Goal: Task Accomplishment & Management: Manage account settings

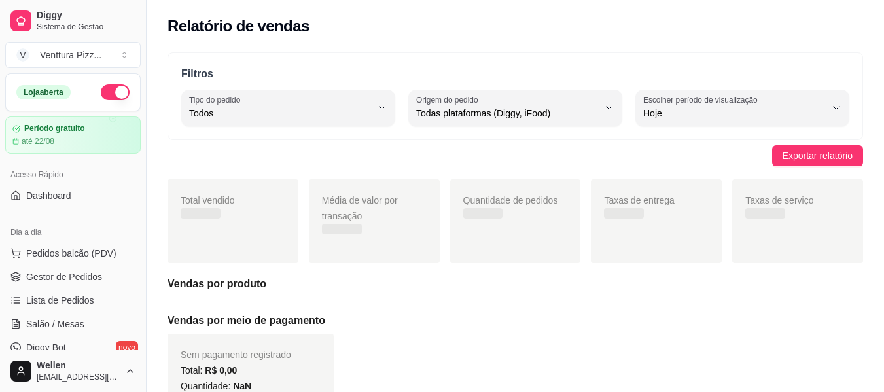
select select "ALL"
select select "0"
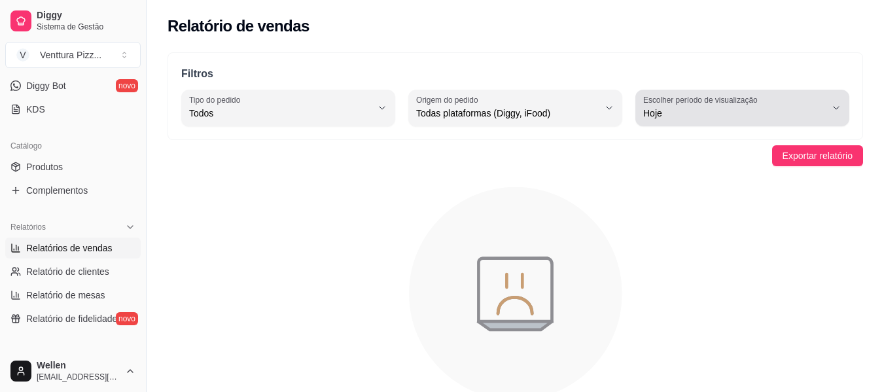
click at [723, 105] on div "Hoje" at bounding box center [735, 108] width 183 height 26
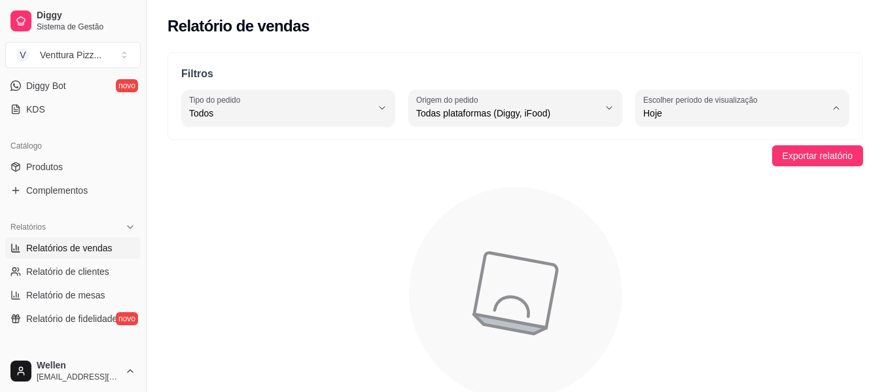
click at [658, 176] on li "Ontem" at bounding box center [743, 166] width 196 height 20
type input "1"
select select "1"
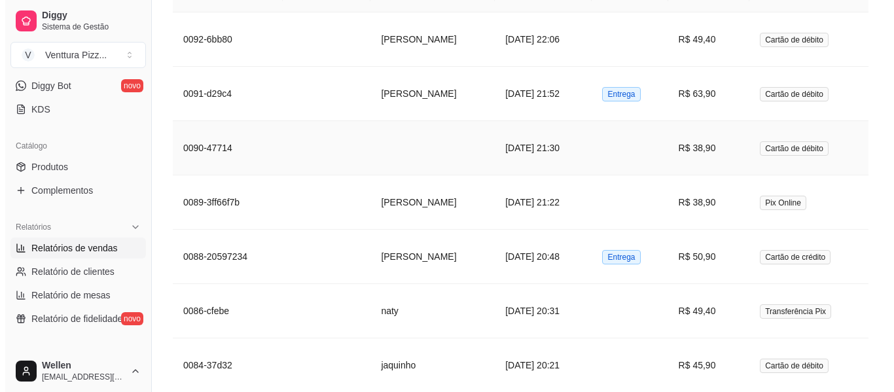
scroll to position [916, 0]
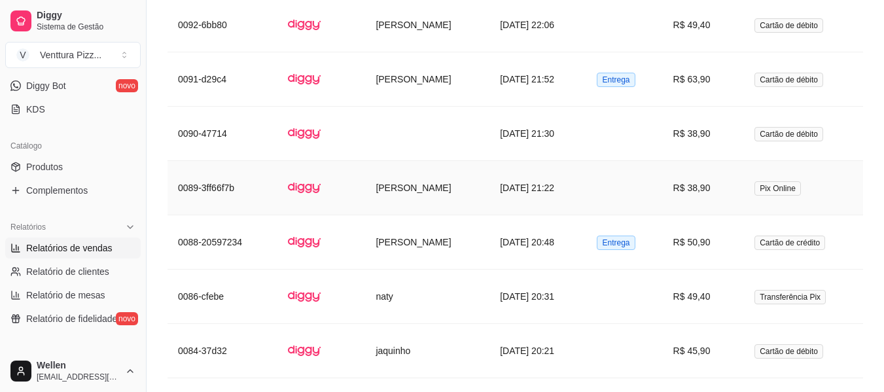
click at [431, 179] on td "[PERSON_NAME]" at bounding box center [427, 188] width 124 height 54
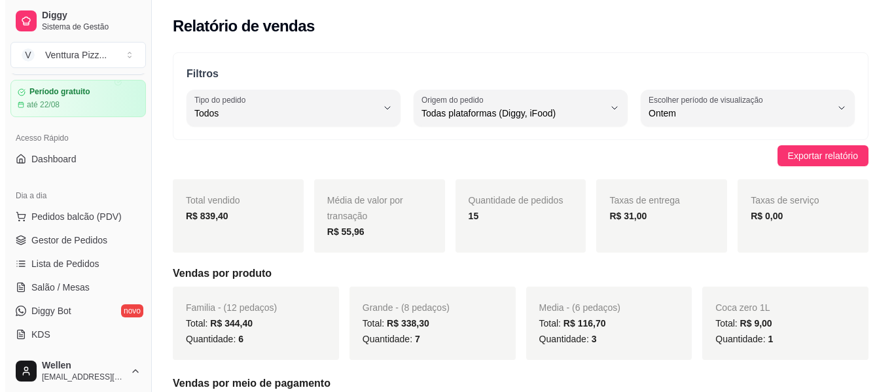
scroll to position [0, 0]
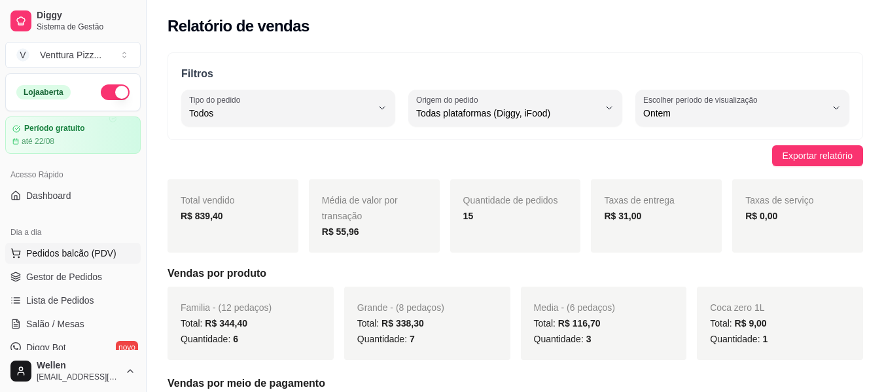
click at [90, 247] on span "Pedidos balcão (PDV)" at bounding box center [71, 253] width 90 height 13
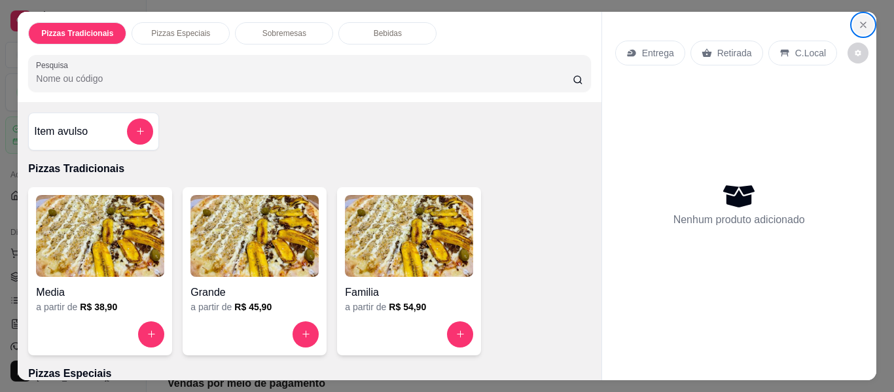
click at [857, 26] on button "Close" at bounding box center [863, 24] width 21 height 21
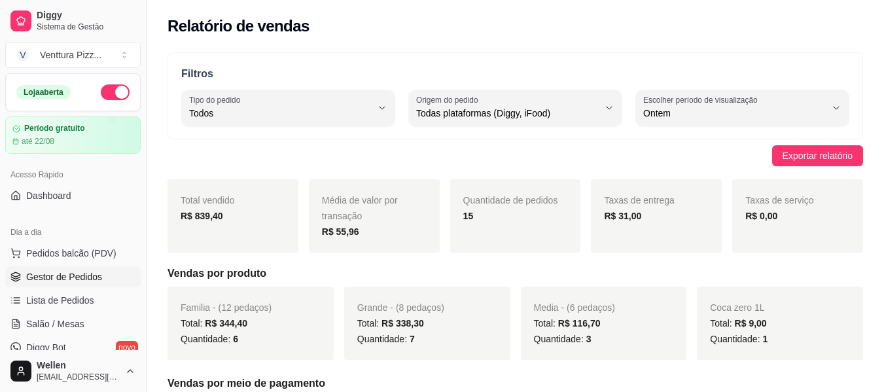
click at [51, 276] on span "Gestor de Pedidos" at bounding box center [64, 276] width 76 height 13
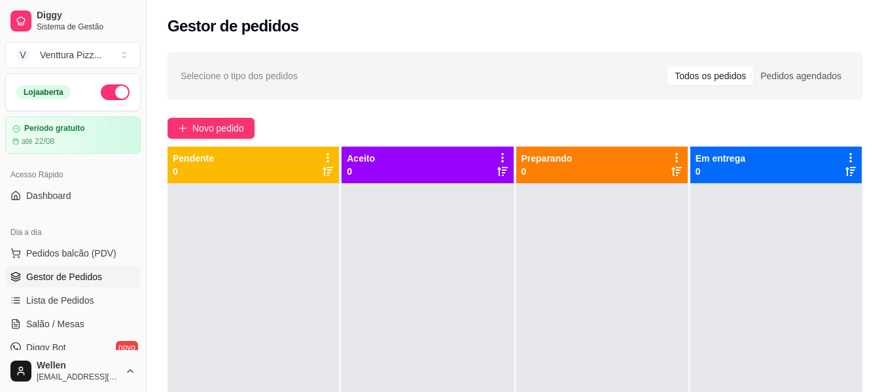
click at [183, 110] on div "Selecione o tipo dos pedidos Todos os pedidos Pedidos agendados Novo pedido Pen…" at bounding box center [516, 300] width 738 height 510
click at [201, 132] on span "Novo pedido" at bounding box center [218, 128] width 52 height 14
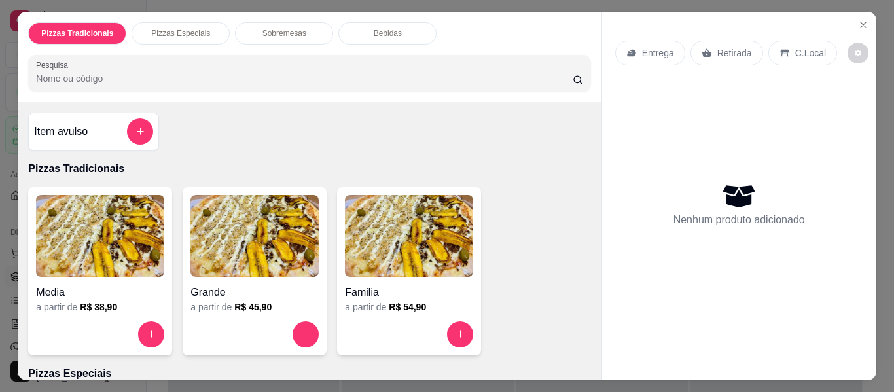
click at [268, 226] on img at bounding box center [254, 236] width 128 height 82
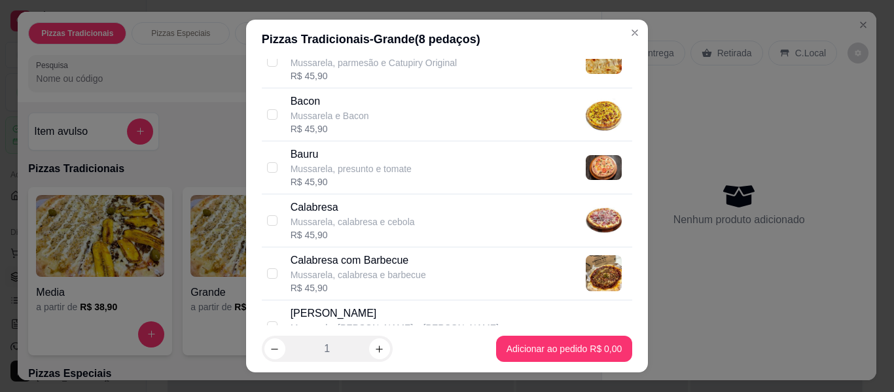
scroll to position [262, 0]
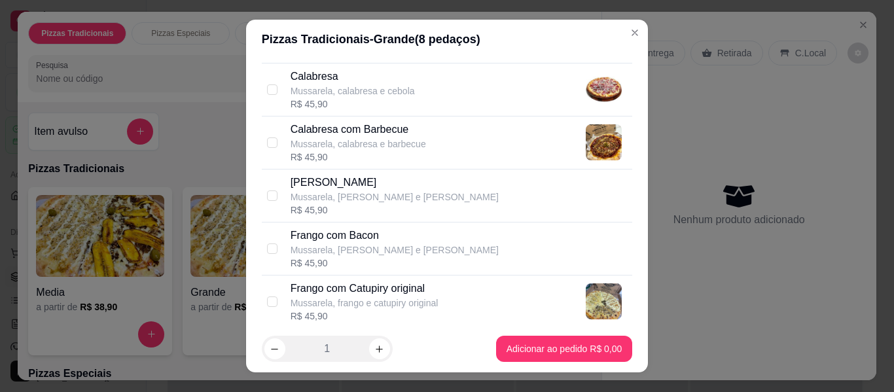
click at [397, 123] on p "Calabresa com Barbecue" at bounding box center [359, 130] width 136 height 16
checkbox input "true"
click at [420, 298] on p "Mussarela, frango e catupiry original" at bounding box center [365, 303] width 148 height 13
checkbox input "true"
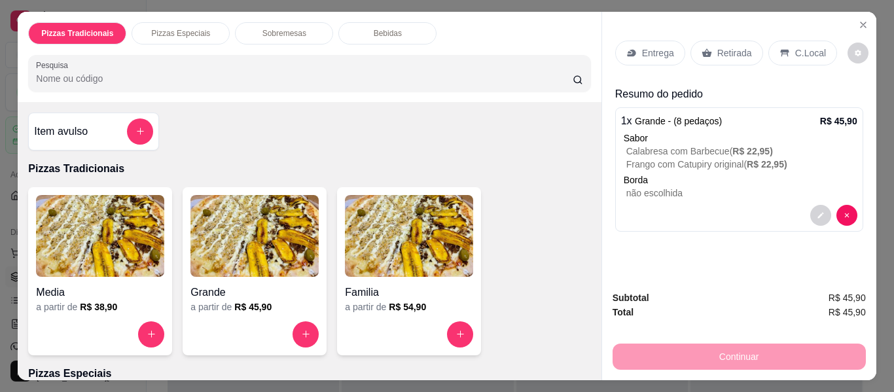
click at [642, 46] on p "Entrega" at bounding box center [658, 52] width 32 height 13
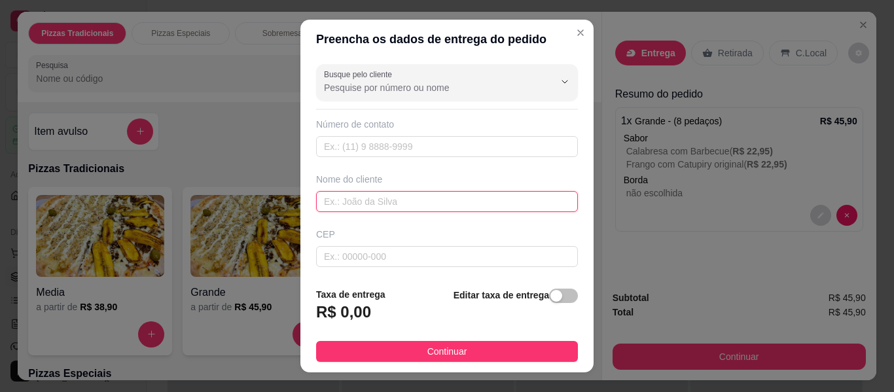
click at [388, 206] on input "text" at bounding box center [447, 201] width 262 height 21
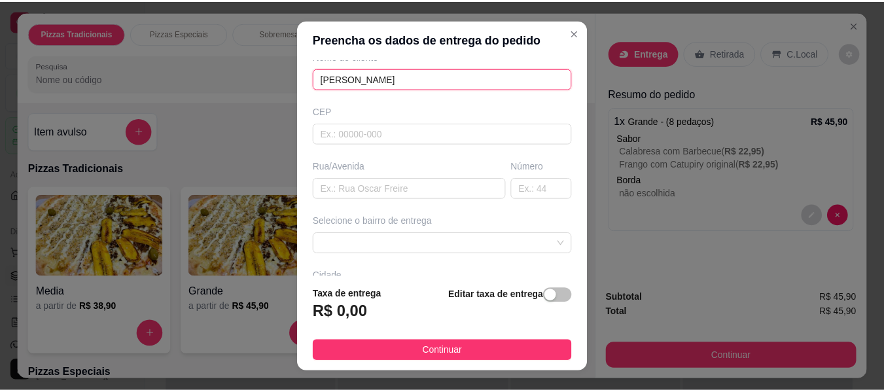
scroll to position [131, 0]
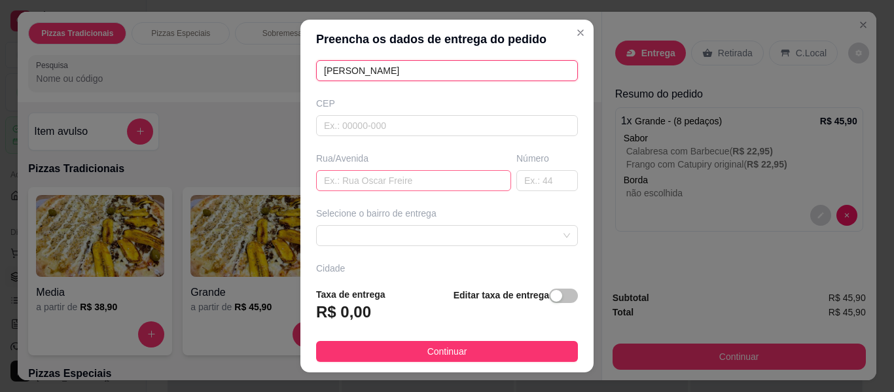
type input "[PERSON_NAME]"
click at [332, 179] on input "text" at bounding box center [413, 180] width 195 height 21
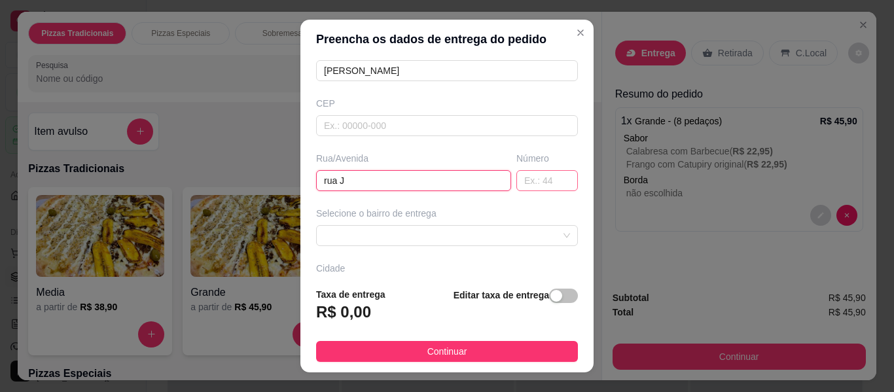
type input "rua J"
click at [526, 180] on input "text" at bounding box center [548, 180] width 62 height 21
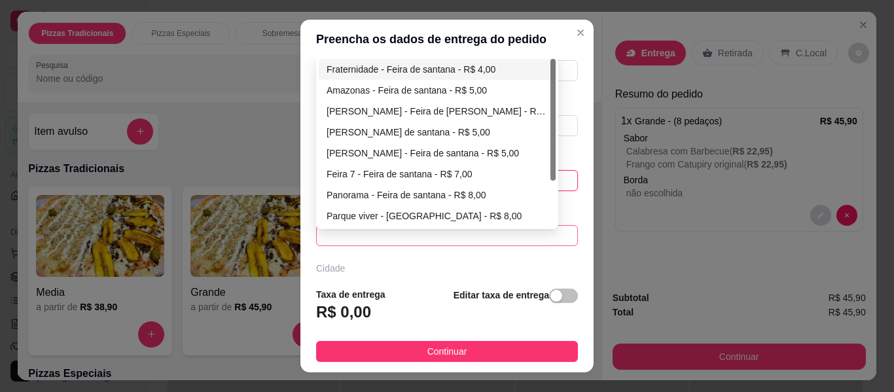
click at [463, 237] on span at bounding box center [447, 236] width 246 height 20
type input "08"
click at [412, 65] on div "Fraternidade - Feira de santana - R$ 4,00" at bounding box center [437, 69] width 221 height 14
type input "Feira de [PERSON_NAME]"
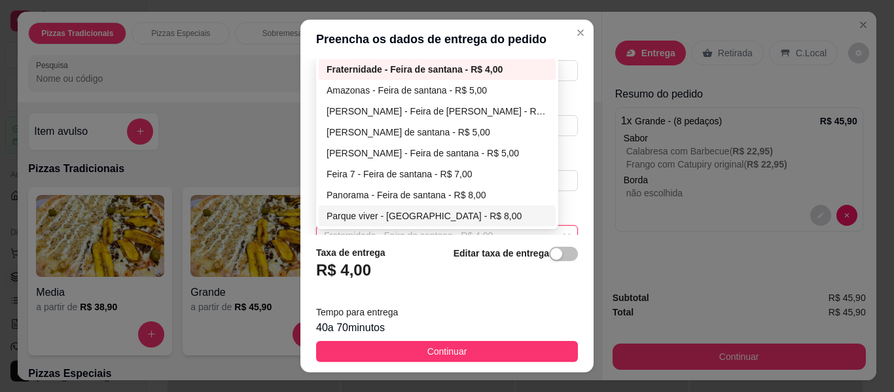
click at [455, 365] on footer "Taxa de entrega R$ 4,00 Editar taxa de entrega Tempo para entrega 40 a 70 minut…" at bounding box center [446, 303] width 293 height 137
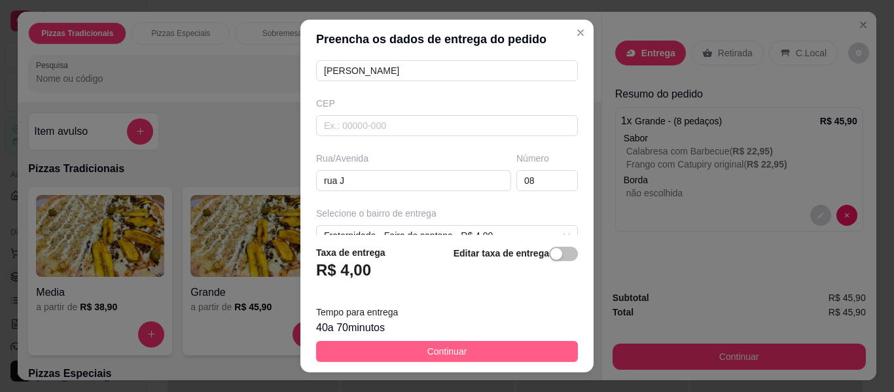
click at [494, 354] on button "Continuar" at bounding box center [447, 351] width 262 height 21
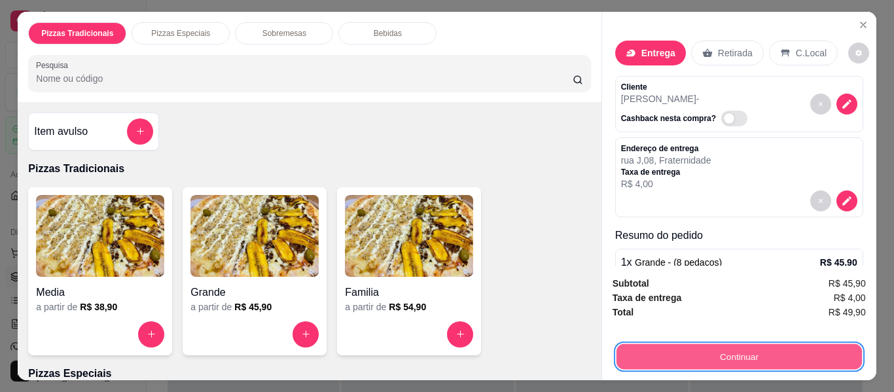
click at [780, 347] on button "Continuar" at bounding box center [738, 357] width 245 height 26
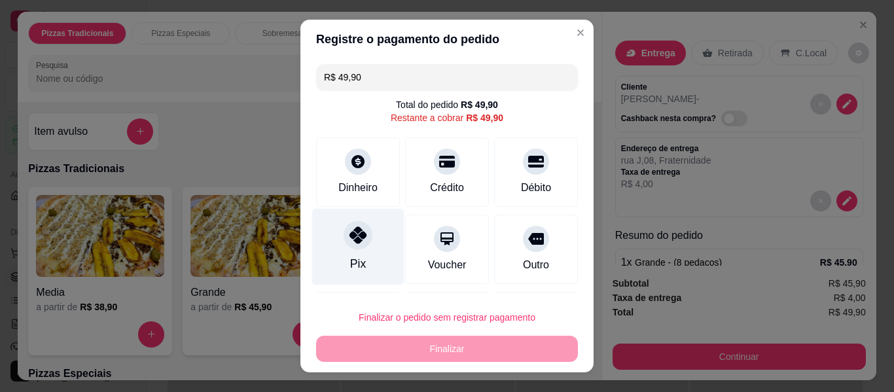
click at [347, 276] on div "Pix" at bounding box center [358, 247] width 92 height 77
type input "R$ 0,00"
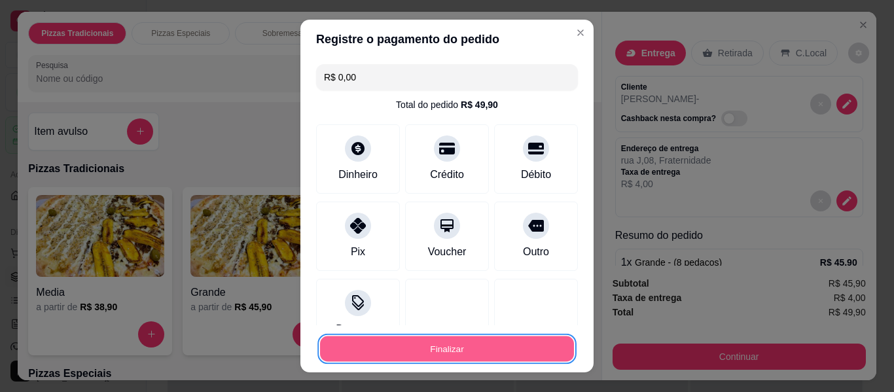
click at [416, 352] on button "Finalizar" at bounding box center [447, 349] width 254 height 26
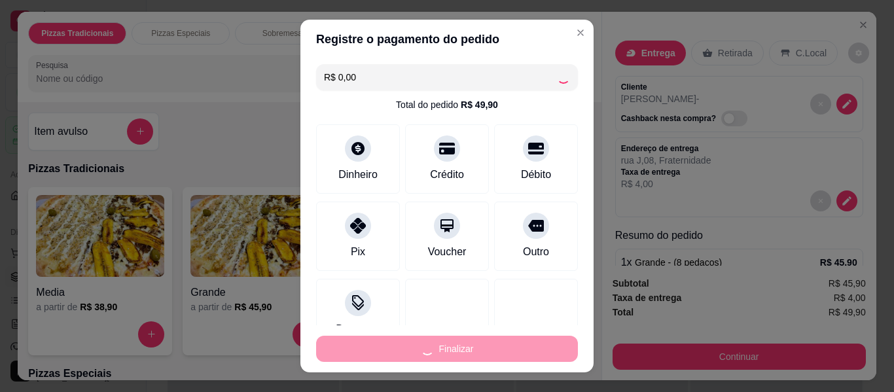
type input "-R$ 49,90"
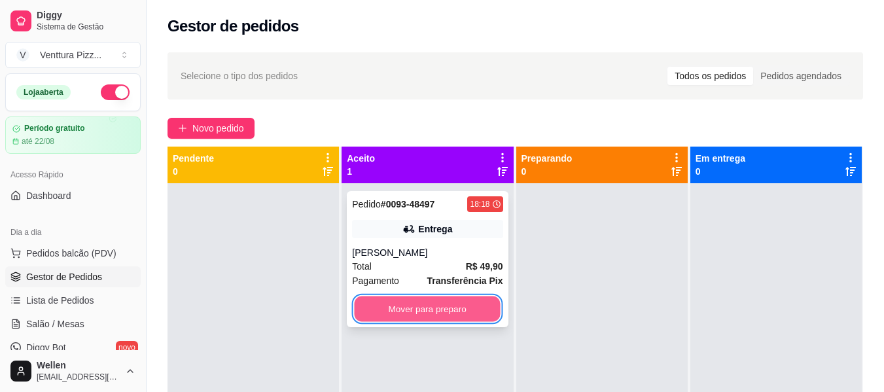
click at [420, 303] on button "Mover para preparo" at bounding box center [428, 310] width 146 height 26
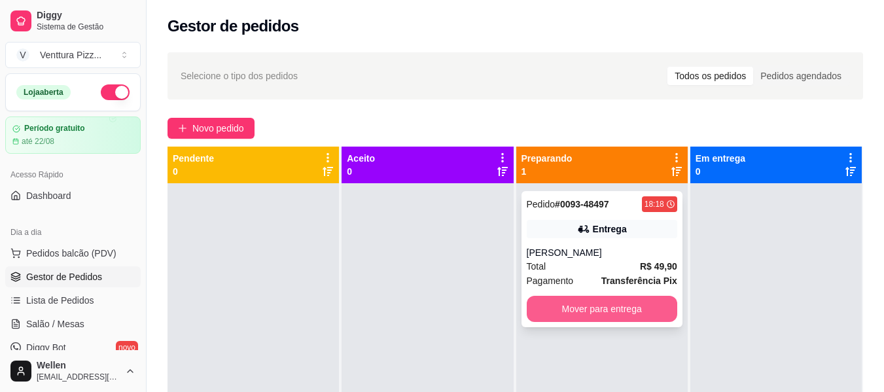
click at [588, 319] on button "Mover para entrega" at bounding box center [602, 309] width 151 height 26
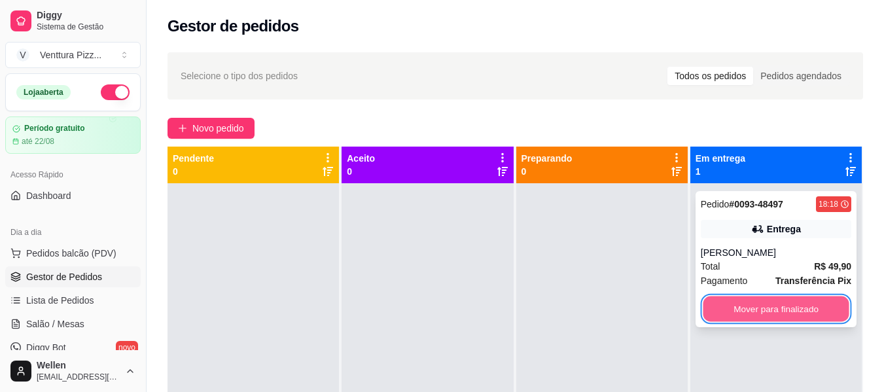
click at [792, 305] on button "Mover para finalizado" at bounding box center [776, 310] width 146 height 26
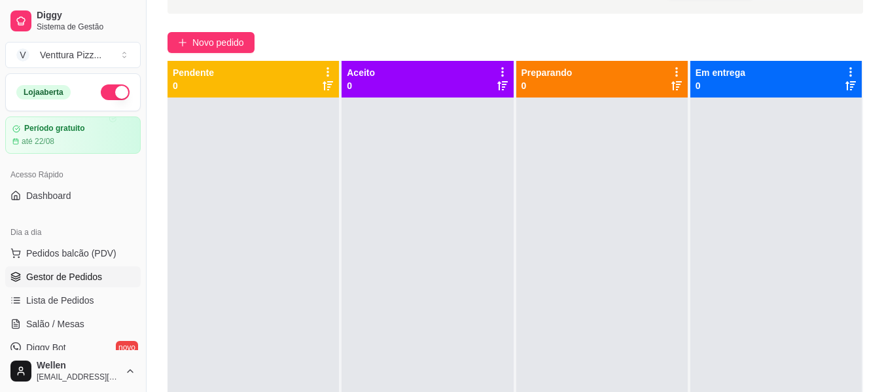
scroll to position [65, 0]
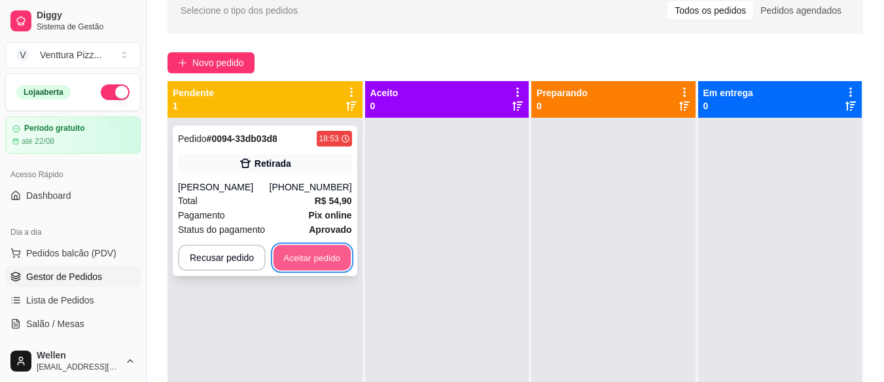
click at [325, 263] on button "Aceitar pedido" at bounding box center [312, 258] width 77 height 26
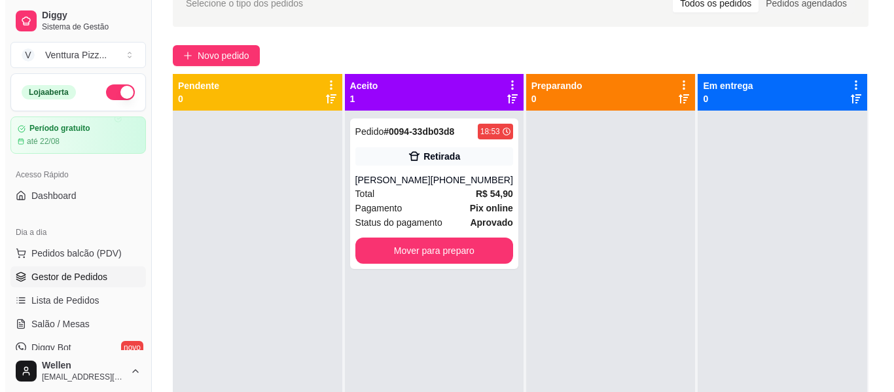
scroll to position [69, 0]
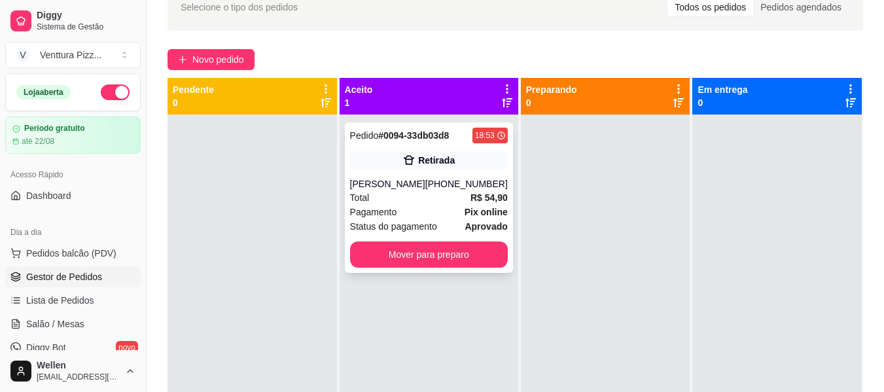
click at [406, 188] on div "[PERSON_NAME]" at bounding box center [387, 183] width 75 height 13
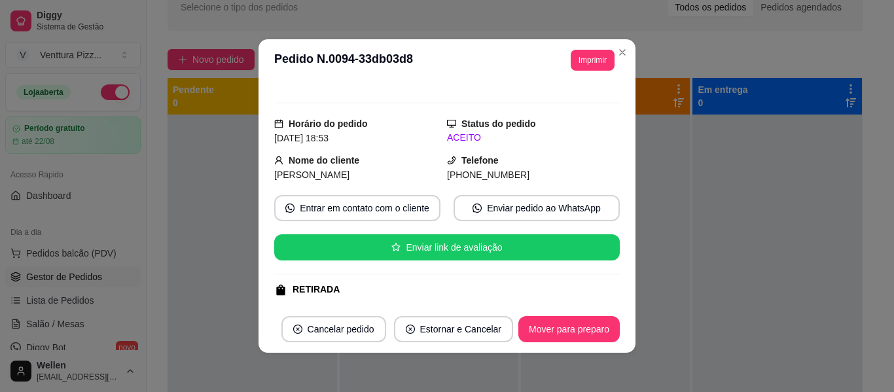
scroll to position [0, 0]
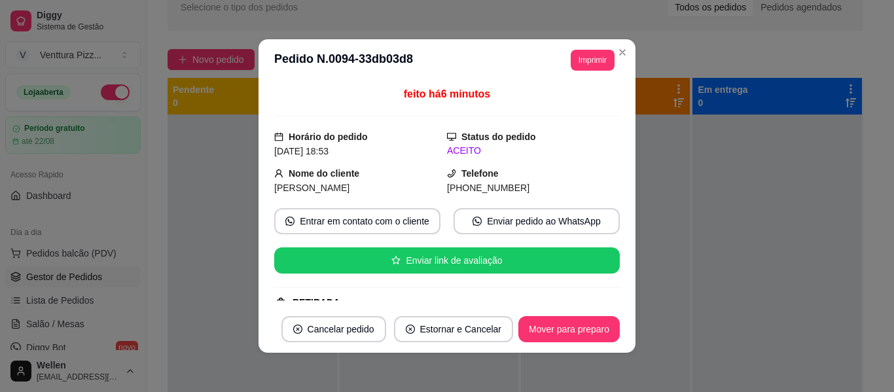
drag, startPoint x: 453, startPoint y: 190, endPoint x: 547, endPoint y: 188, distance: 93.6
click at [547, 188] on div "[PHONE_NUMBER]" at bounding box center [533, 188] width 173 height 14
copy span "[PHONE_NUMBER]"
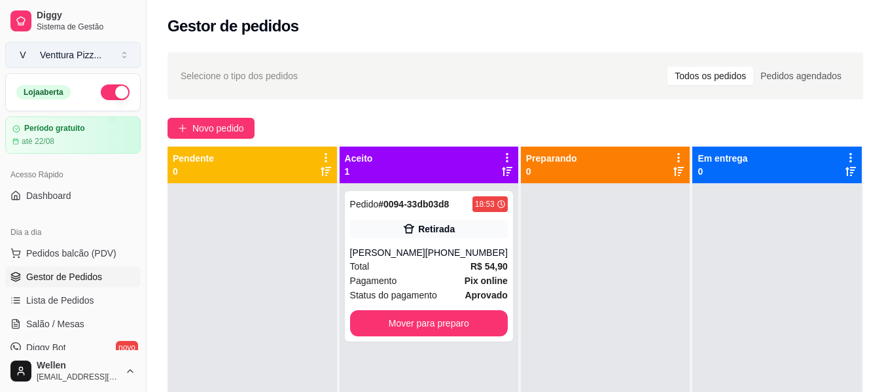
click at [91, 53] on div "Venttura Pizz ..." at bounding box center [71, 54] width 62 height 13
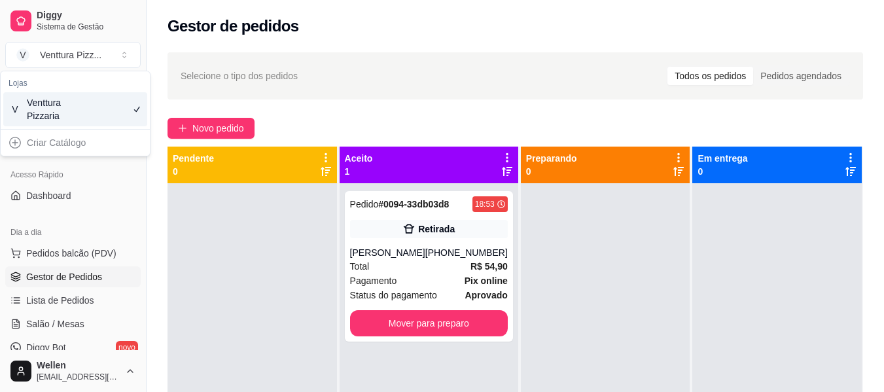
click at [192, 231] on div at bounding box center [253, 379] width 170 height 392
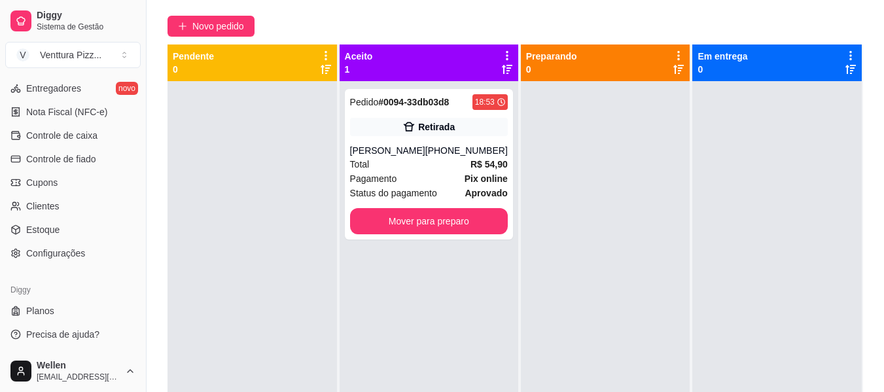
scroll to position [69, 0]
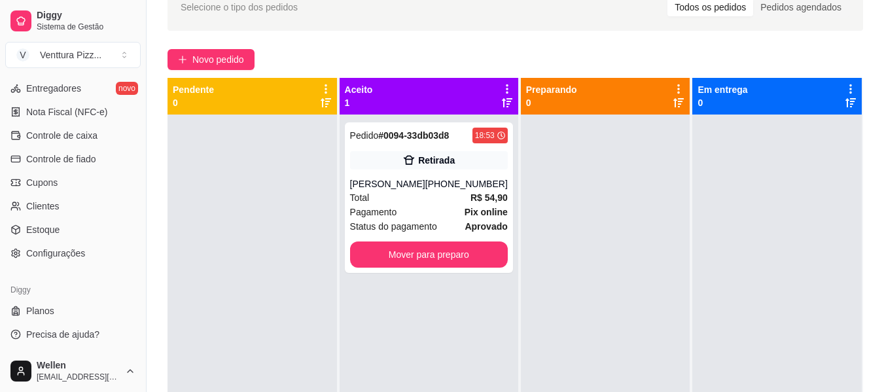
click at [752, 236] on div at bounding box center [778, 311] width 170 height 392
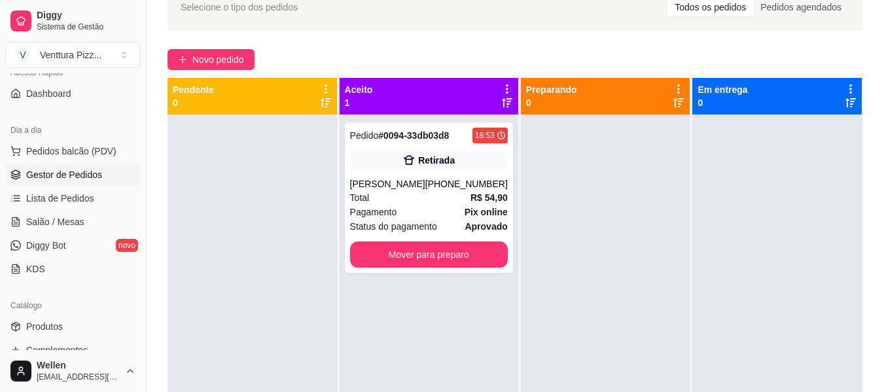
scroll to position [92, 0]
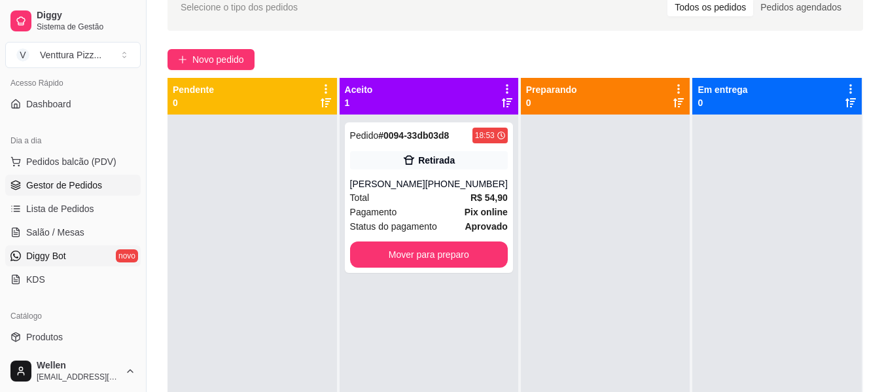
click at [64, 257] on span "Diggy Bot" at bounding box center [46, 255] width 40 height 13
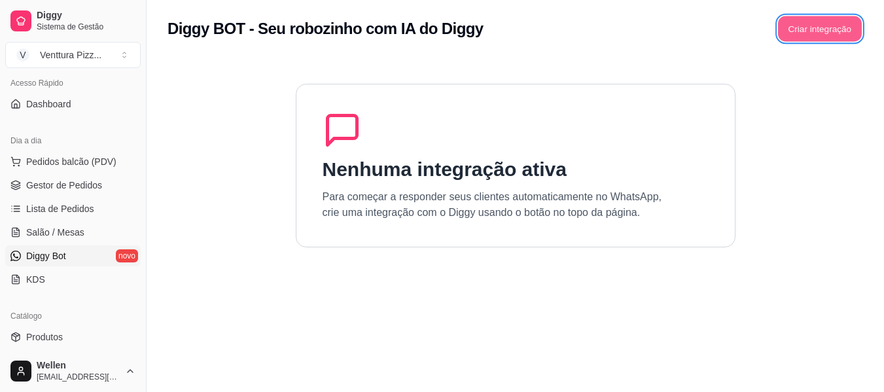
click at [818, 33] on button "Criar integração" at bounding box center [820, 29] width 84 height 26
click at [589, 300] on section "Nenhuma integração ativa Para começar a responder seus clientes automaticamente…" at bounding box center [516, 254] width 696 height 392
click at [582, 287] on section "Nenhuma integração ativa Para começar a responder seus clientes automaticamente…" at bounding box center [516, 254] width 696 height 392
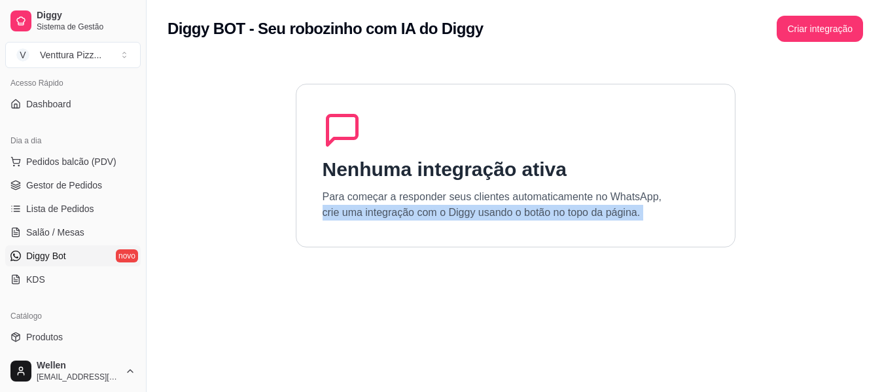
click at [582, 287] on section "Nenhuma integração ativa Para começar a responder seus clientes automaticamente…" at bounding box center [516, 254] width 696 height 392
click at [46, 236] on span "Salão / Mesas" at bounding box center [55, 232] width 58 height 13
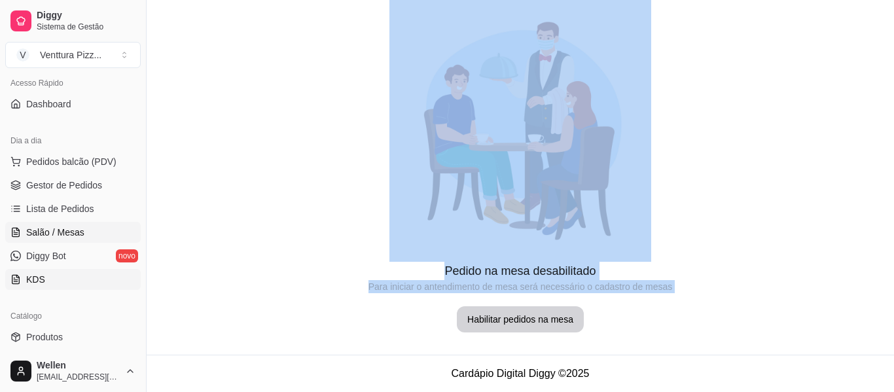
click at [48, 275] on link "KDS" at bounding box center [73, 279] width 136 height 21
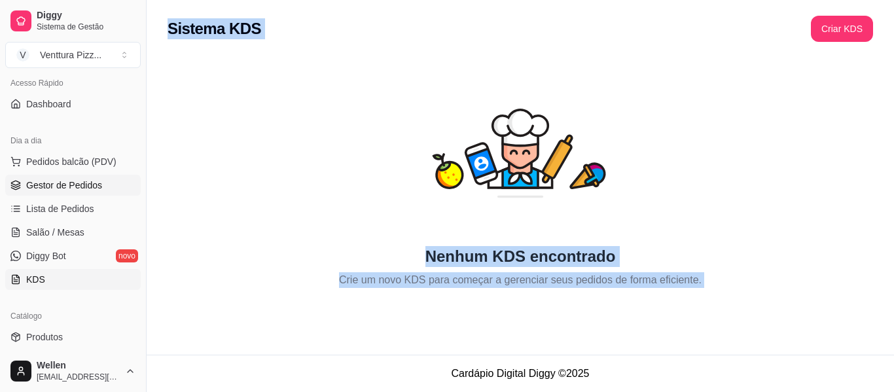
scroll to position [26, 0]
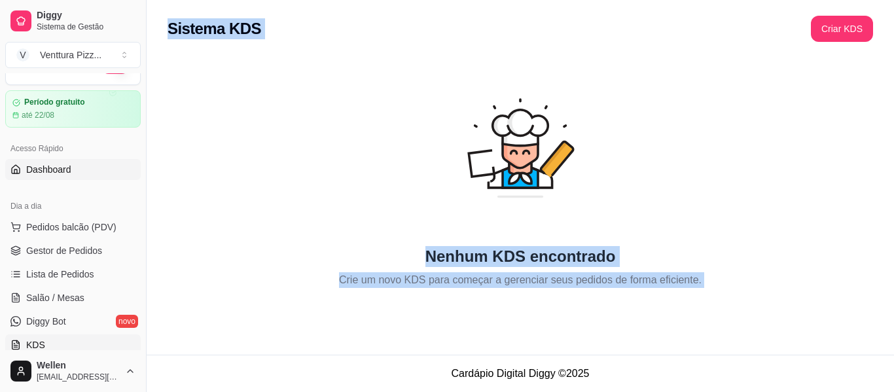
click at [62, 175] on span "Dashboard" at bounding box center [48, 169] width 45 height 13
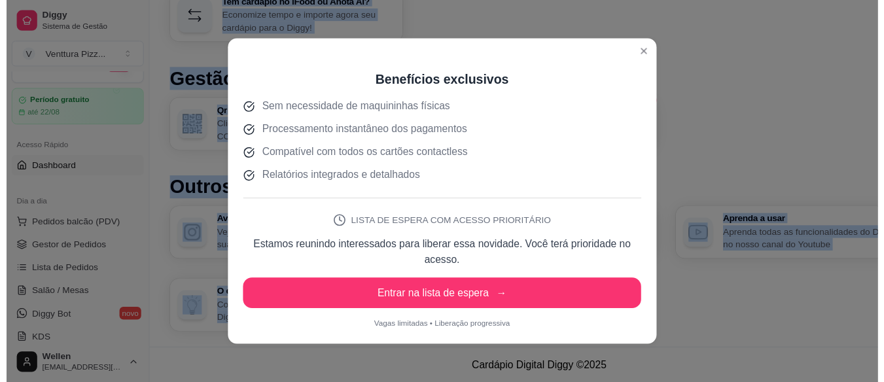
scroll to position [3, 0]
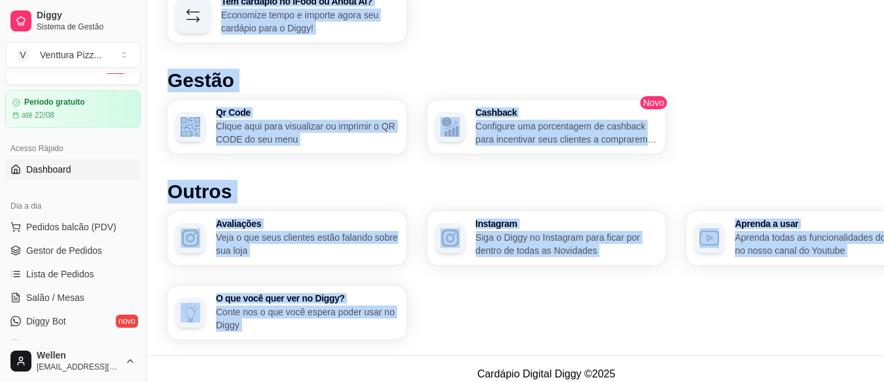
click at [767, 108] on div "Qr Code Clique aqui para visualizar ou imprimir o QR CODE do seu menu Cashback …" at bounding box center [547, 127] width 758 height 54
click at [764, 108] on div "Qr Code Clique aqui para visualizar ou imprimir o QR CODE do seu menu Cashback …" at bounding box center [547, 127] width 758 height 54
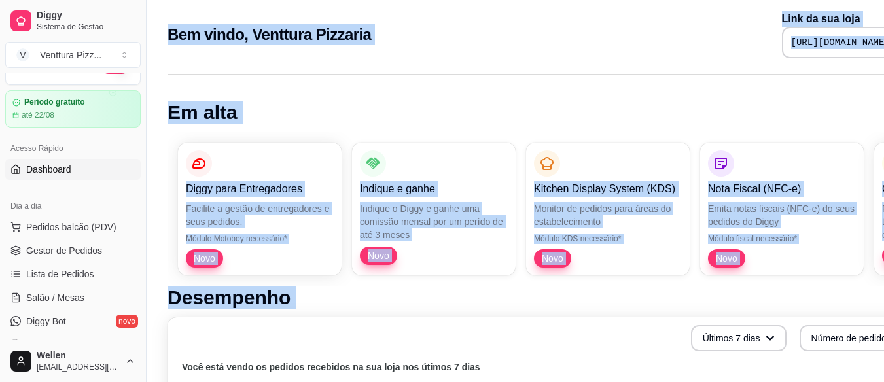
scroll to position [0, 0]
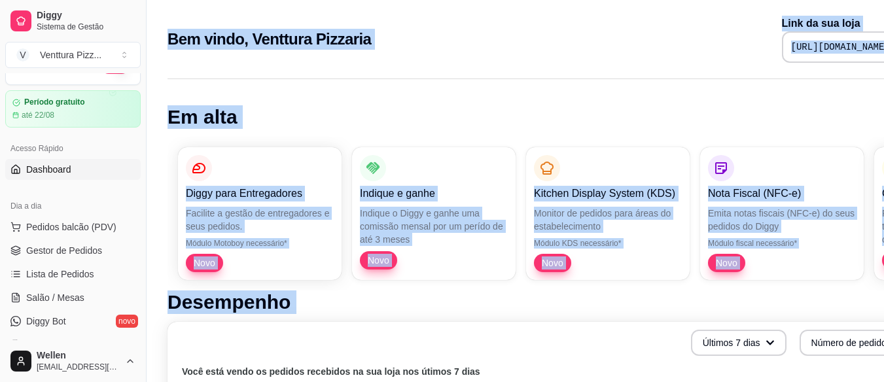
click at [791, 45] on pre "[URL][DOMAIN_NAME]" at bounding box center [840, 47] width 99 height 13
click at [791, 44] on pre "[URL][DOMAIN_NAME]" at bounding box center [840, 47] width 99 height 13
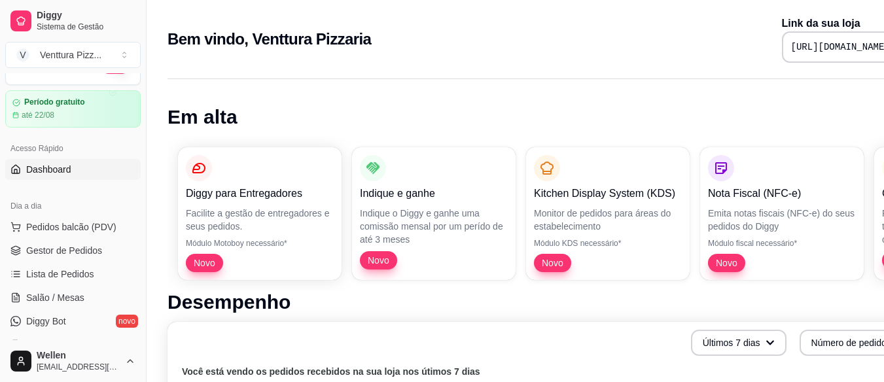
scroll to position [0, 59]
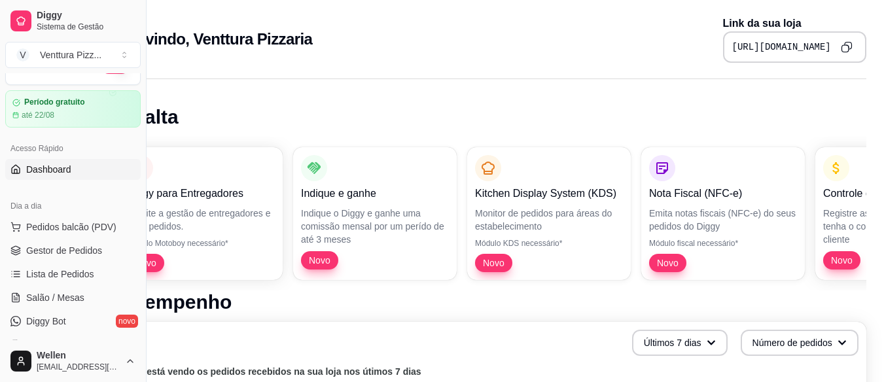
drag, startPoint x: 711, startPoint y: 44, endPoint x: 858, endPoint y: 45, distance: 146.6
click at [871, 60] on div "Bem vindo, Venttura Pizzaria Link da sua loja [URL][DOMAIN_NAME]" at bounding box center [488, 35] width 800 height 71
click at [849, 40] on button "Copy to clipboard" at bounding box center [847, 47] width 20 height 20
click at [847, 39] on button "Copy to clipboard" at bounding box center [847, 47] width 20 height 20
click at [71, 258] on link "Gestor de Pedidos" at bounding box center [73, 250] width 136 height 21
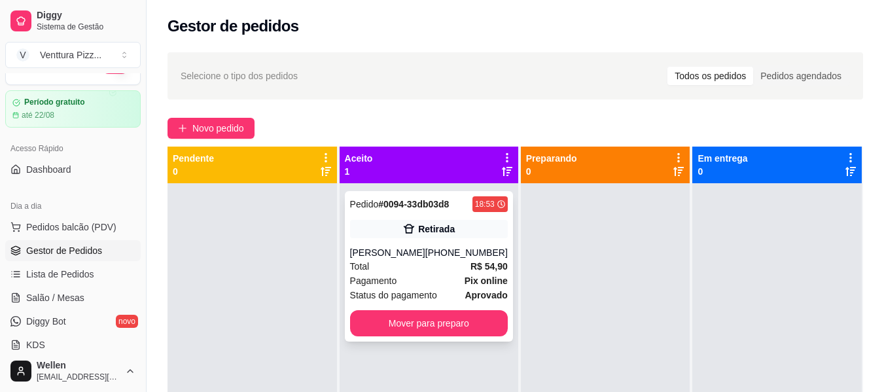
click at [438, 338] on div "Pedido # 0094-33db03d8 18:53 Retirada Alana [PHONE_NUMBER] Total R$ 54,90 Pagam…" at bounding box center [429, 266] width 168 height 151
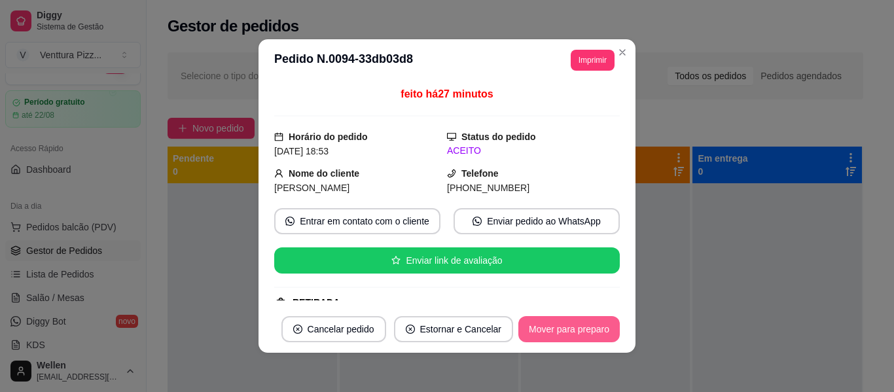
click at [553, 329] on button "Mover para preparo" at bounding box center [568, 329] width 101 height 26
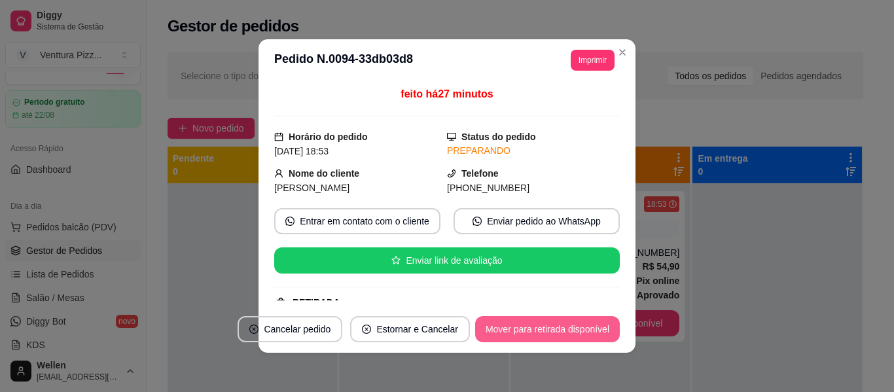
click at [572, 329] on button "Mover para retirada disponível" at bounding box center [547, 329] width 145 height 26
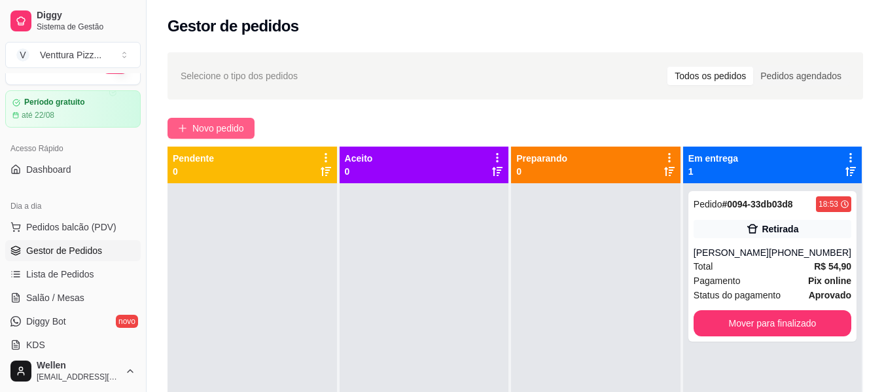
click at [213, 123] on span "Novo pedido" at bounding box center [218, 128] width 52 height 14
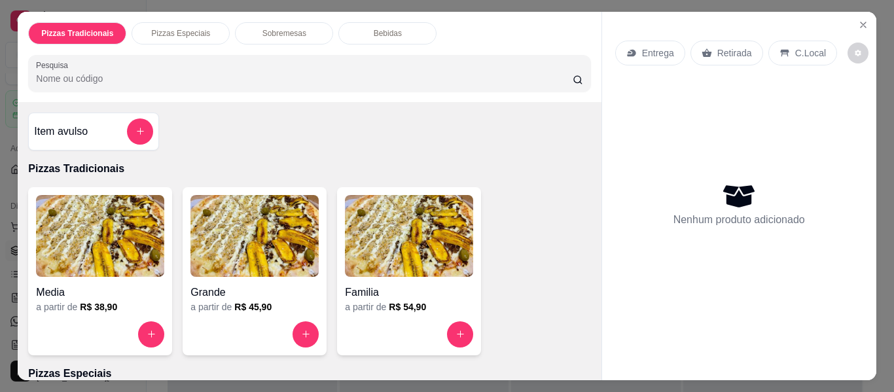
click at [433, 269] on img at bounding box center [409, 236] width 128 height 82
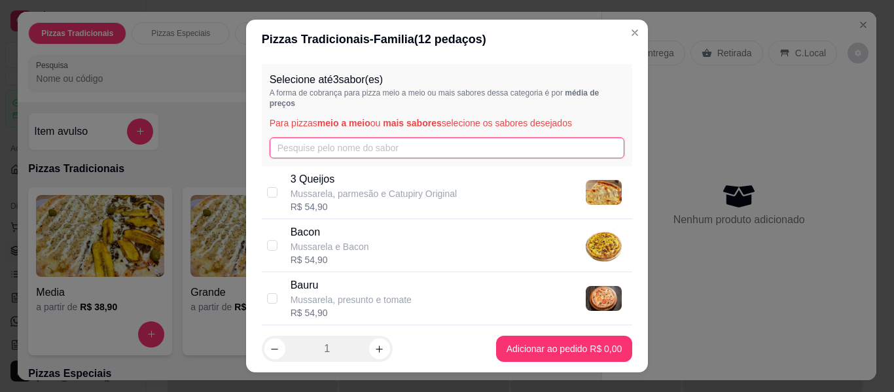
click at [374, 154] on input "text" at bounding box center [447, 147] width 355 height 21
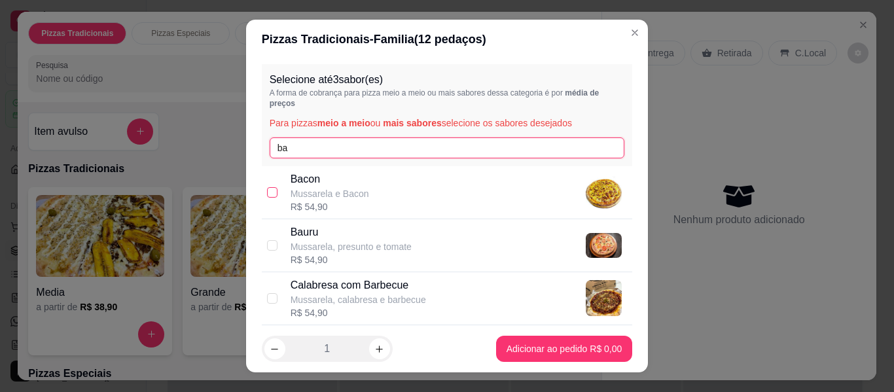
type input "ba"
click at [268, 195] on input "checkbox" at bounding box center [272, 192] width 10 height 10
checkbox input "true"
click at [356, 147] on input "ba" at bounding box center [447, 147] width 355 height 21
type input "b"
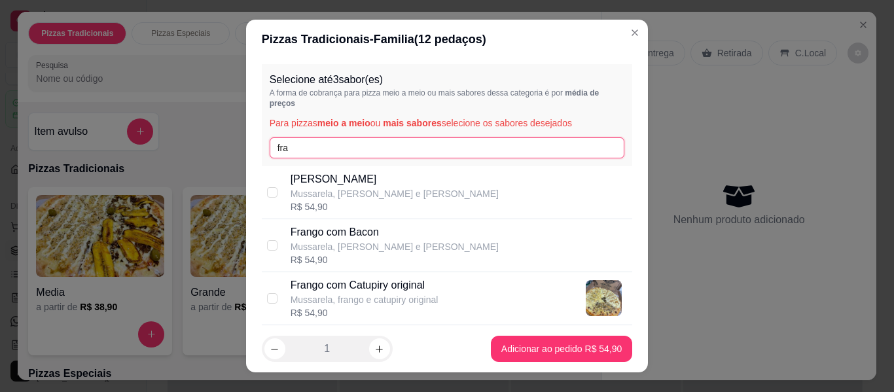
type input "fra"
click at [262, 302] on div "Frango com Catupiry original Mussarela, frango e catupiry original R$ 54,90" at bounding box center [447, 298] width 371 height 53
checkbox input "true"
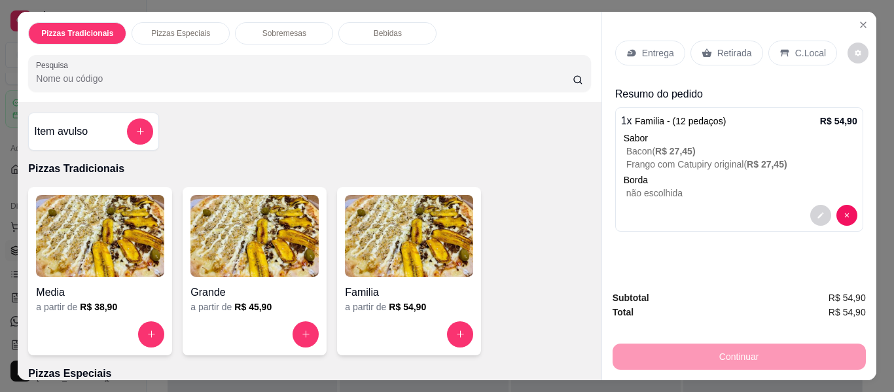
click at [713, 351] on div "Continuar" at bounding box center [739, 354] width 253 height 29
click at [645, 48] on p "Entrega" at bounding box center [658, 52] width 32 height 13
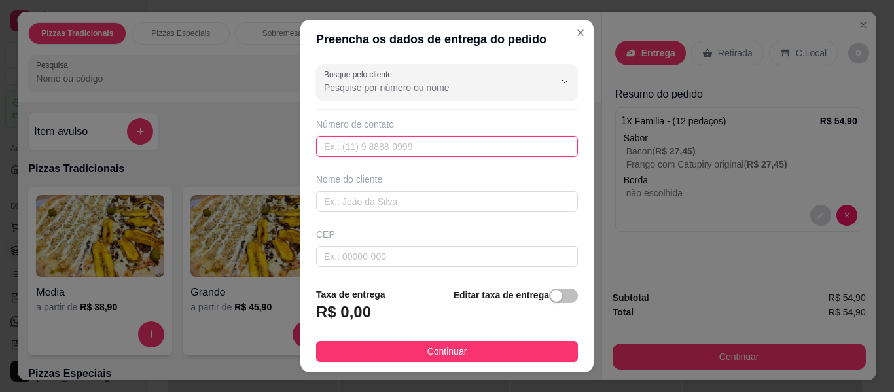
click at [374, 151] on input "text" at bounding box center [447, 146] width 262 height 21
type input "[PHONE_NUMBER]"
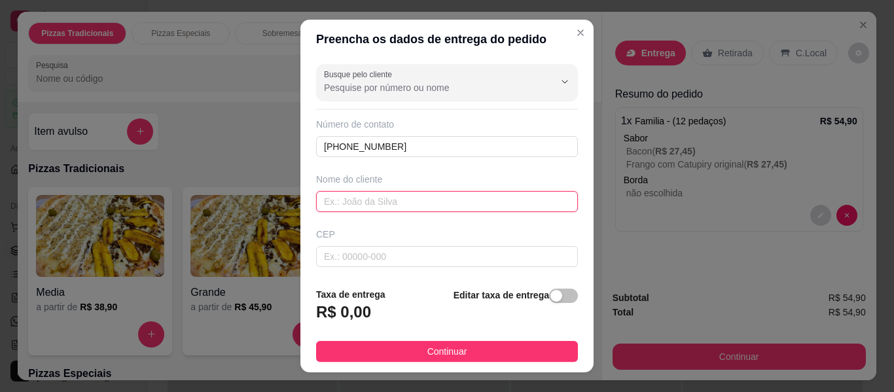
click at [399, 210] on input "text" at bounding box center [447, 201] width 262 height 21
type input "menina da pista"
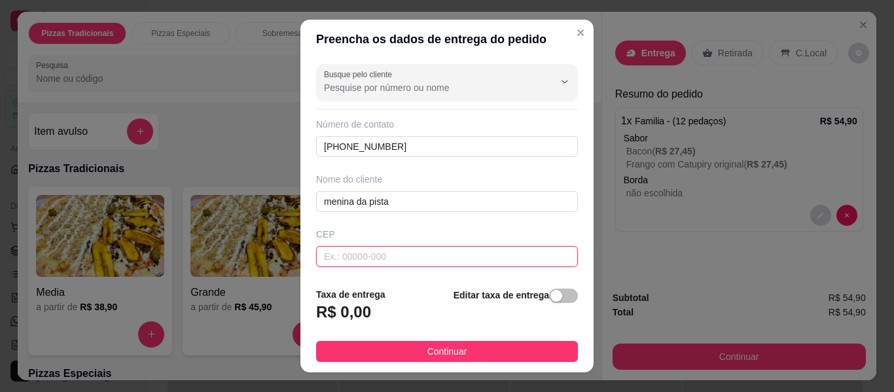
click at [344, 247] on input "text" at bounding box center [447, 256] width 262 height 21
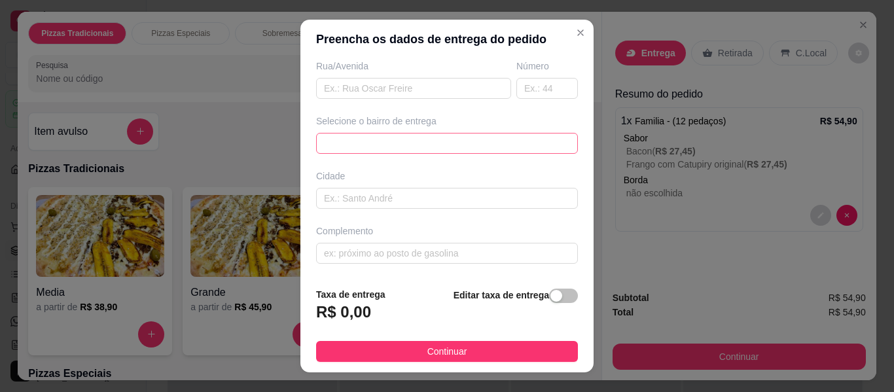
click at [448, 137] on div "68811584f0b9e9a53051f71e 688115a1f0b9e9a53051f721 Fraternidade - Feira de santa…" at bounding box center [447, 143] width 262 height 21
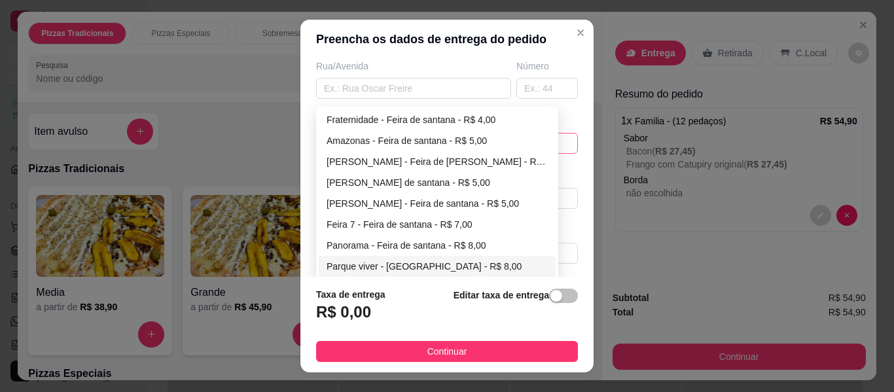
click at [463, 263] on div "Parque viver - [GEOGRAPHIC_DATA] - R$ 8,00" at bounding box center [437, 266] width 221 height 14
type input "Feira de [PERSON_NAME]"
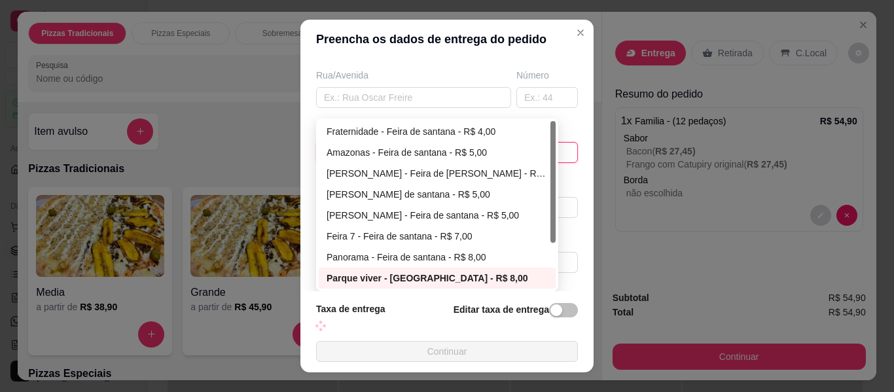
scroll to position [211, 0]
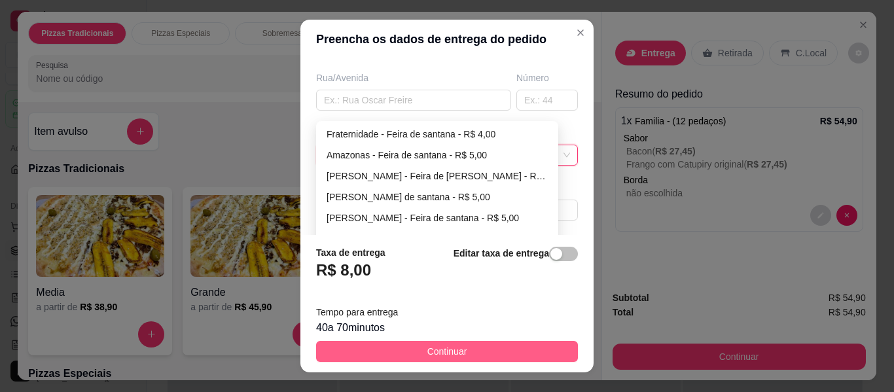
click at [441, 350] on span "Continuar" at bounding box center [447, 351] width 40 height 14
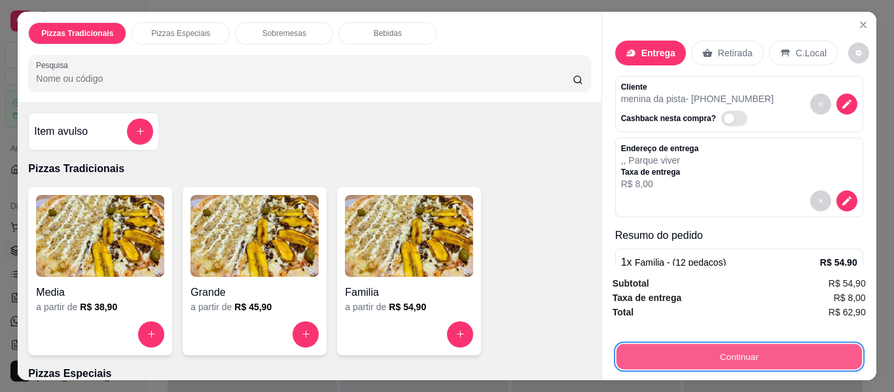
click at [723, 357] on button "Continuar" at bounding box center [738, 357] width 245 height 26
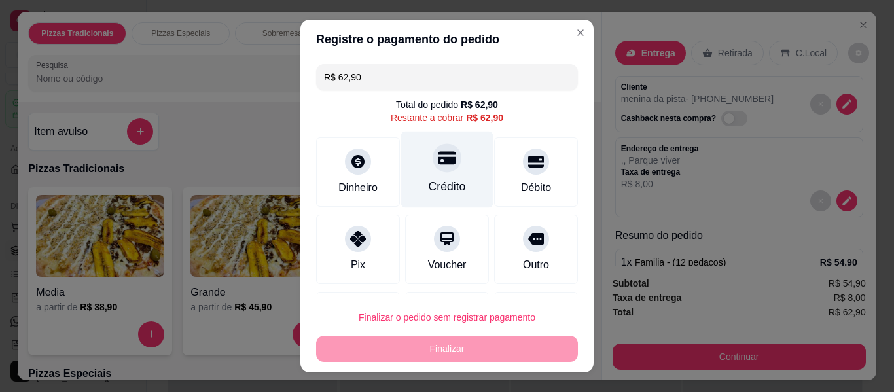
click at [408, 166] on div "Crédito" at bounding box center [447, 170] width 92 height 77
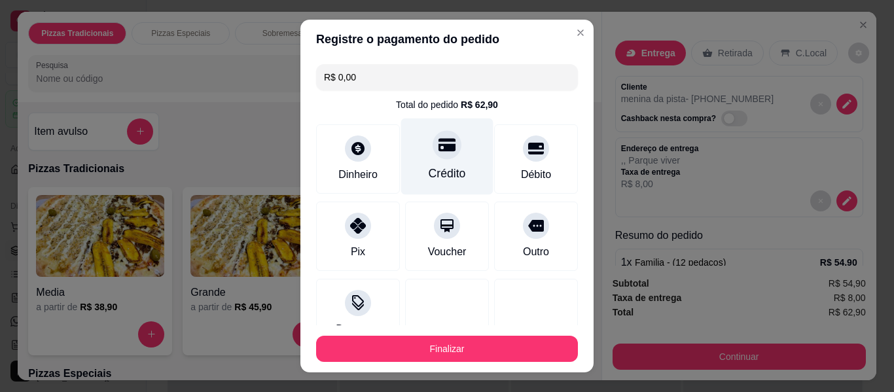
click at [432, 169] on div "Crédito" at bounding box center [447, 173] width 37 height 17
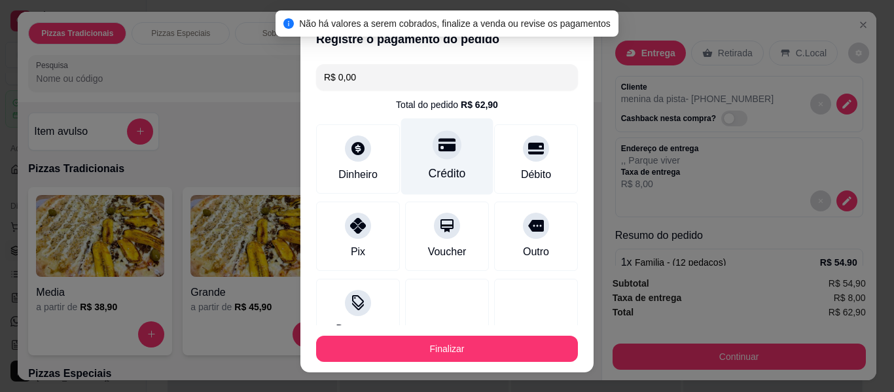
click at [442, 153] on div at bounding box center [447, 144] width 29 height 29
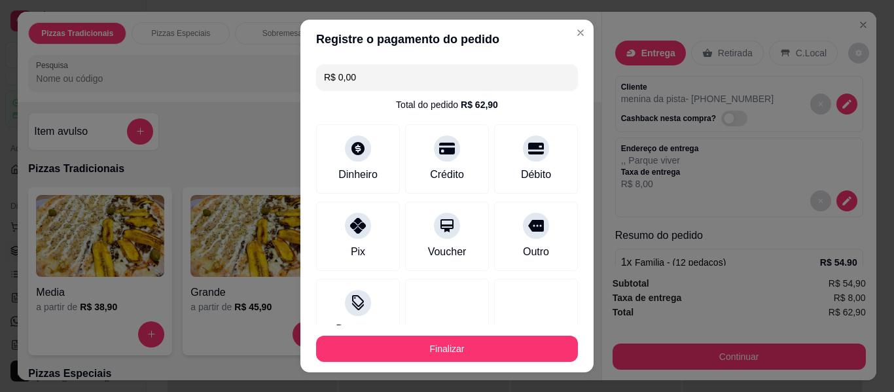
click at [403, 50] on header "Registre o pagamento do pedido" at bounding box center [446, 39] width 293 height 39
click at [404, 89] on input "R$ 0,00" at bounding box center [447, 77] width 246 height 26
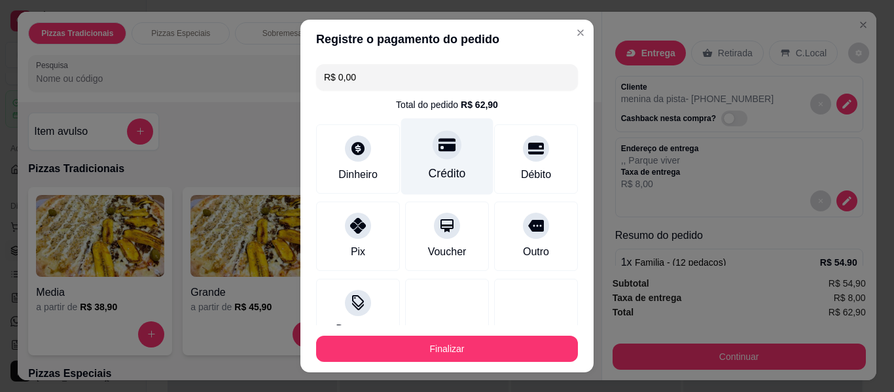
click at [433, 142] on div at bounding box center [447, 144] width 29 height 29
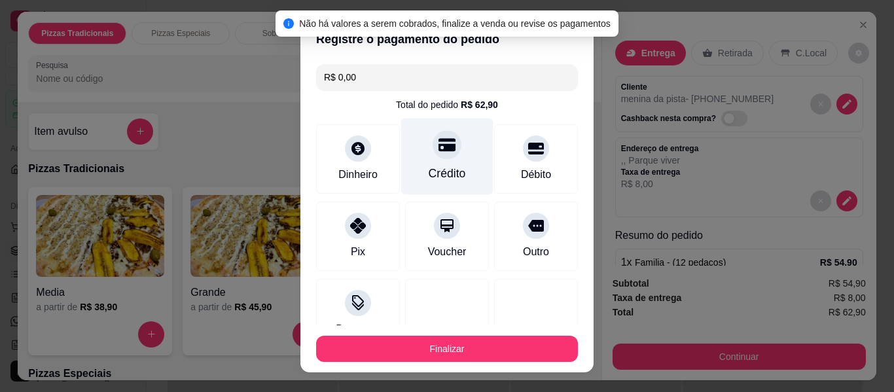
click at [439, 152] on icon at bounding box center [447, 144] width 17 height 17
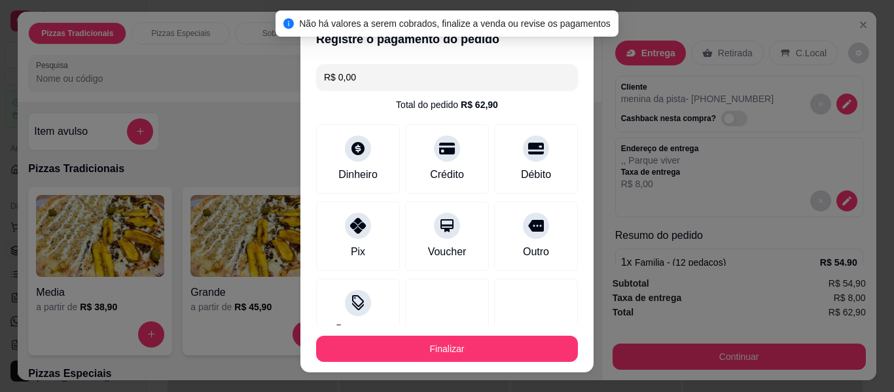
click at [388, 76] on input "R$ 0,00" at bounding box center [447, 77] width 246 height 26
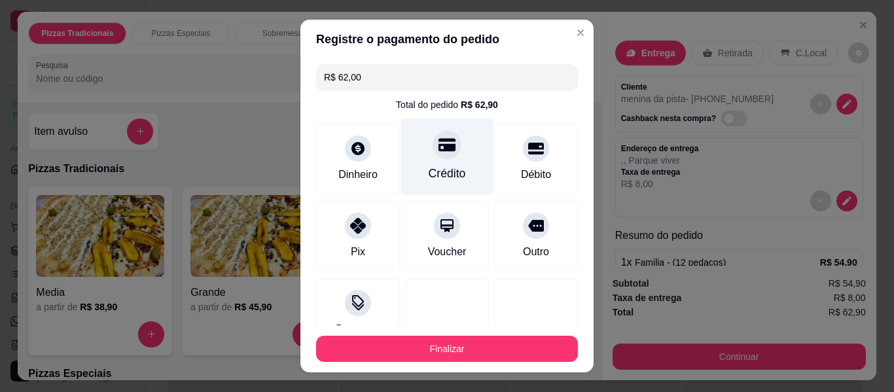
type input "R$ 62,00"
click at [410, 171] on div "Crédito" at bounding box center [447, 156] width 92 height 77
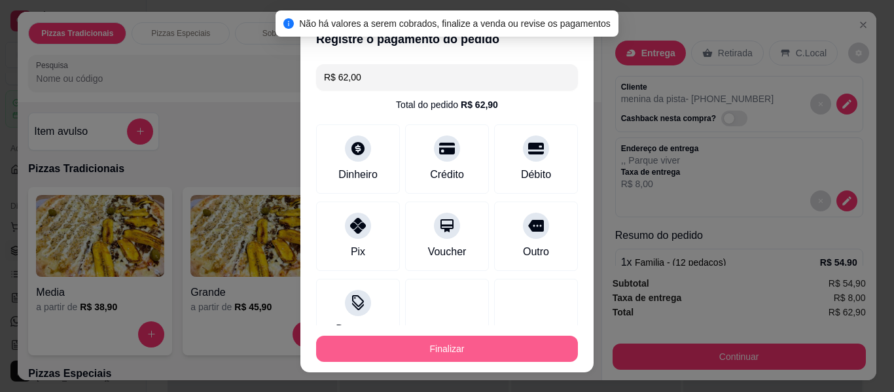
click at [424, 335] on footer "Finalizar" at bounding box center [446, 348] width 293 height 47
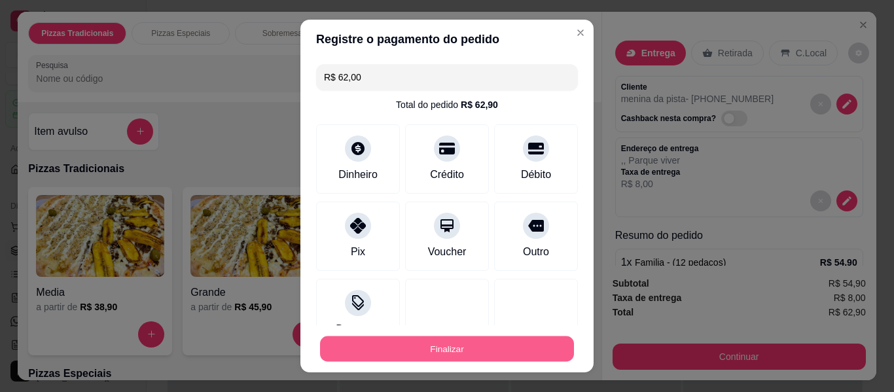
click at [393, 355] on button "Finalizar" at bounding box center [447, 349] width 254 height 26
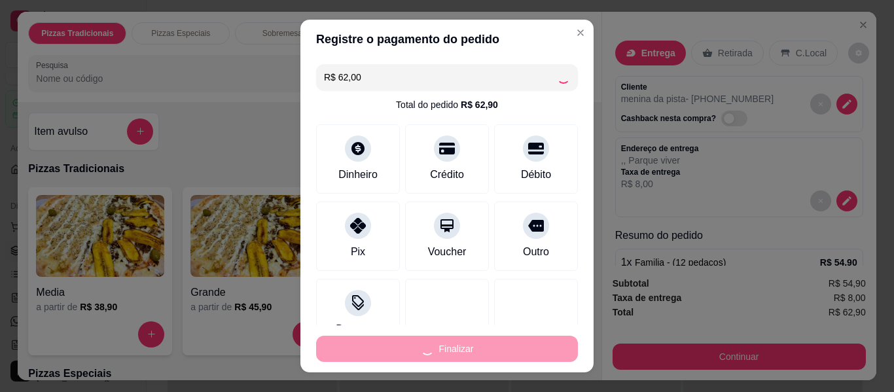
type input "-R$ 62,90"
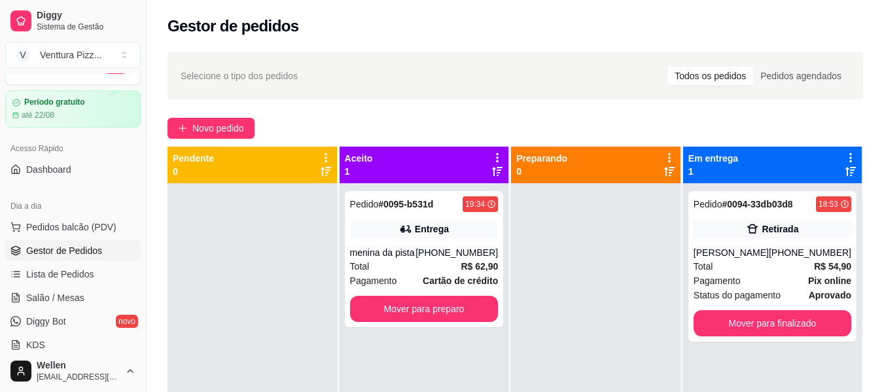
click at [202, 145] on div "Selecione o tipo dos pedidos Todos os pedidos Pedidos agendados Novo pedido Pen…" at bounding box center [516, 300] width 738 height 510
click at [194, 114] on div "Selecione o tipo dos pedidos Todos os pedidos Pedidos agendados Novo pedido Pen…" at bounding box center [516, 300] width 738 height 510
click at [218, 121] on span "Novo pedido" at bounding box center [218, 128] width 52 height 14
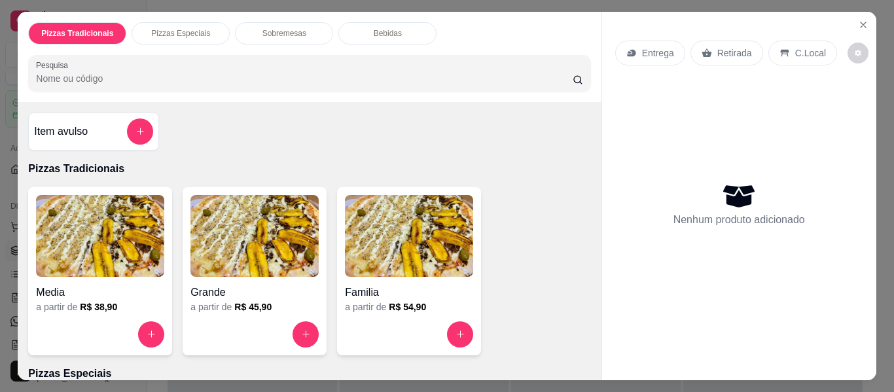
click at [448, 302] on div "a partir de R$ 54,90" at bounding box center [409, 306] width 128 height 13
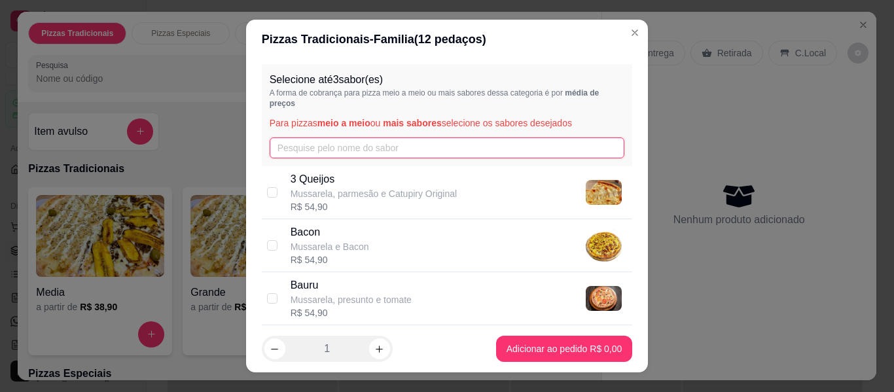
click at [401, 140] on input "text" at bounding box center [447, 147] width 355 height 21
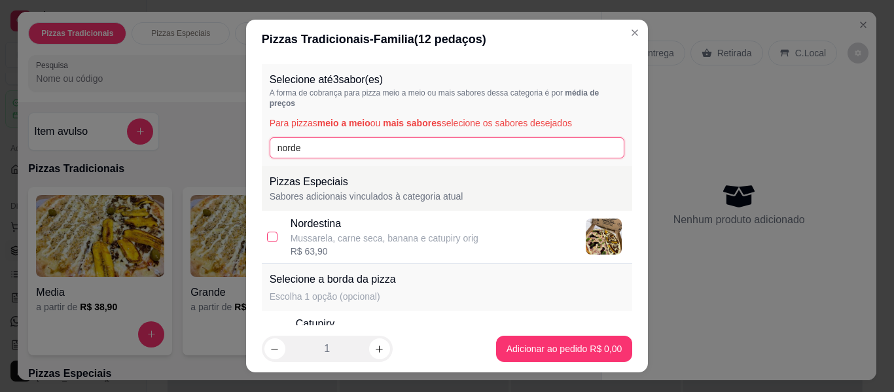
type input "norde"
click at [269, 232] on input "checkbox" at bounding box center [272, 237] width 10 height 10
checkbox input "true"
click at [326, 141] on input "norde" at bounding box center [447, 147] width 355 height 21
type input "n"
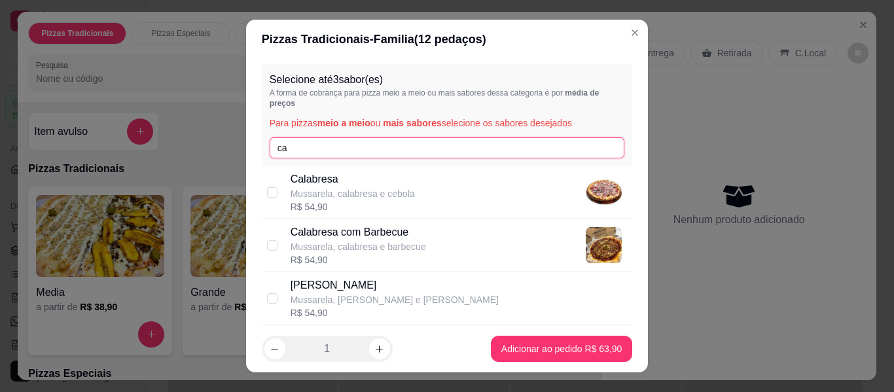
type input "ca"
click at [272, 181] on div "Calabresa Mussarela, calabresa e cebola R$ 54,90" at bounding box center [447, 192] width 371 height 53
checkbox input "true"
click at [299, 142] on input "ca" at bounding box center [447, 147] width 355 height 21
type input "c"
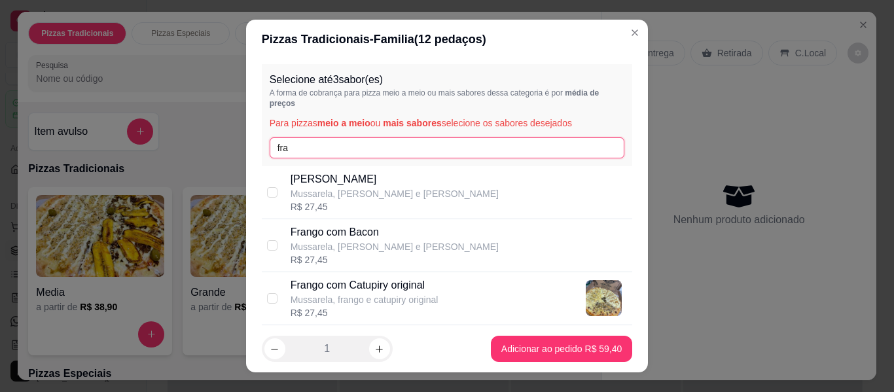
type input "fra"
click at [388, 293] on p "Mussarela, frango e catupiry original" at bounding box center [365, 299] width 148 height 13
checkbox input "true"
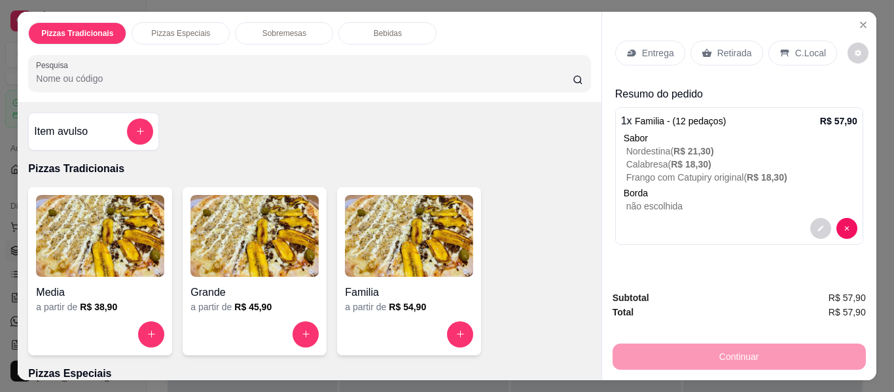
click at [735, 46] on p "Retirada" at bounding box center [734, 52] width 35 height 13
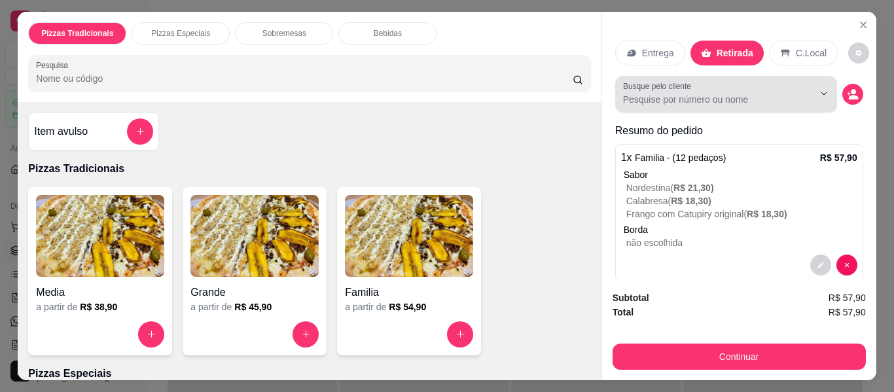
click at [767, 98] on input "Busque pelo cliente" at bounding box center [708, 99] width 170 height 13
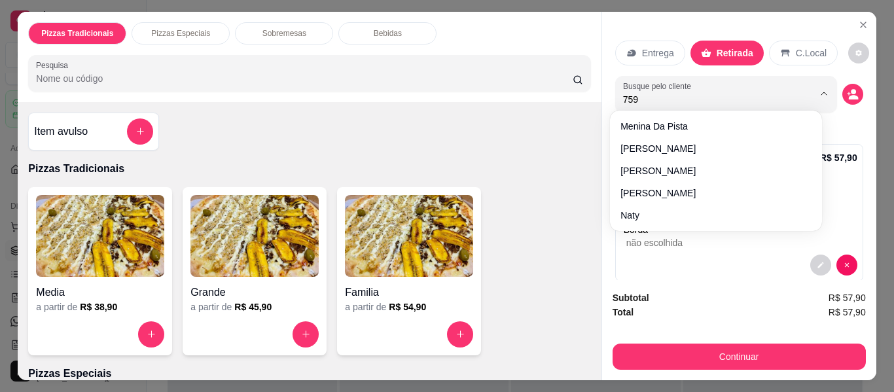
type input "759"
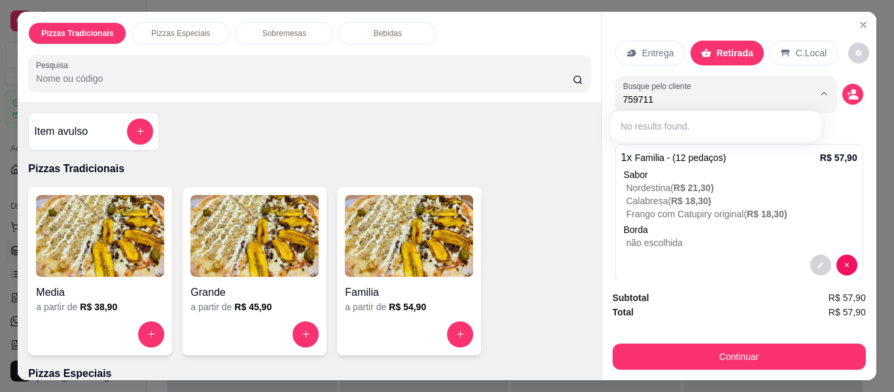
type input "7597116"
click at [843, 96] on button "decrease-product-quantity" at bounding box center [853, 94] width 21 height 21
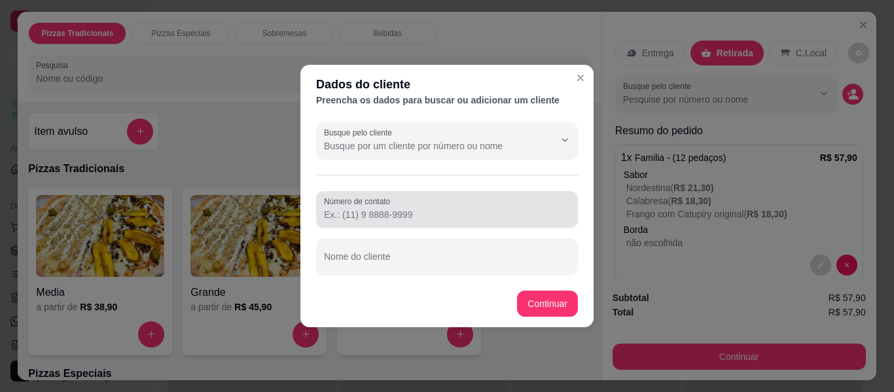
click at [376, 198] on label "Número de contato" at bounding box center [359, 201] width 71 height 11
click at [376, 208] on input "Número de contato" at bounding box center [447, 214] width 246 height 13
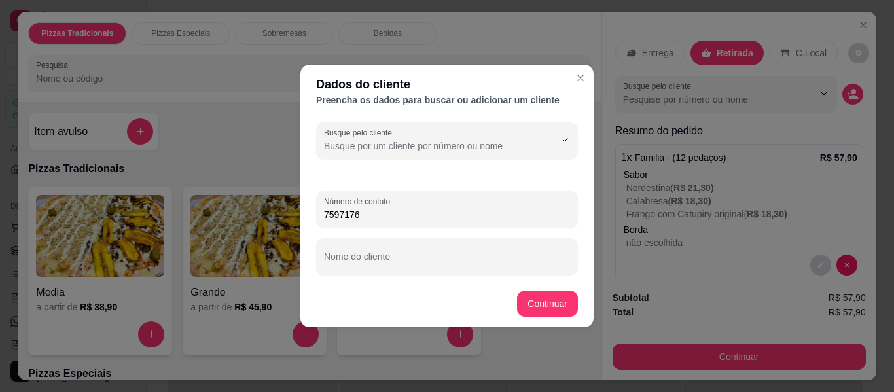
click at [352, 215] on input "7597176" at bounding box center [447, 214] width 246 height 13
click at [346, 215] on input "7597176" at bounding box center [447, 214] width 246 height 13
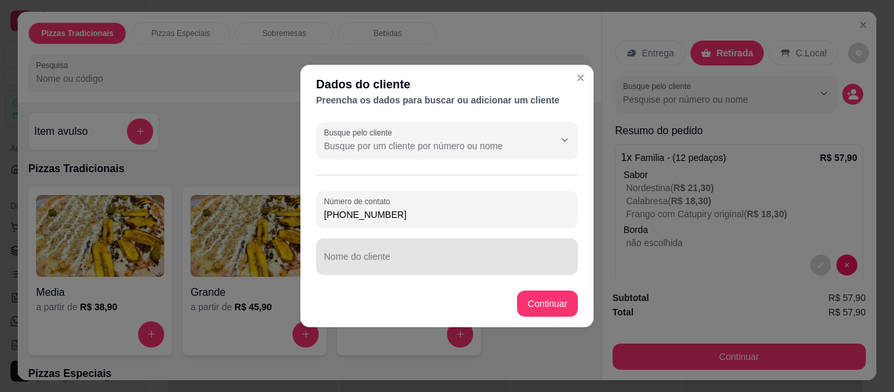
type input "[PHONE_NUMBER]"
click at [568, 241] on div "Nome do cliente" at bounding box center [447, 256] width 262 height 37
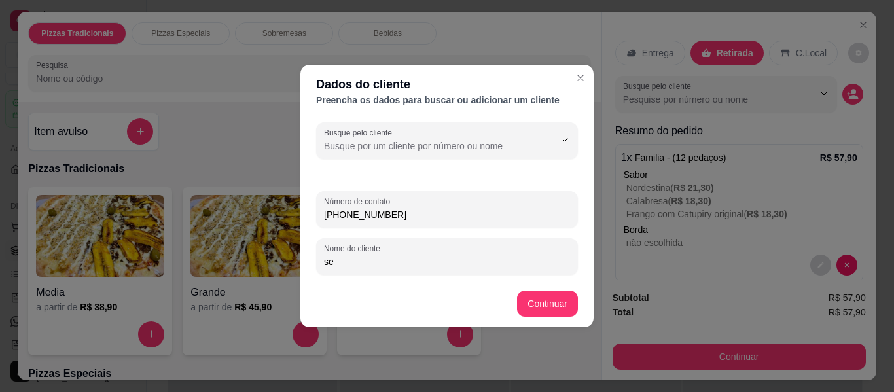
type input "s"
type input "homem da moto vermelha"
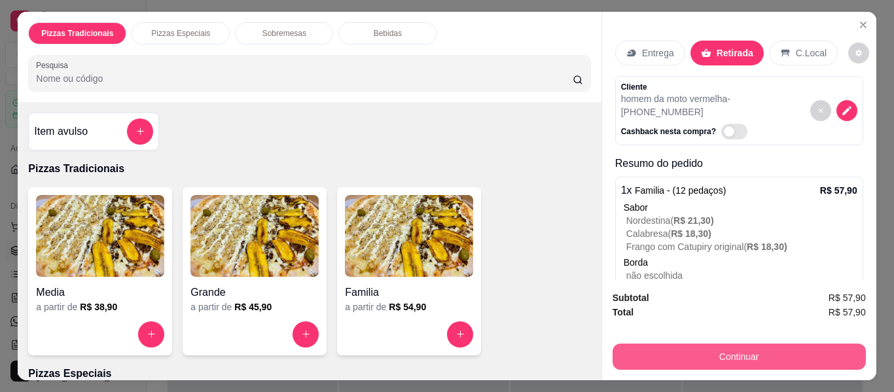
click at [670, 358] on button "Continuar" at bounding box center [739, 357] width 253 height 26
click at [731, 383] on div "Pizzas Tradicionais Pizzas Especiais Sobremesas Bebidas Pesquisa Item avulso Pi…" at bounding box center [447, 196] width 894 height 392
click at [765, 344] on button "Continuar" at bounding box center [739, 357] width 253 height 26
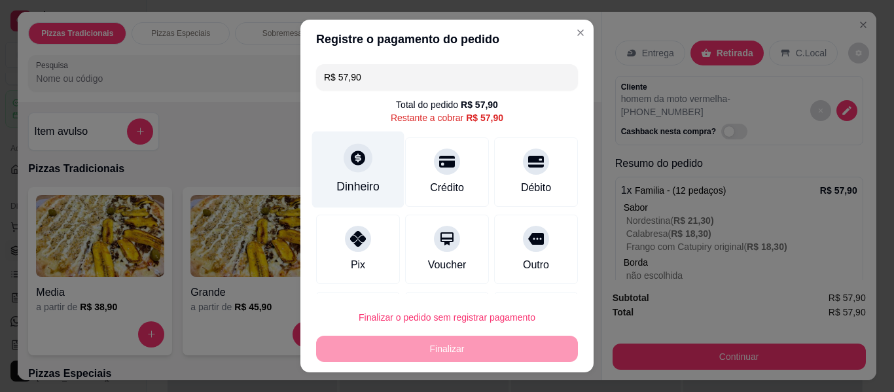
click at [366, 184] on div "Dinheiro" at bounding box center [357, 186] width 43 height 17
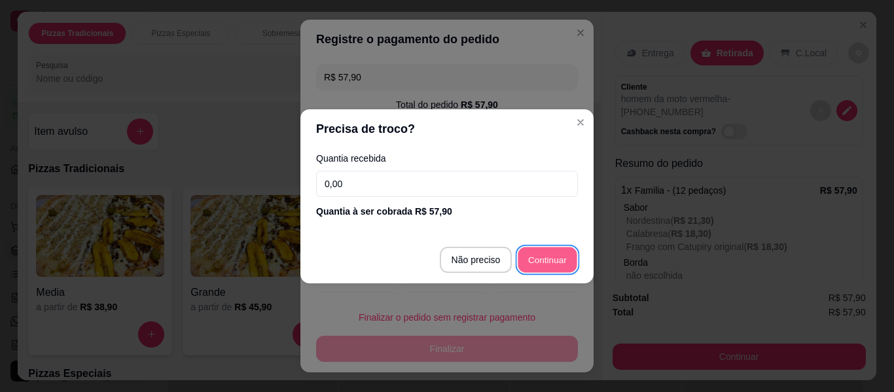
type input "R$ 0,00"
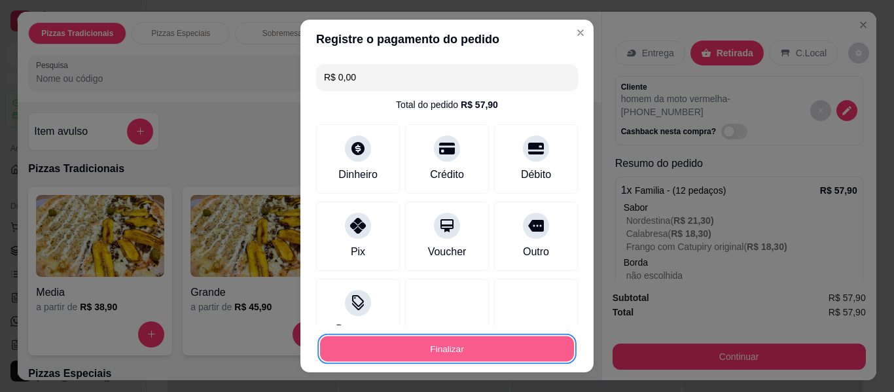
click at [501, 347] on button "Finalizar" at bounding box center [447, 349] width 254 height 26
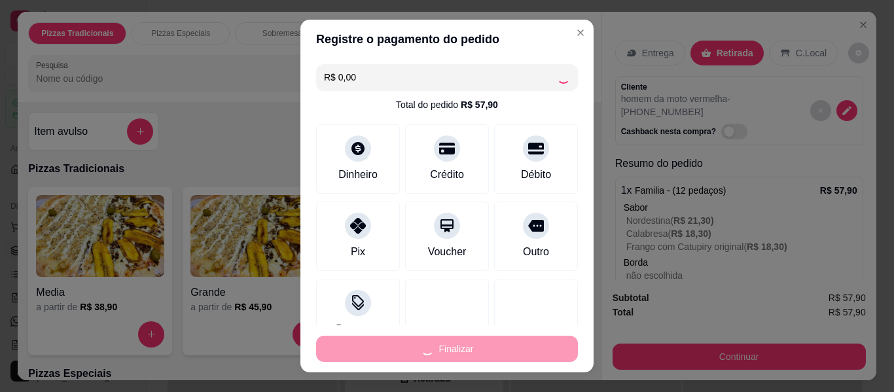
type input "-R$ 57,90"
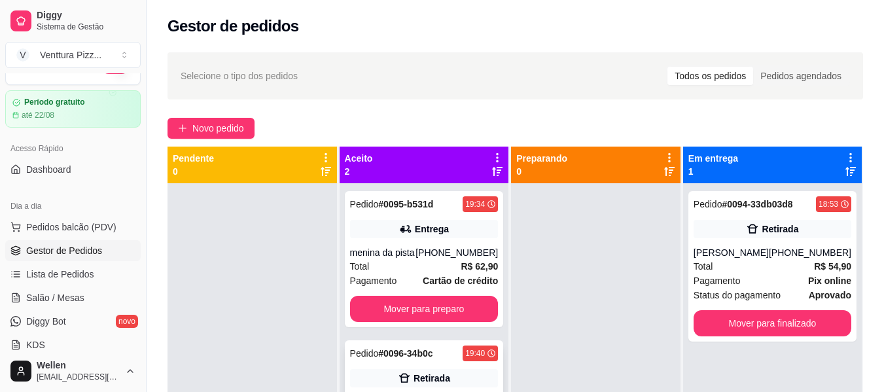
scroll to position [37, 0]
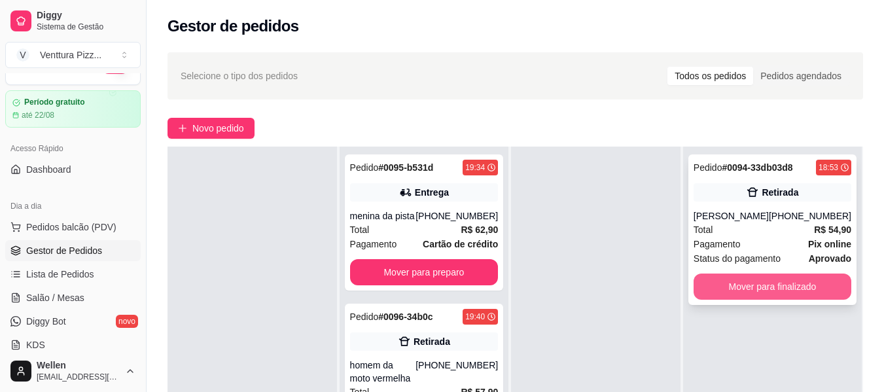
click at [770, 294] on button "Mover para finalizado" at bounding box center [773, 287] width 158 height 26
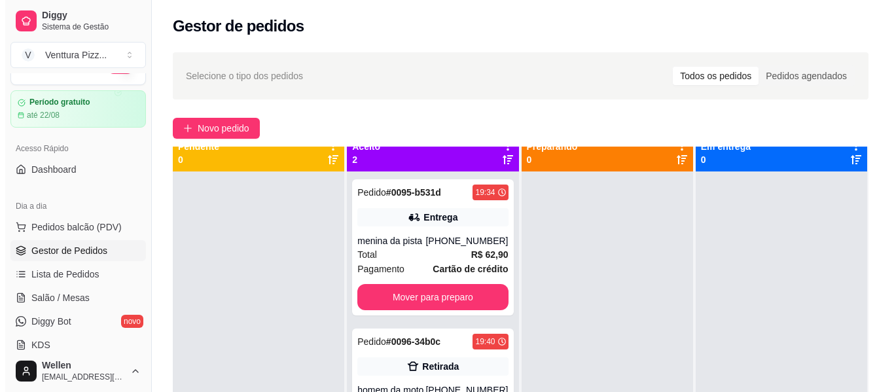
scroll to position [0, 0]
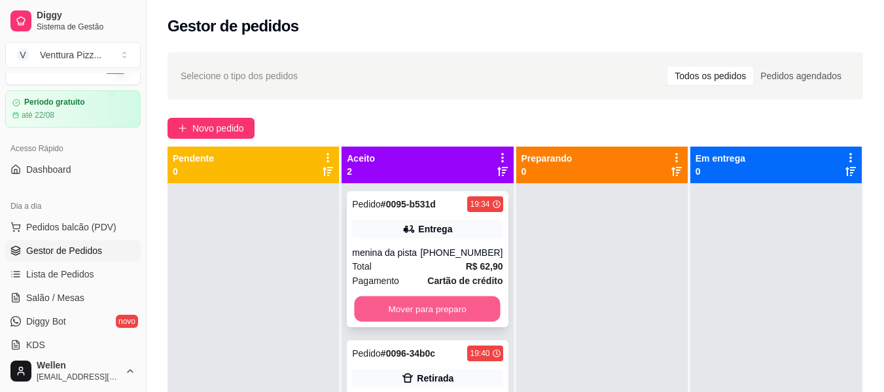
click at [372, 311] on button "Mover para preparo" at bounding box center [428, 310] width 146 height 26
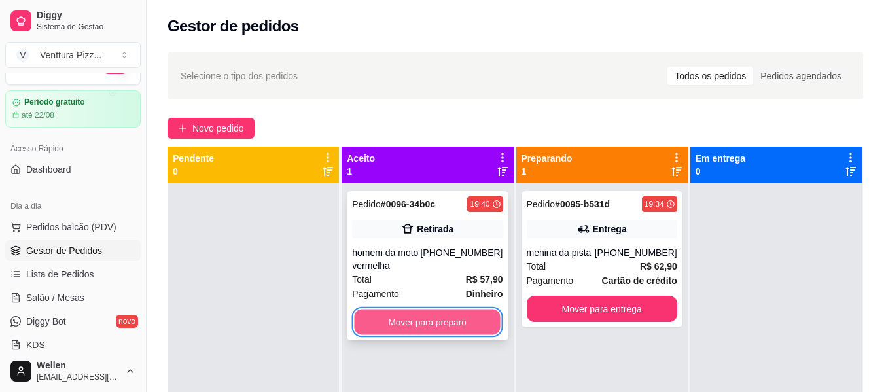
click at [411, 333] on button "Mover para preparo" at bounding box center [428, 323] width 146 height 26
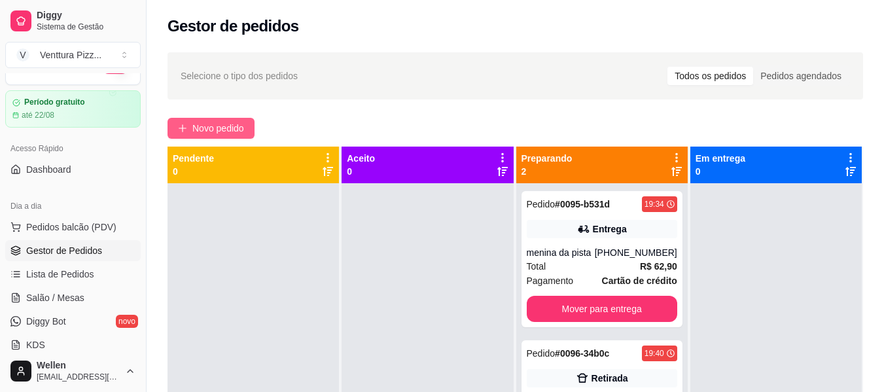
click at [238, 122] on span "Novo pedido" at bounding box center [218, 128] width 52 height 14
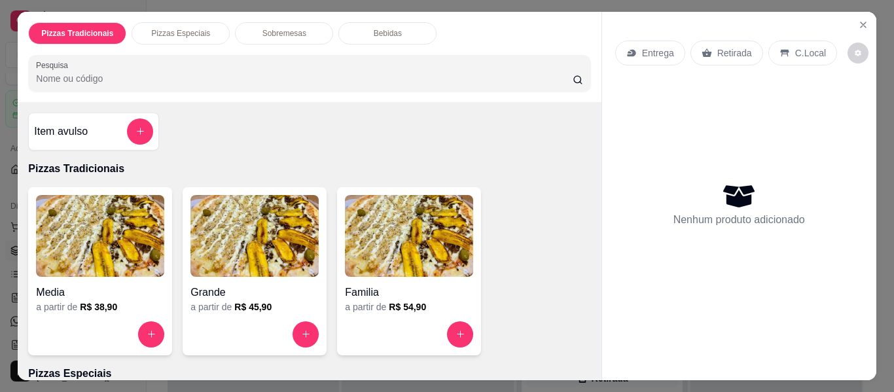
click at [268, 288] on h4 "Grande" at bounding box center [254, 293] width 128 height 16
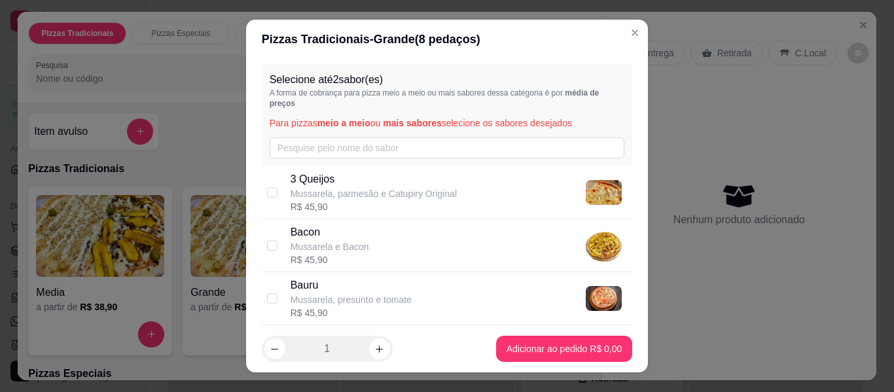
drag, startPoint x: 335, startPoint y: 134, endPoint x: 320, endPoint y: 164, distance: 32.8
click at [335, 135] on div "Selecione até 2 sabor(es) A forma de cobrança para pizza meio a meio ou mais sa…" at bounding box center [447, 115] width 371 height 102
click at [340, 154] on input "text" at bounding box center [447, 147] width 355 height 21
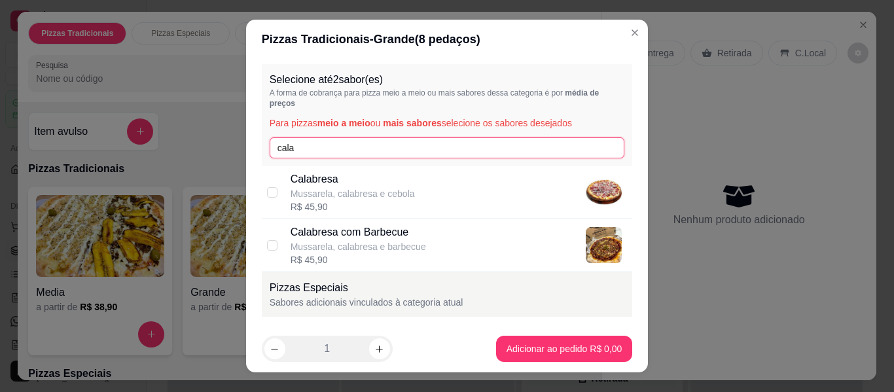
type input "cala"
click at [262, 190] on div "Calabresa Mussarela, calabresa e cebola R$ 45,90" at bounding box center [447, 192] width 371 height 53
checkbox input "true"
click at [315, 134] on div "Selecione até 2 sabor(es) A forma de cobrança para pizza meio a meio ou mais sa…" at bounding box center [447, 115] width 371 height 102
click at [323, 145] on input "cala" at bounding box center [447, 147] width 355 height 21
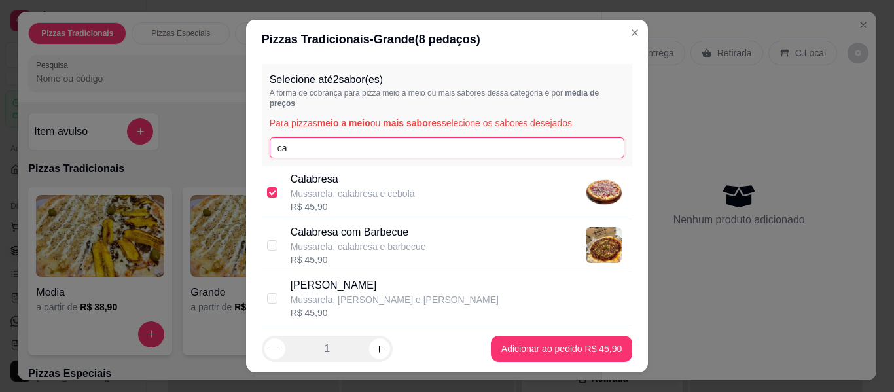
type input "c"
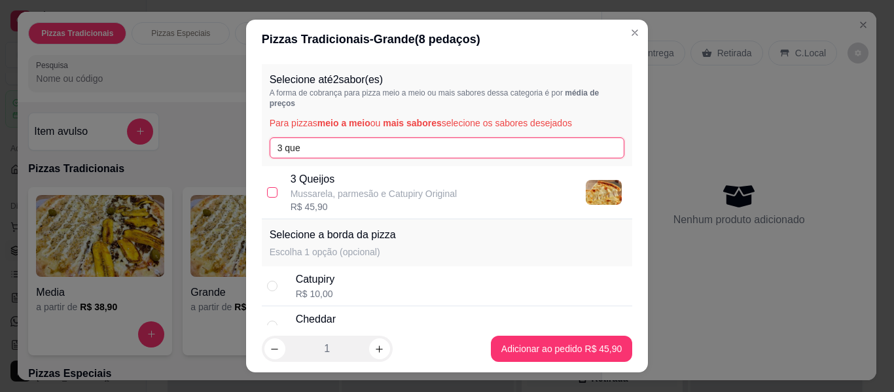
type input "3 que"
click at [270, 194] on input "checkbox" at bounding box center [272, 192] width 10 height 10
checkbox input "true"
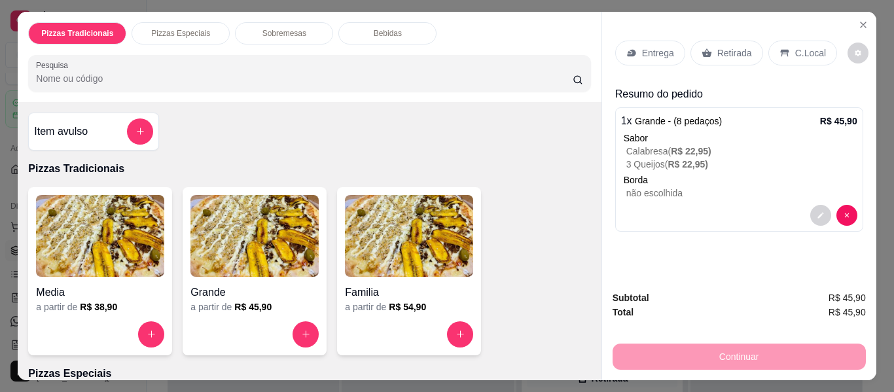
click at [719, 52] on p "Retirada" at bounding box center [734, 52] width 35 height 13
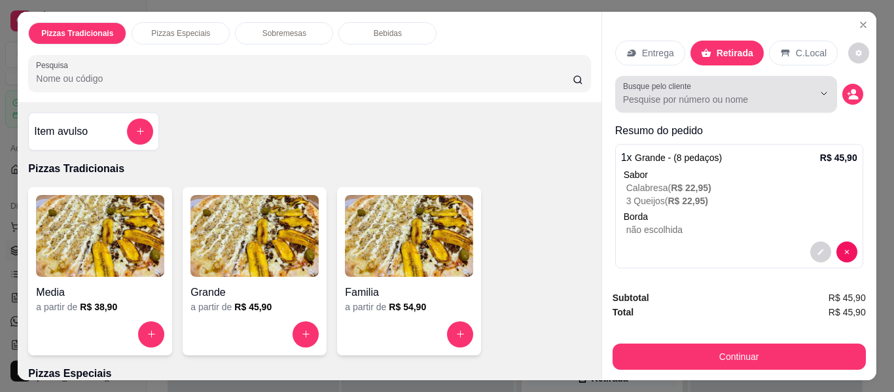
click at [753, 96] on input "Busque pelo cliente" at bounding box center [708, 99] width 170 height 13
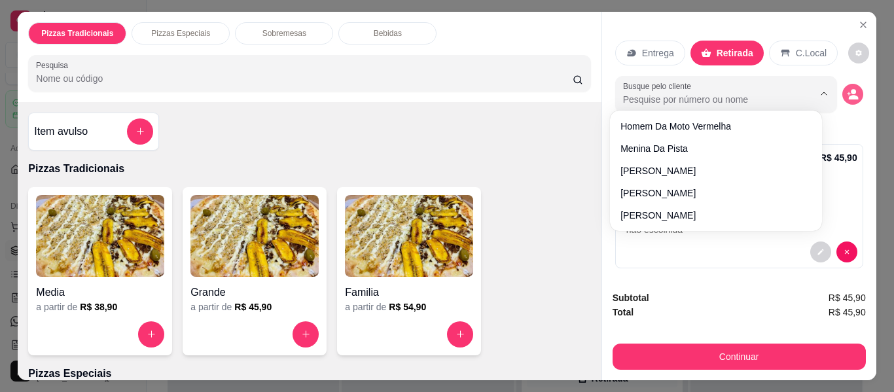
click at [843, 84] on button "decrease-product-quantity" at bounding box center [853, 94] width 21 height 21
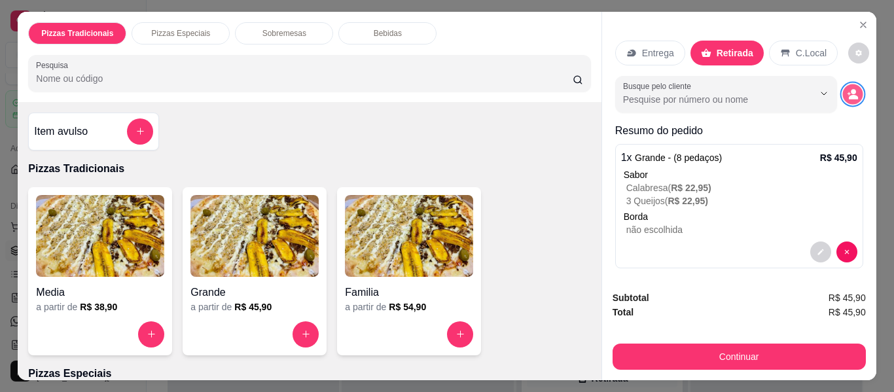
click at [843, 84] on button "decrease-product-quantity" at bounding box center [853, 94] width 20 height 20
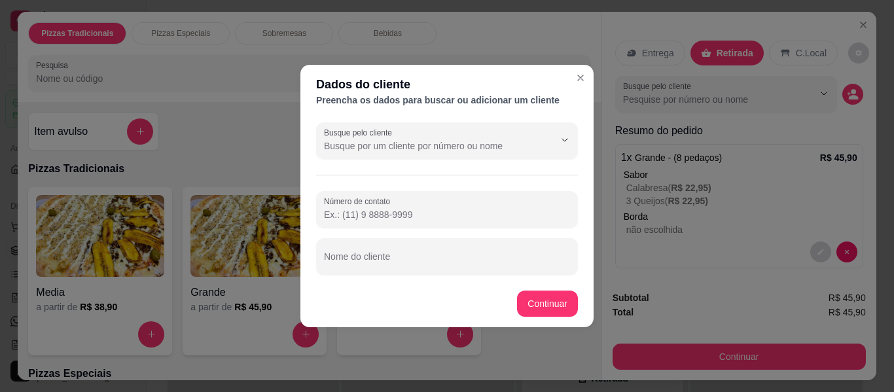
click at [454, 212] on input "Número de contato" at bounding box center [447, 214] width 246 height 13
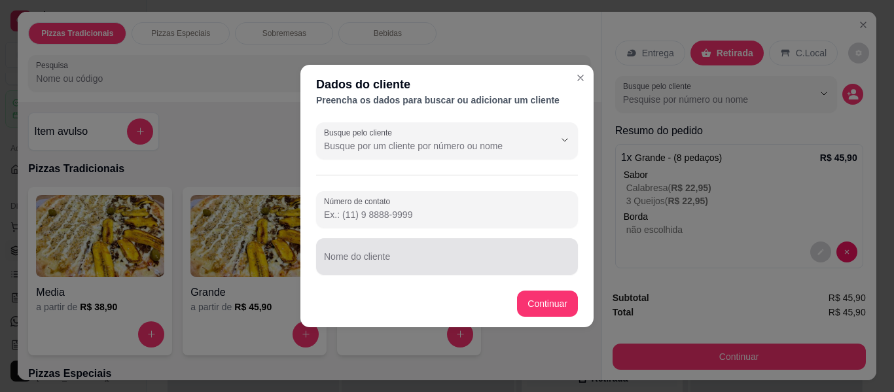
click at [422, 253] on div at bounding box center [447, 257] width 246 height 26
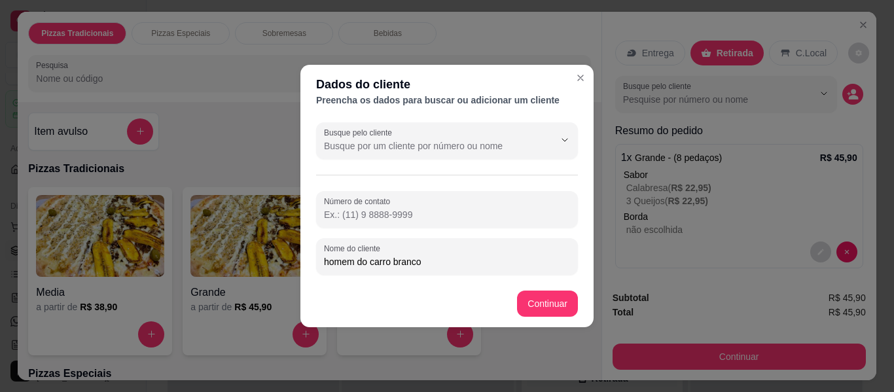
type input "homem do carro branco"
click at [365, 209] on input "Número de contato" at bounding box center [447, 214] width 246 height 13
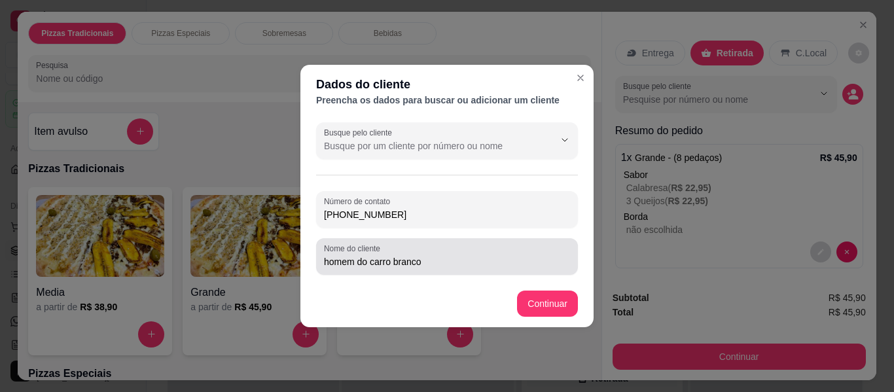
type input "[PHONE_NUMBER]"
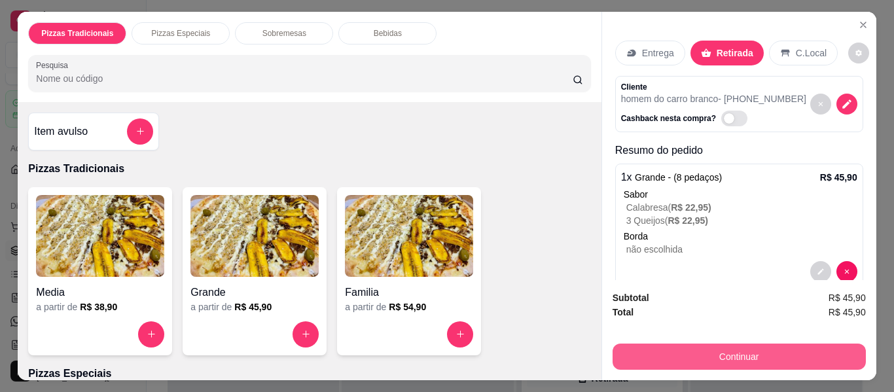
click at [740, 347] on button "Continuar" at bounding box center [739, 357] width 253 height 26
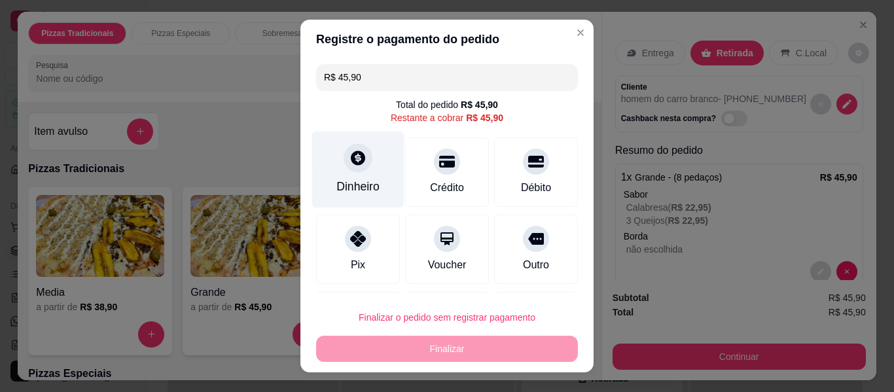
click at [344, 194] on div "Dinheiro" at bounding box center [357, 186] width 43 height 17
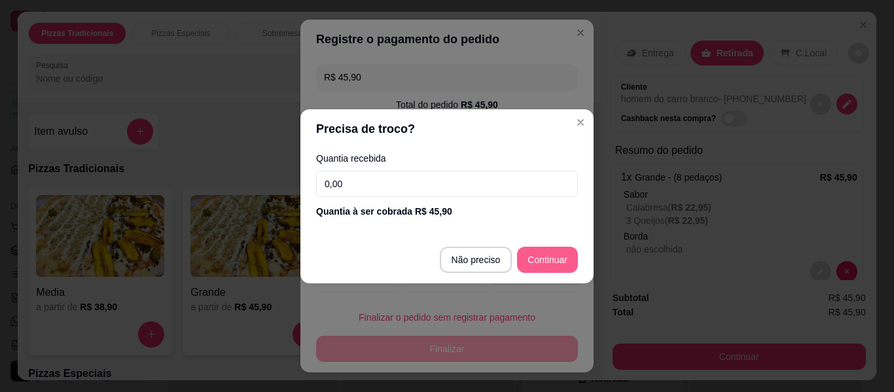
type input "R$ 0,00"
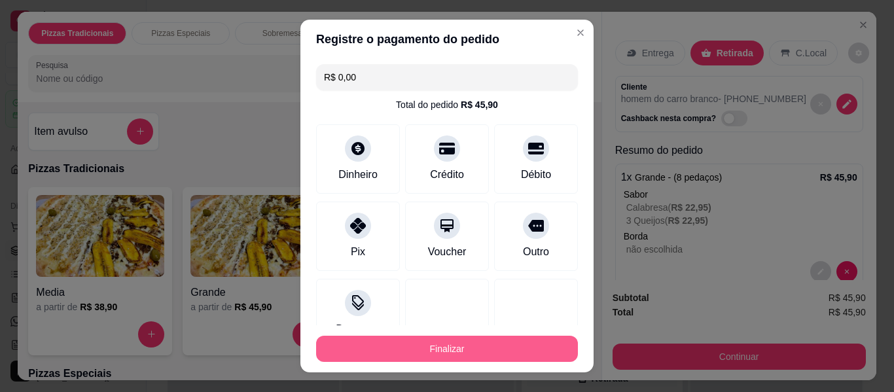
click at [505, 342] on button "Finalizar" at bounding box center [447, 349] width 262 height 26
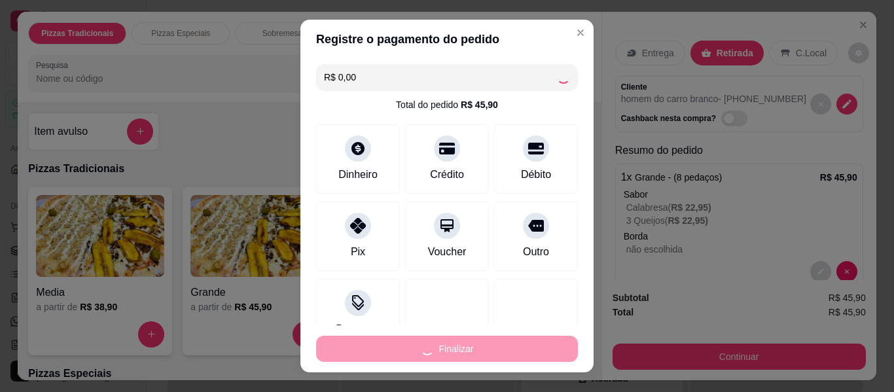
type input "-R$ 45,90"
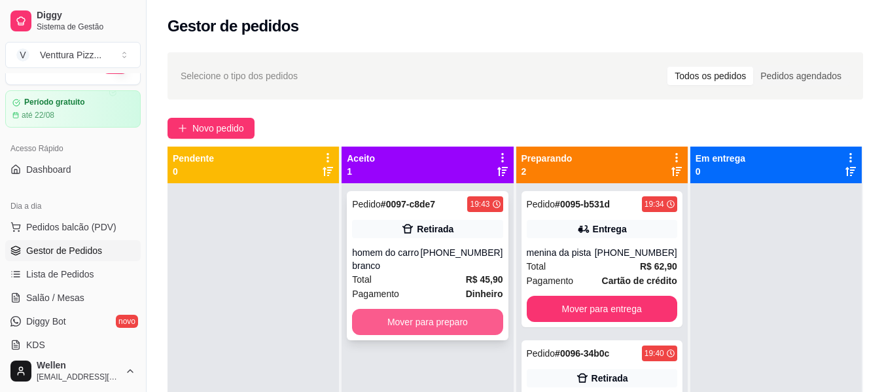
click at [431, 326] on button "Mover para preparo" at bounding box center [427, 322] width 151 height 26
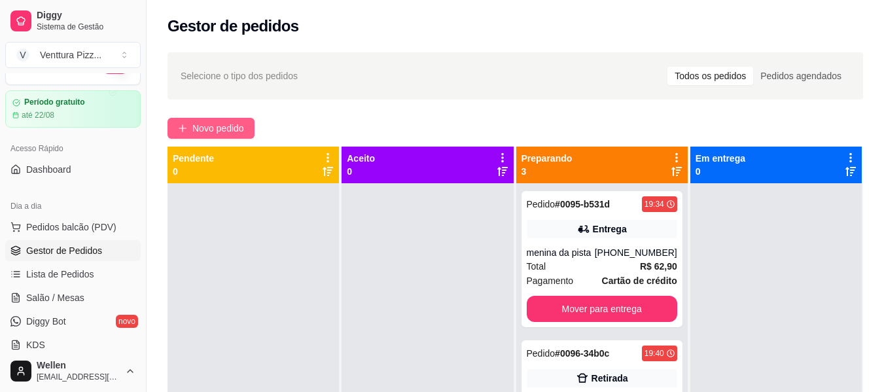
click at [205, 133] on span "Novo pedido" at bounding box center [218, 128] width 52 height 14
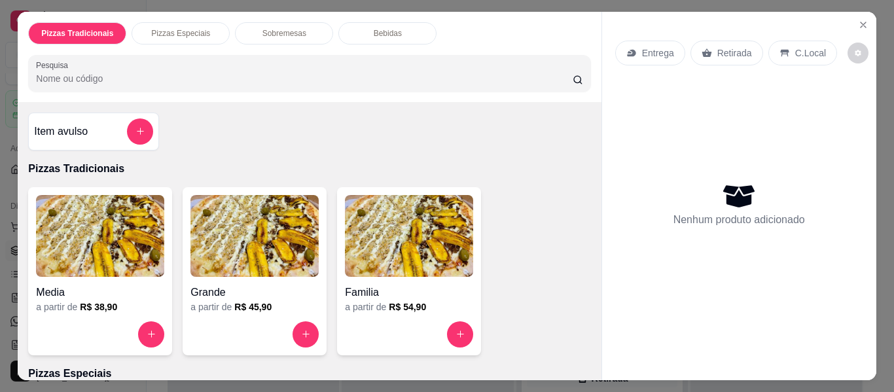
click at [268, 287] on h4 "Grande" at bounding box center [254, 293] width 128 height 16
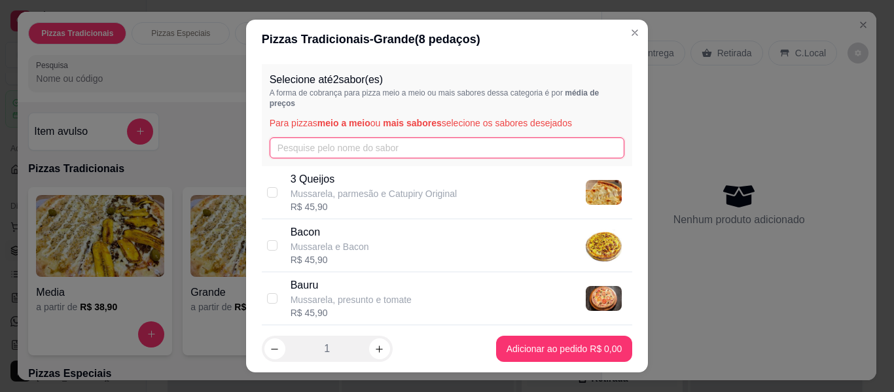
click at [335, 154] on input "text" at bounding box center [447, 147] width 355 height 21
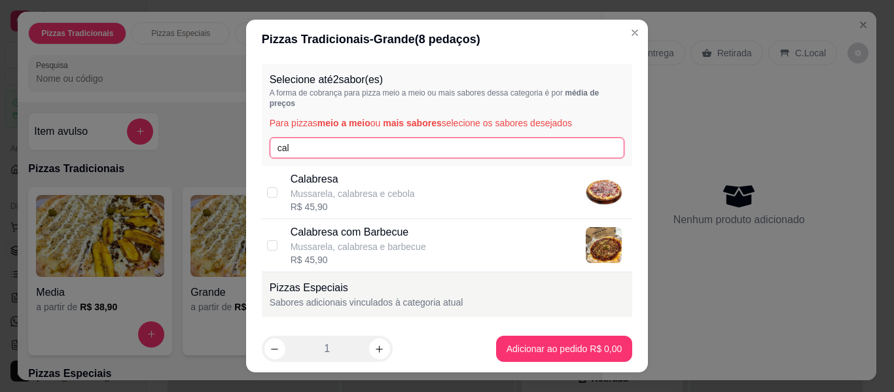
type input "cal"
click at [272, 182] on div "Calabresa Mussarela, calabresa e cebola R$ 45,90" at bounding box center [447, 192] width 371 height 53
checkbox input "true"
click at [348, 136] on div "Selecione até 2 sabor(es) A forma de cobrança para pizza meio a meio ou mais sa…" at bounding box center [447, 115] width 371 height 102
click at [355, 147] on input "cal" at bounding box center [447, 147] width 355 height 21
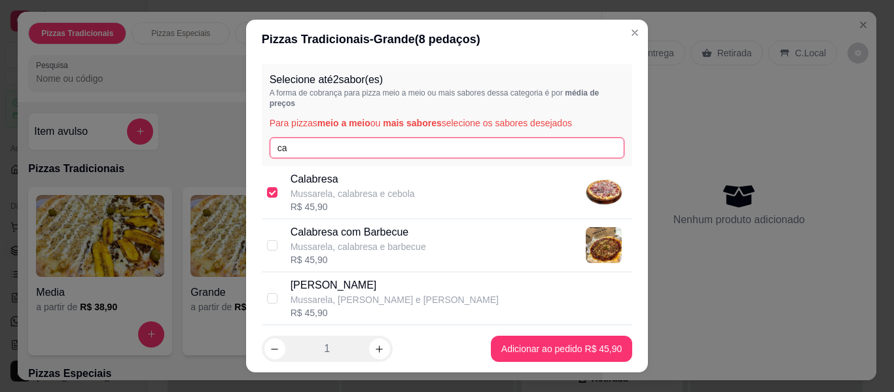
type input "c"
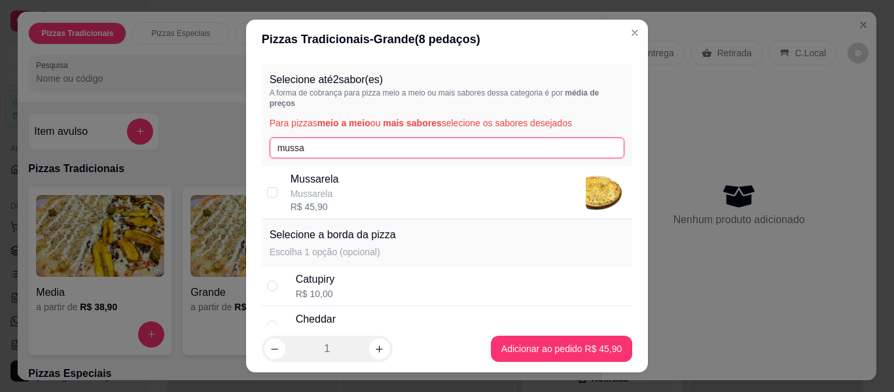
type input "mussa"
click at [343, 185] on div "Mussarela Mussarela R$ 45,90" at bounding box center [459, 193] width 337 height 42
checkbox input "true"
click at [402, 147] on input "mussa" at bounding box center [447, 147] width 355 height 21
type input "m"
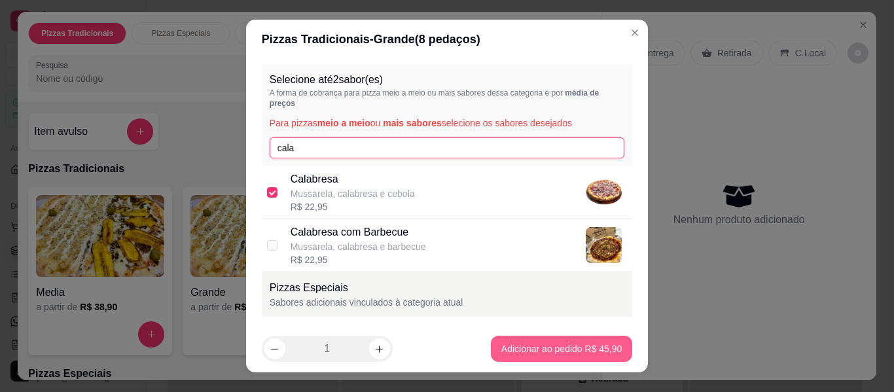
type input "cala"
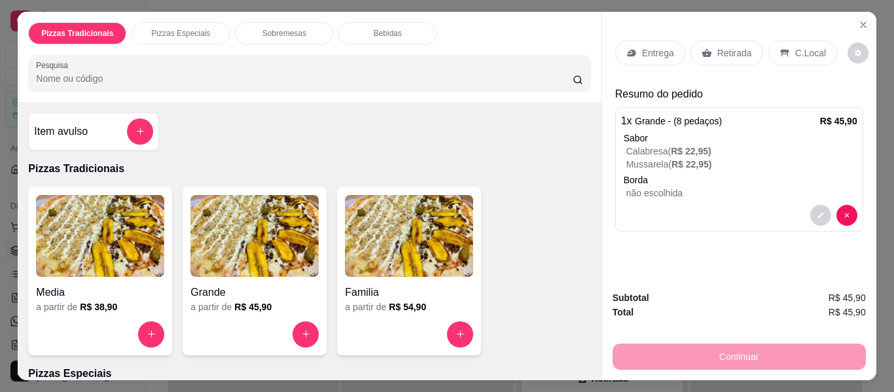
click at [656, 46] on p "Entrega" at bounding box center [658, 52] width 32 height 13
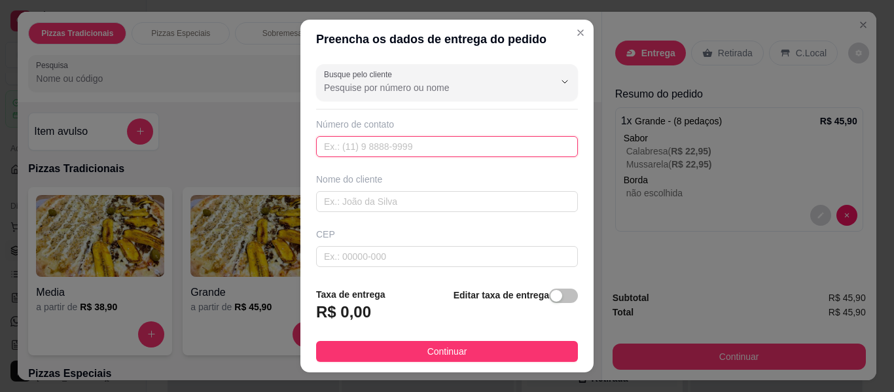
click at [416, 148] on input "text" at bounding box center [447, 146] width 262 height 21
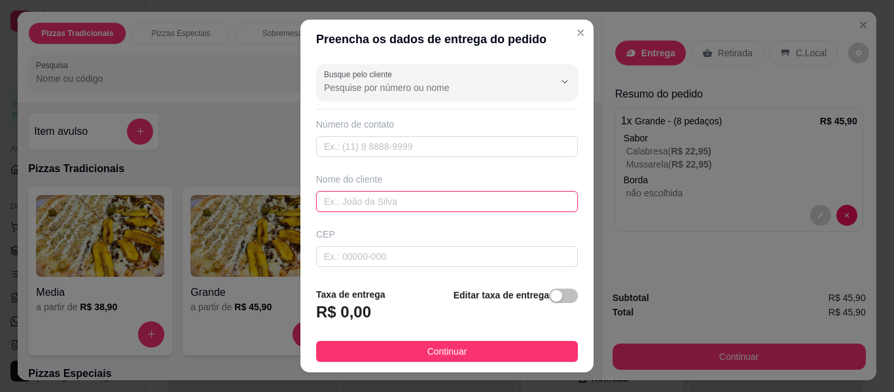
click at [424, 194] on input "text" at bounding box center [447, 201] width 262 height 21
type input "moça de óculos"
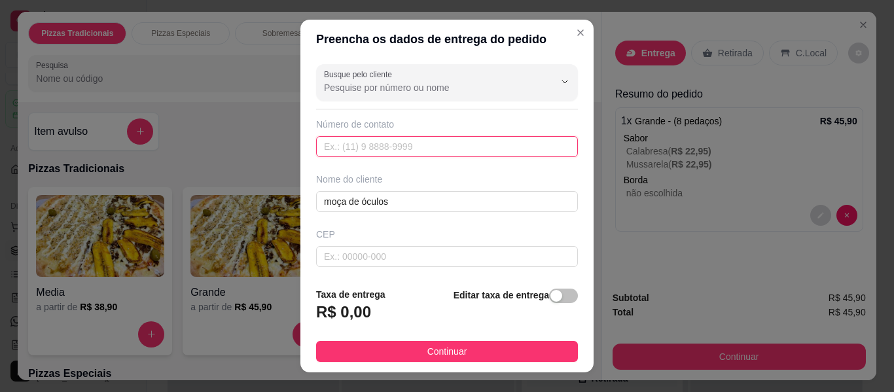
click at [390, 148] on input "text" at bounding box center [447, 146] width 262 height 21
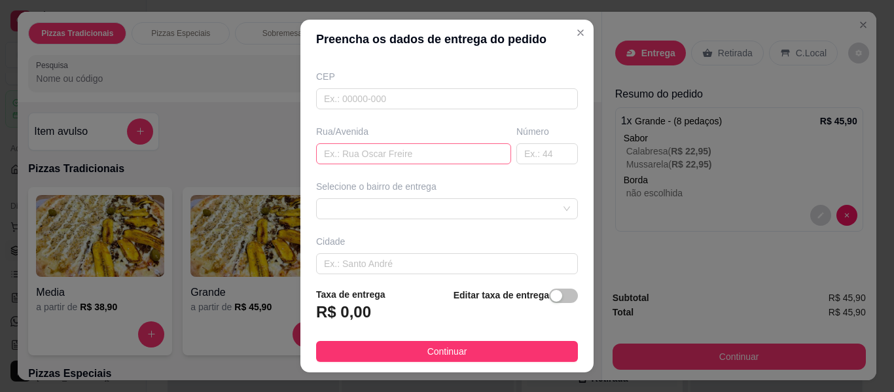
scroll to position [196, 0]
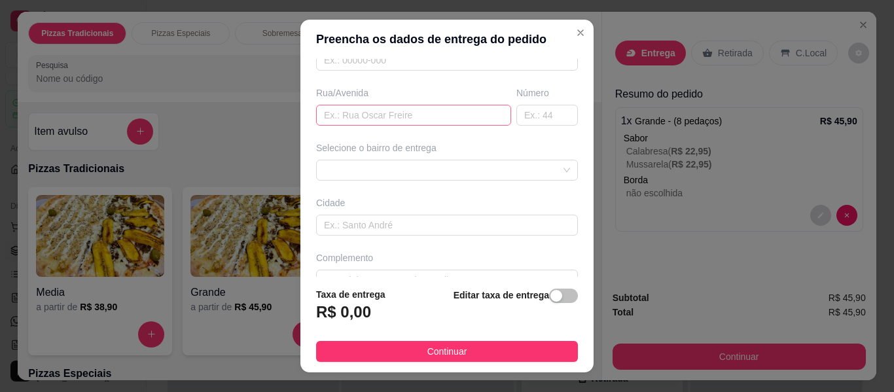
click at [469, 175] on div "68811584f0b9e9a53051f71e 688115a1f0b9e9a53051f721 Fraternidade - Feira de santa…" at bounding box center [447, 170] width 262 height 21
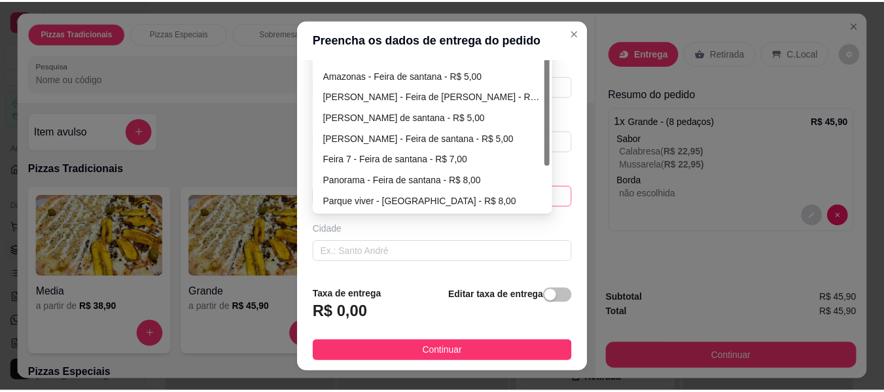
scroll to position [101, 0]
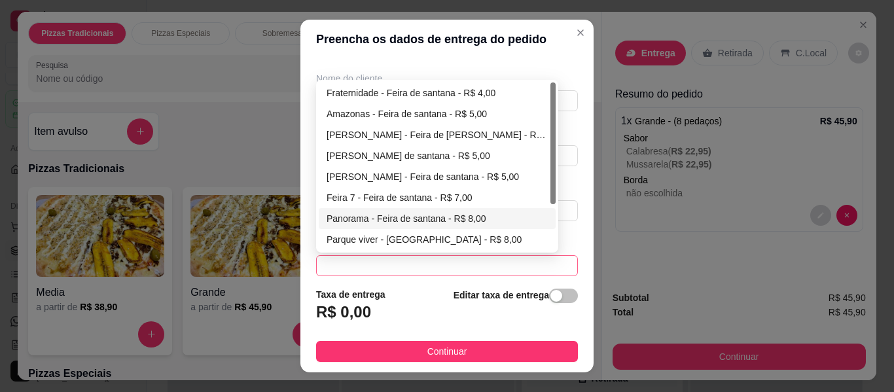
type input "[PHONE_NUMBER]"
click at [405, 213] on div "Panorama - Feira de santana - R$ 8,00" at bounding box center [437, 218] width 221 height 14
type input "Feira de [PERSON_NAME]"
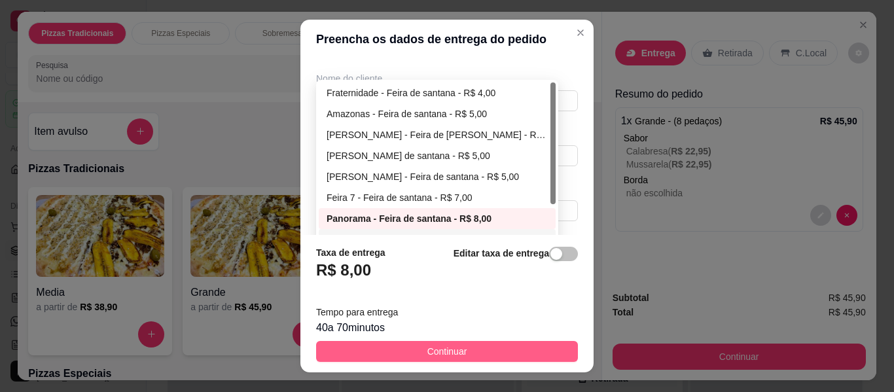
click at [431, 350] on span "Continuar" at bounding box center [447, 351] width 40 height 14
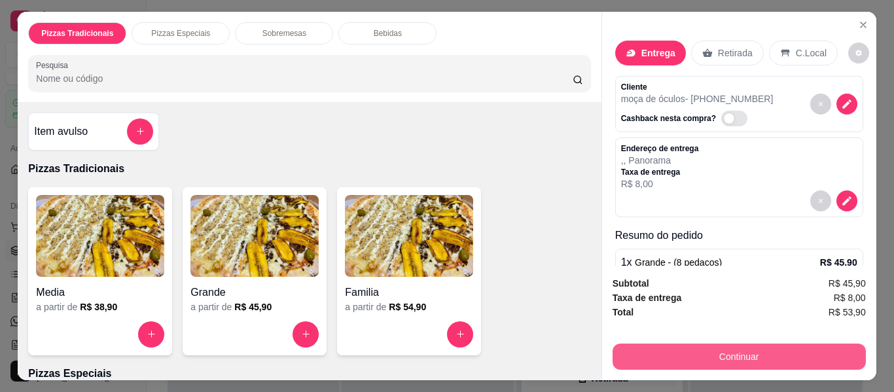
click at [770, 354] on button "Continuar" at bounding box center [739, 357] width 253 height 26
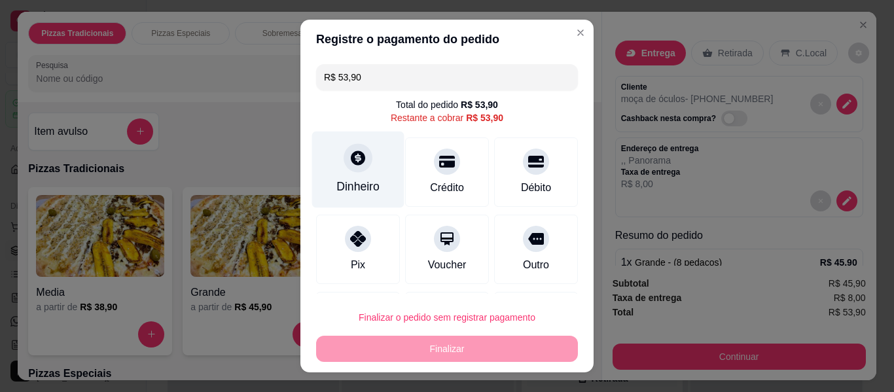
click at [380, 163] on div "Dinheiro" at bounding box center [358, 170] width 92 height 77
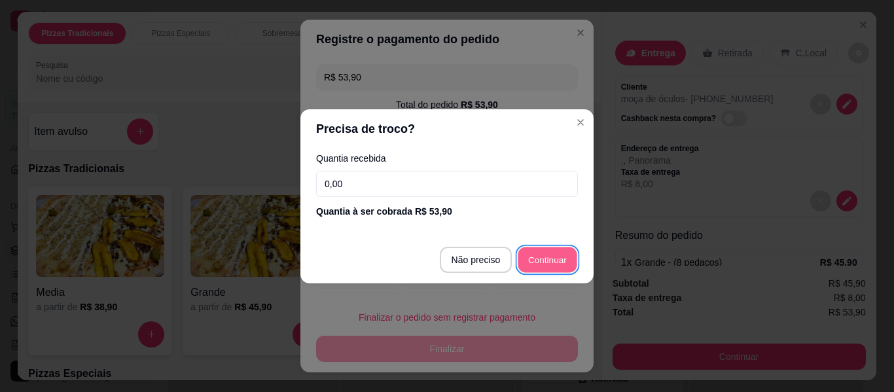
type input "R$ 0,00"
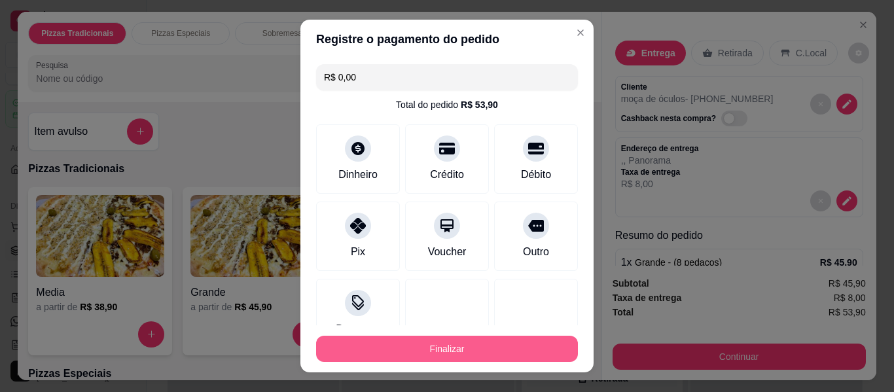
click at [475, 330] on footer "Finalizar" at bounding box center [446, 348] width 293 height 47
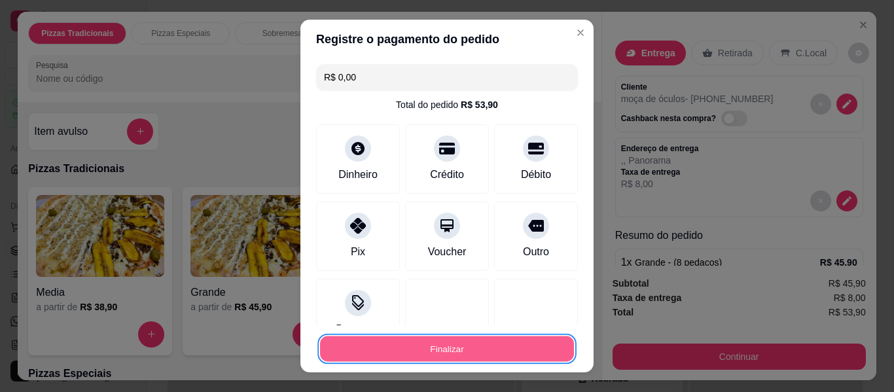
click at [465, 344] on button "Finalizar" at bounding box center [447, 349] width 254 height 26
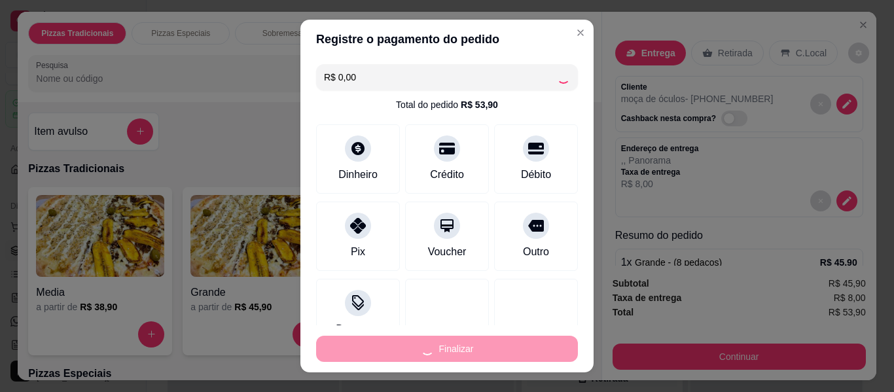
type input "-R$ 53,90"
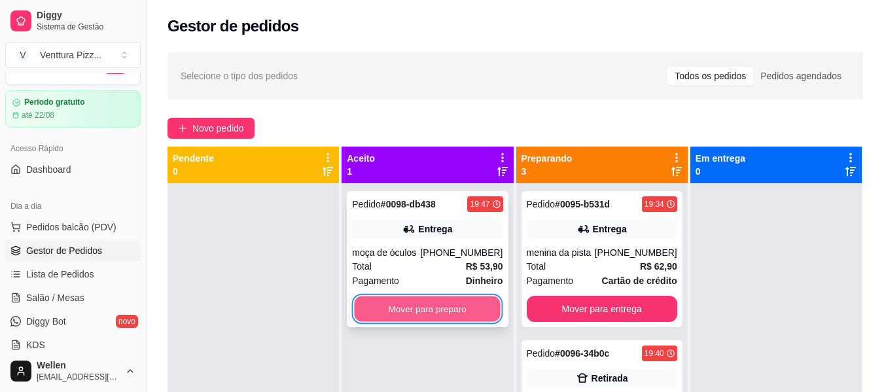
click at [399, 306] on button "Mover para preparo" at bounding box center [428, 310] width 146 height 26
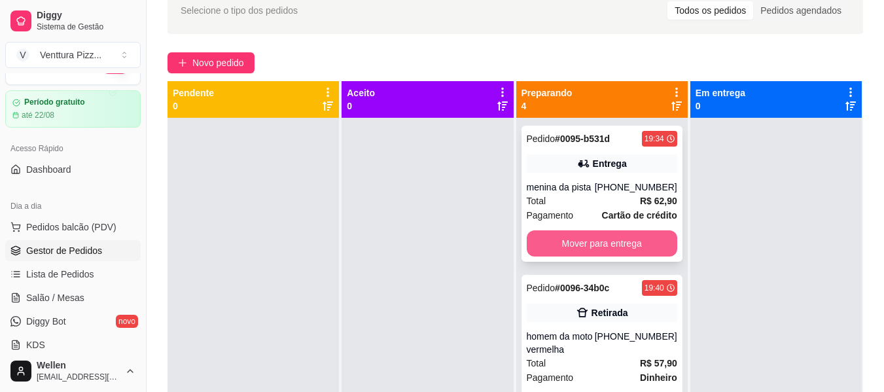
click at [594, 244] on button "Mover para entrega" at bounding box center [602, 243] width 151 height 26
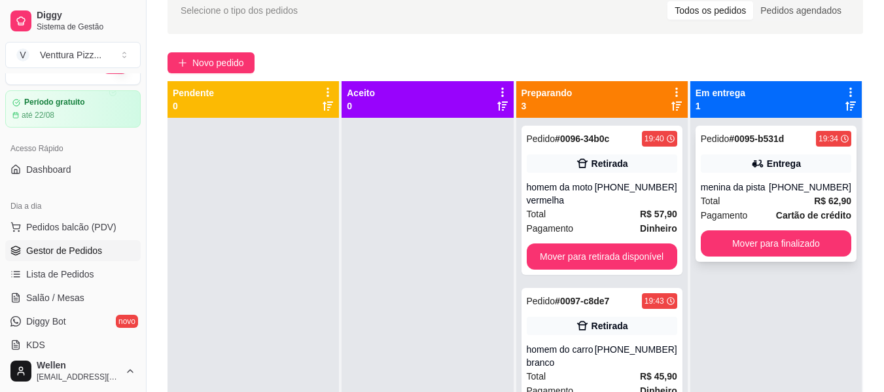
click at [747, 199] on div "Total R$ 62,90" at bounding box center [776, 201] width 151 height 14
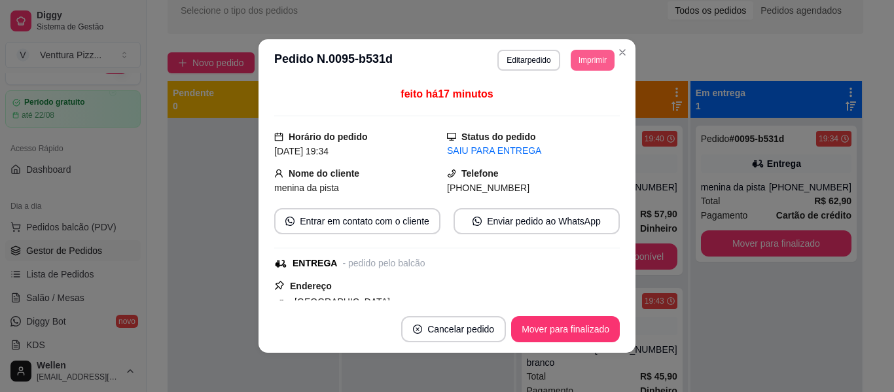
click at [593, 52] on button "Imprimir" at bounding box center [593, 60] width 44 height 21
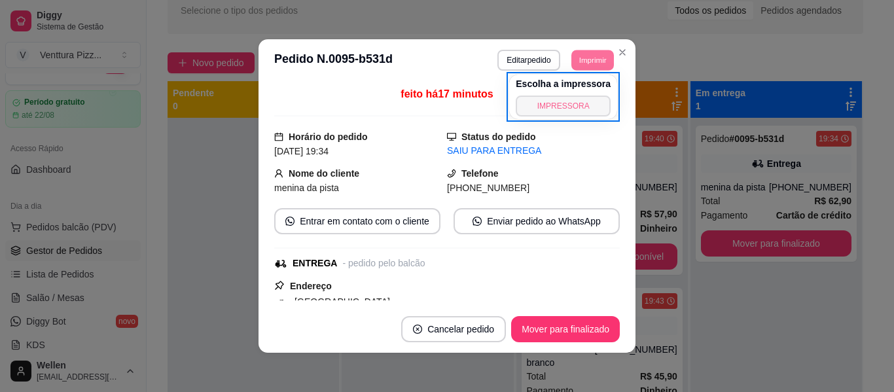
click at [581, 100] on button "IMPRESSORA" at bounding box center [563, 106] width 95 height 21
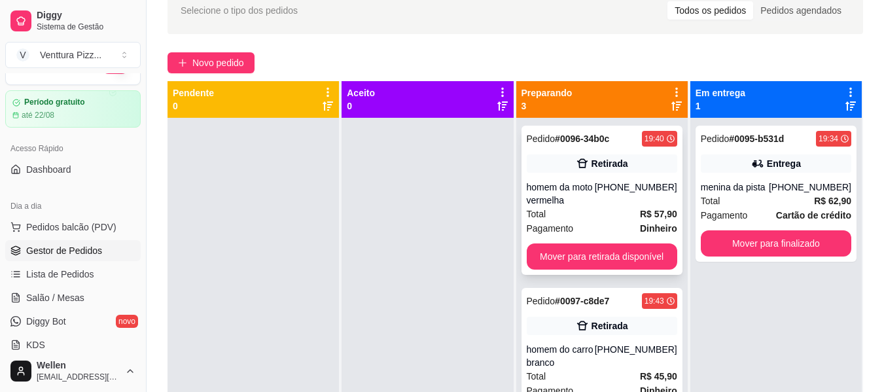
click at [594, 213] on div "Total R$ 57,90" at bounding box center [602, 214] width 151 height 14
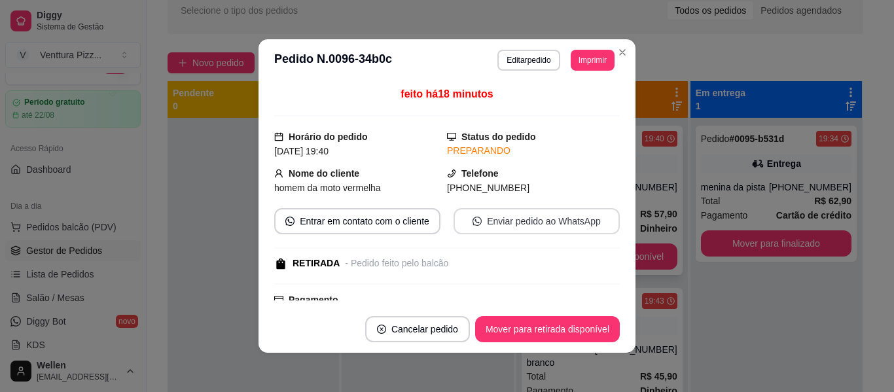
scroll to position [196, 0]
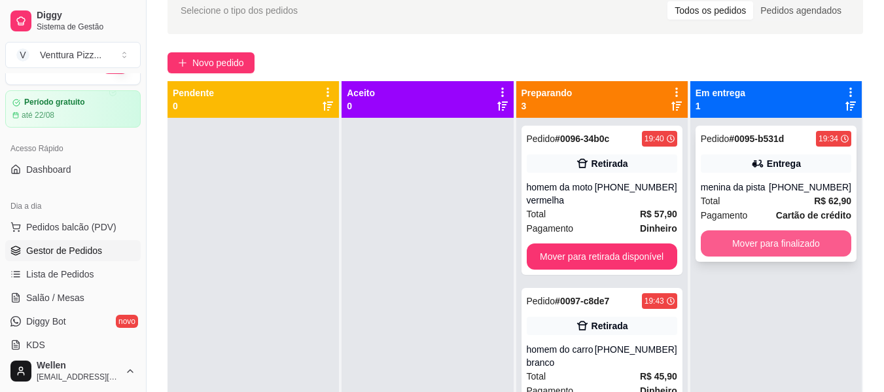
click at [752, 242] on button "Mover para finalizado" at bounding box center [776, 243] width 151 height 26
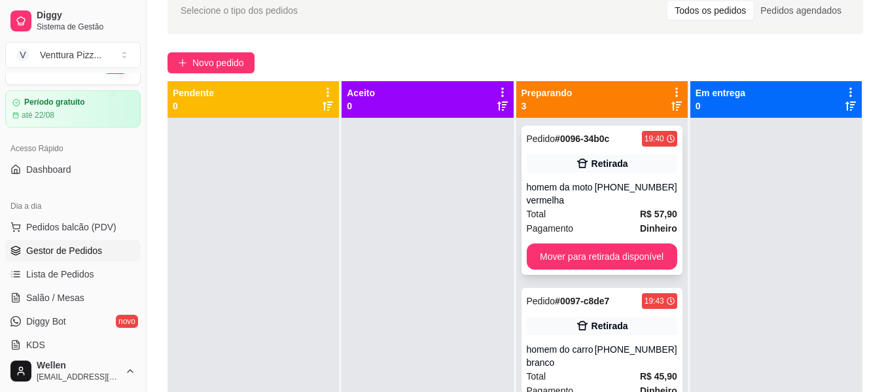
click at [570, 206] on div "homem da moto vermelha" at bounding box center [561, 194] width 68 height 26
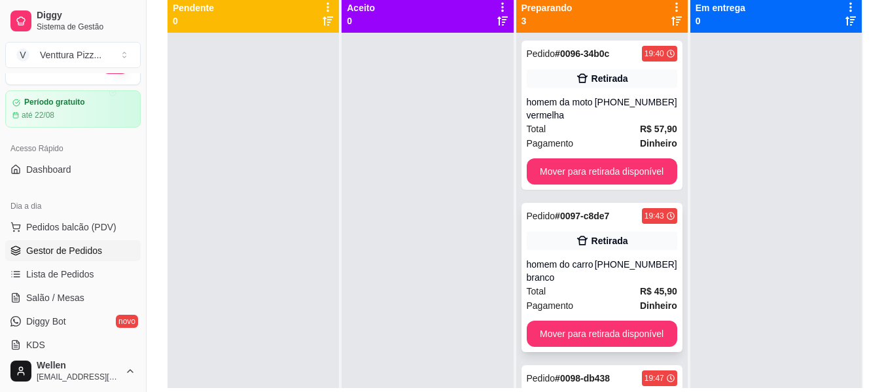
scroll to position [131, 0]
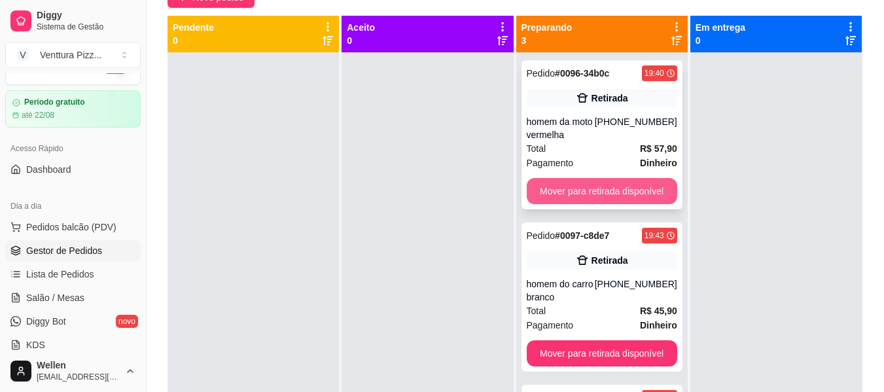
click at [597, 187] on button "Mover para retirada disponível" at bounding box center [602, 191] width 151 height 26
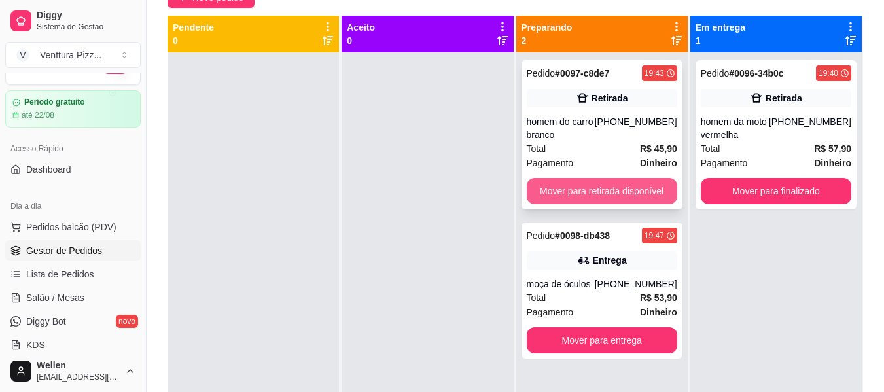
click at [633, 186] on button "Mover para retirada disponível" at bounding box center [602, 191] width 151 height 26
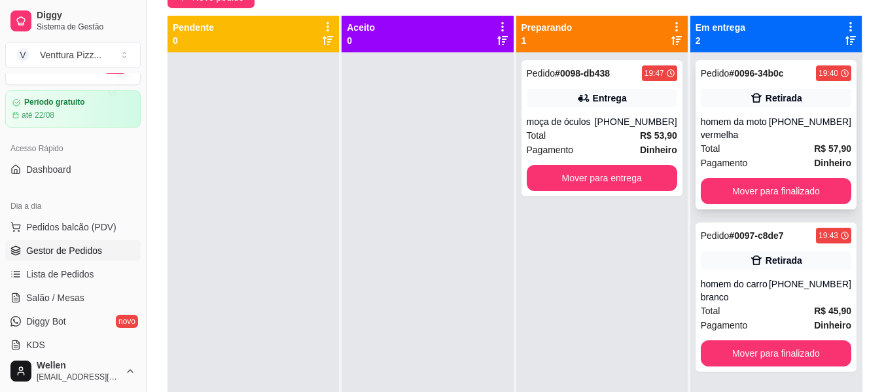
click at [753, 139] on div "homem da moto vermelha" at bounding box center [735, 128] width 68 height 26
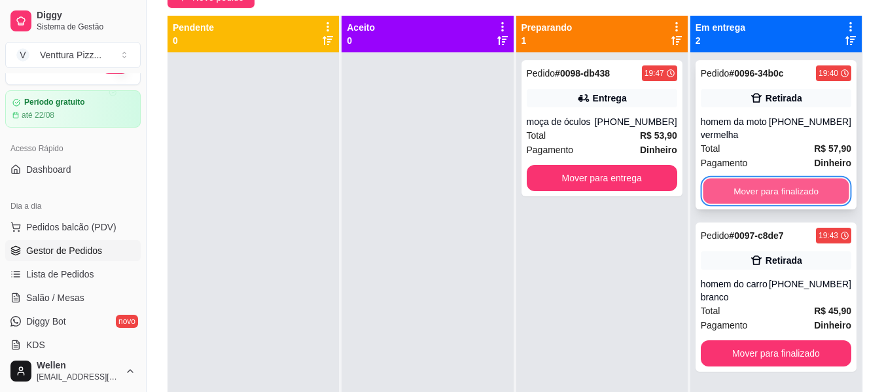
click at [795, 182] on button "Mover para finalizado" at bounding box center [776, 192] width 146 height 26
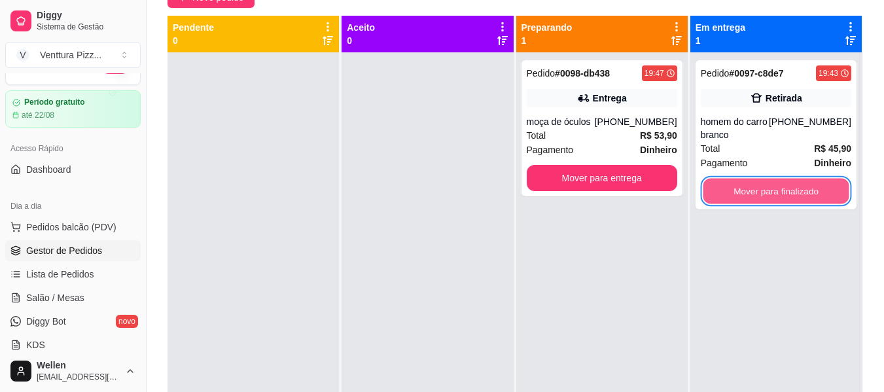
click at [795, 182] on button "Mover para finalizado" at bounding box center [776, 192] width 146 height 26
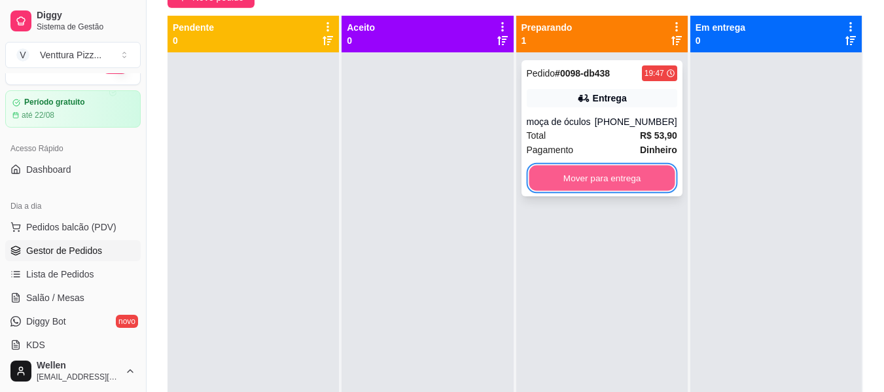
click at [616, 185] on button "Mover para entrega" at bounding box center [602, 179] width 146 height 26
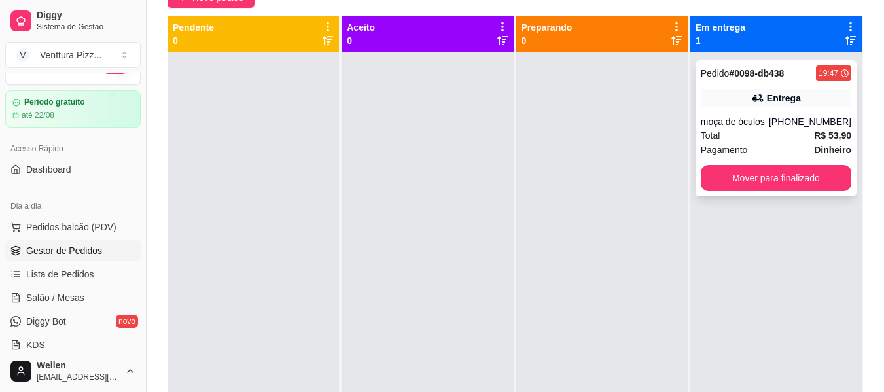
click at [789, 131] on div "Total R$ 53,90" at bounding box center [776, 135] width 151 height 14
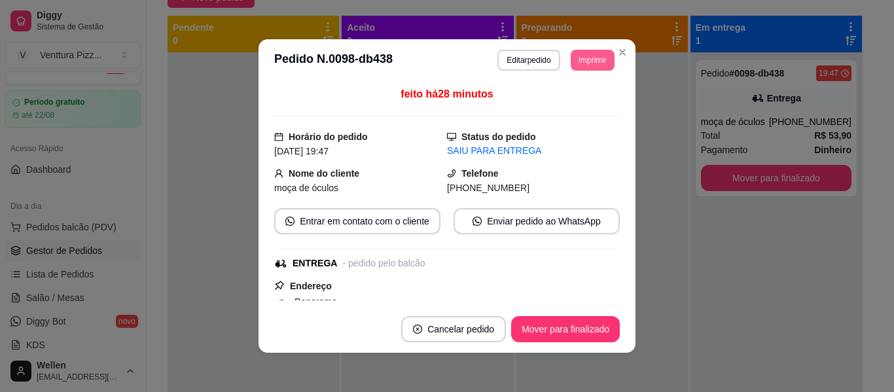
click at [575, 60] on button "Imprimir" at bounding box center [593, 60] width 44 height 21
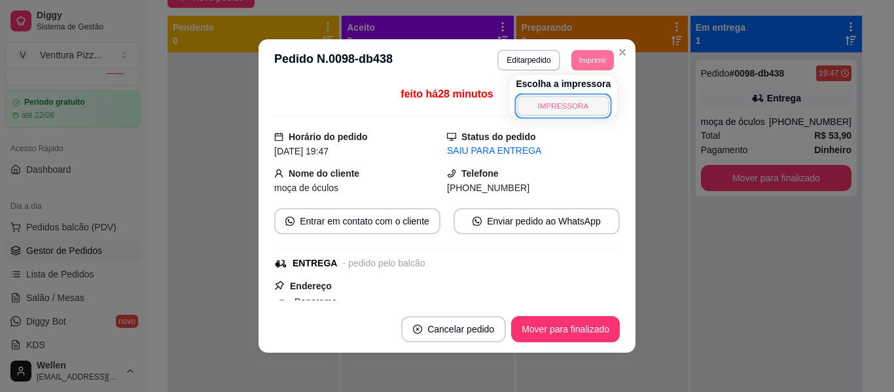
click at [566, 103] on button "IMPRESSORA" at bounding box center [564, 106] width 92 height 20
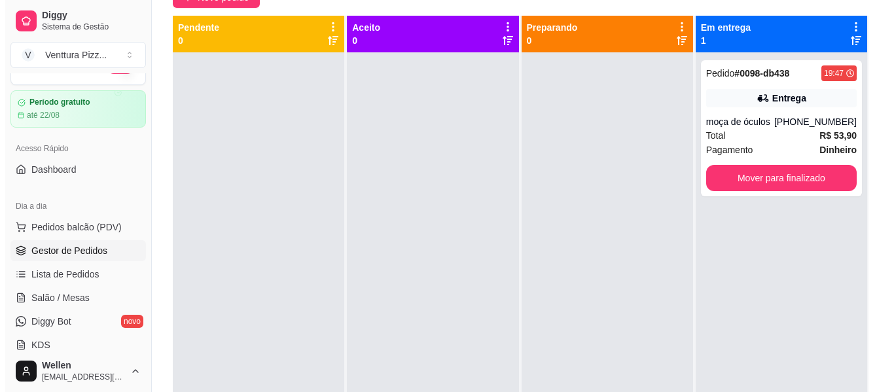
scroll to position [0, 0]
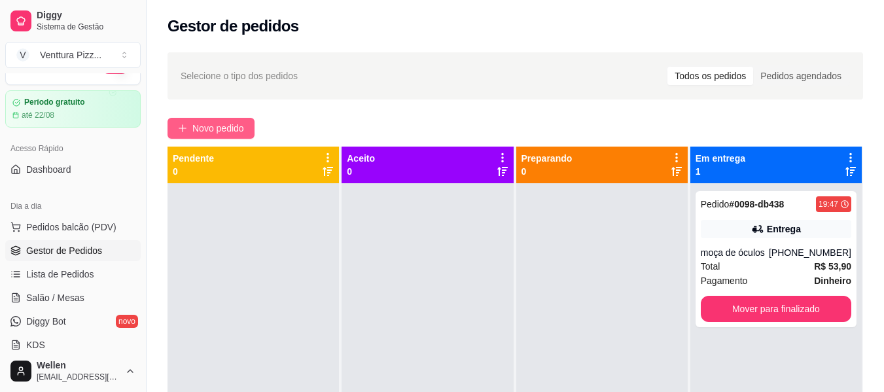
click at [242, 120] on button "Novo pedido" at bounding box center [211, 128] width 87 height 21
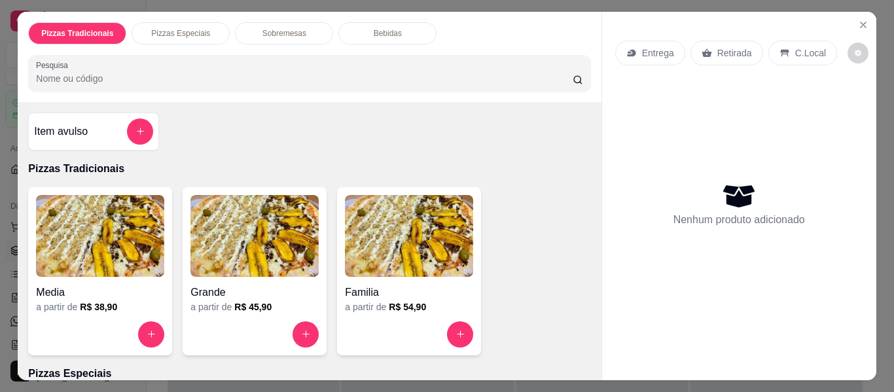
click at [281, 234] on img at bounding box center [254, 236] width 128 height 82
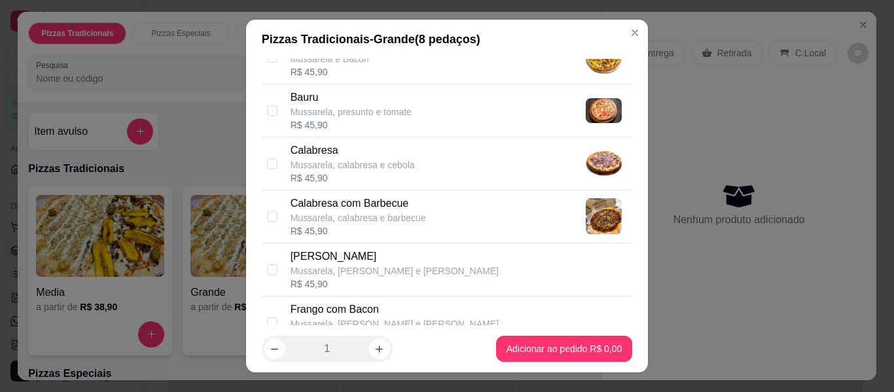
scroll to position [196, 0]
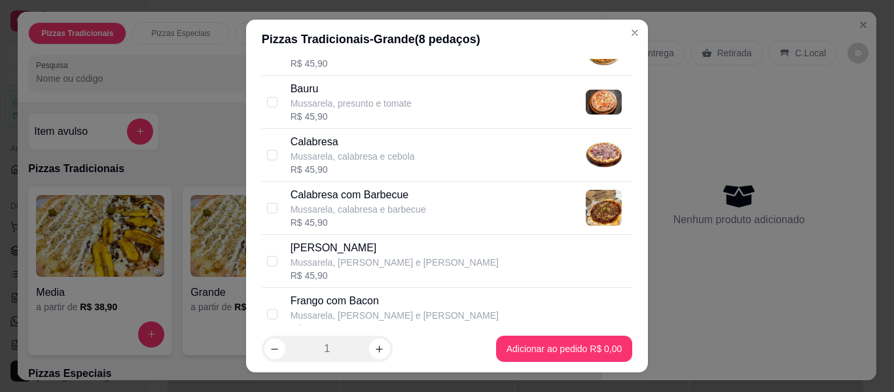
click at [391, 143] on p "Calabresa" at bounding box center [353, 142] width 124 height 16
checkbox input "true"
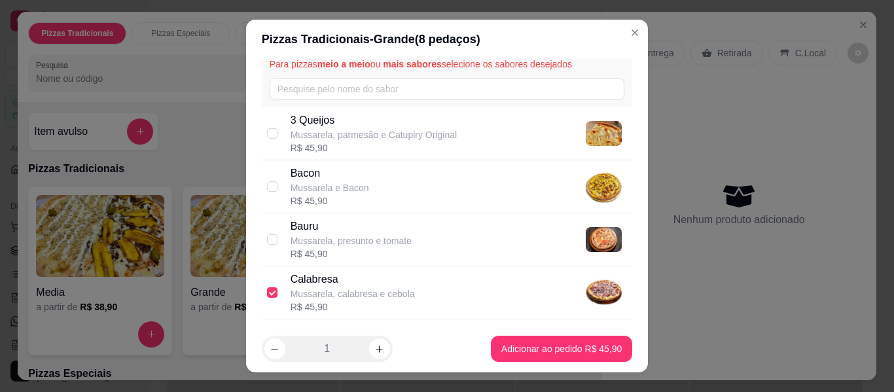
scroll to position [0, 0]
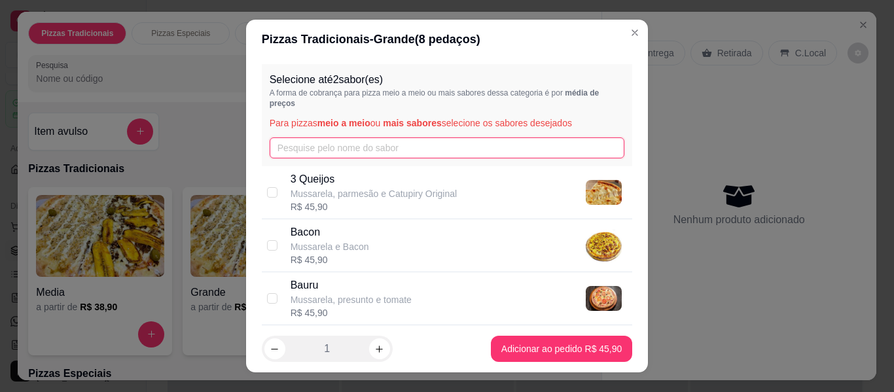
click at [391, 149] on input "text" at bounding box center [447, 147] width 355 height 21
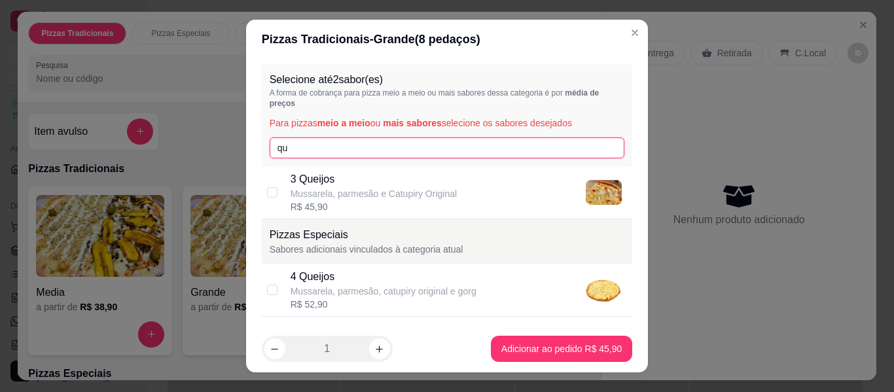
type input "qu"
click at [448, 194] on p "Mussarela, parmesão e Catupiry Original" at bounding box center [374, 193] width 166 height 13
checkbox input "true"
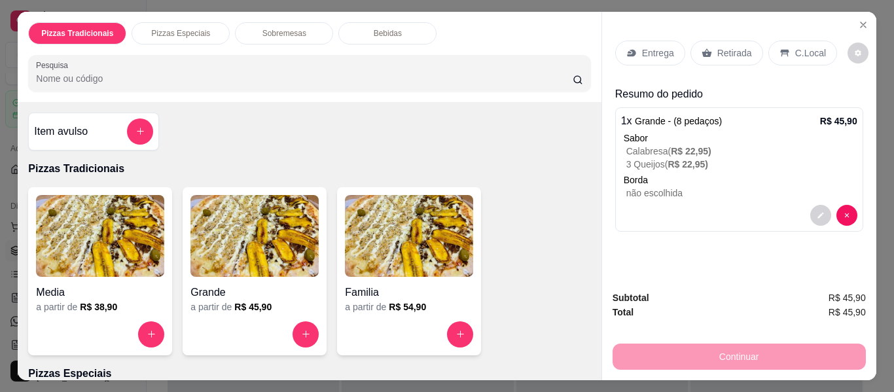
click at [719, 46] on p "Retirada" at bounding box center [734, 52] width 35 height 13
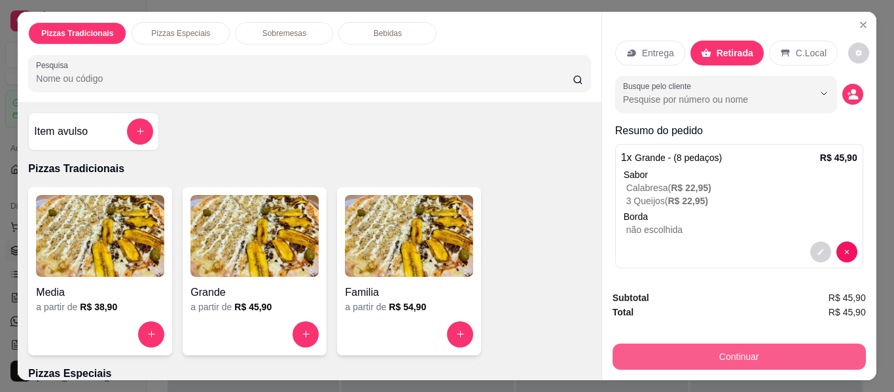
click at [702, 360] on button "Continuar" at bounding box center [739, 357] width 253 height 26
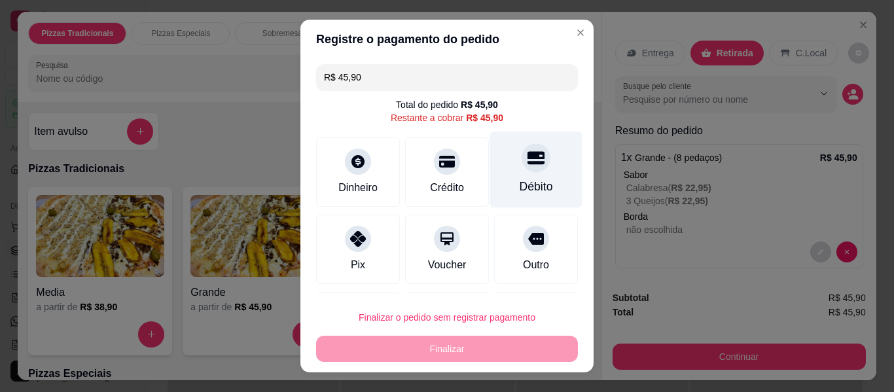
click at [521, 176] on div "Débito" at bounding box center [536, 170] width 92 height 77
type input "R$ 0,00"
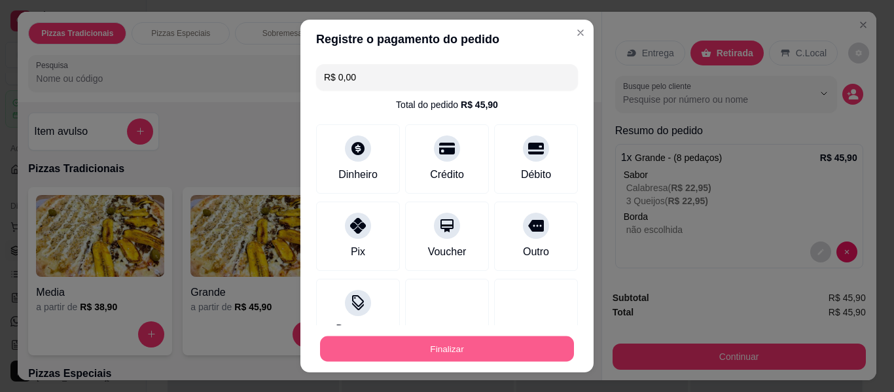
click at [494, 350] on button "Finalizar" at bounding box center [447, 349] width 254 height 26
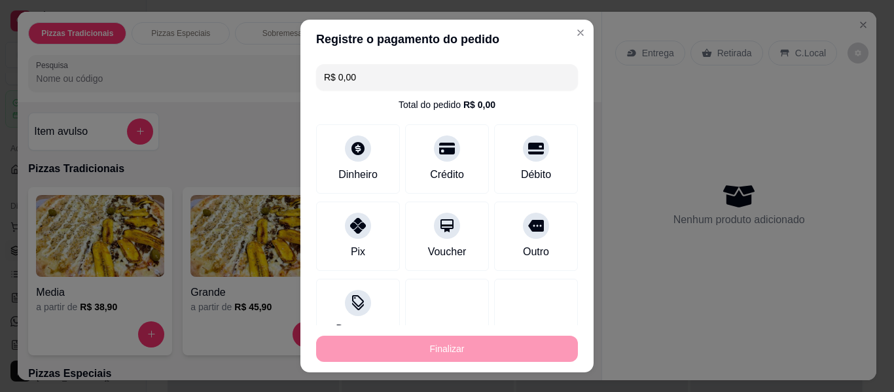
type input "-R$ 45,90"
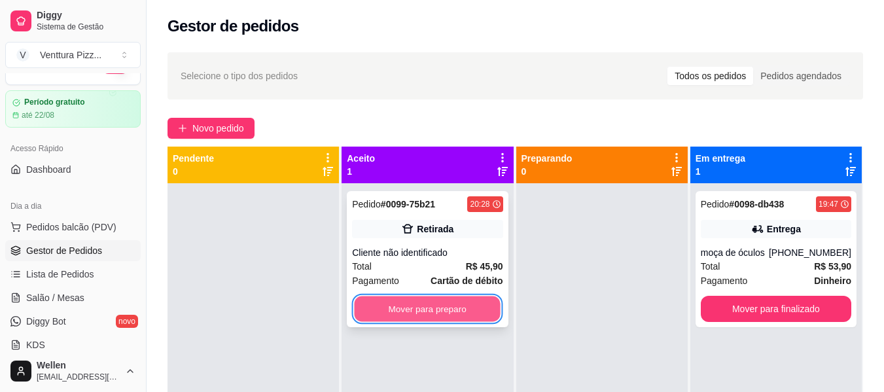
click at [420, 310] on button "Mover para preparo" at bounding box center [428, 310] width 146 height 26
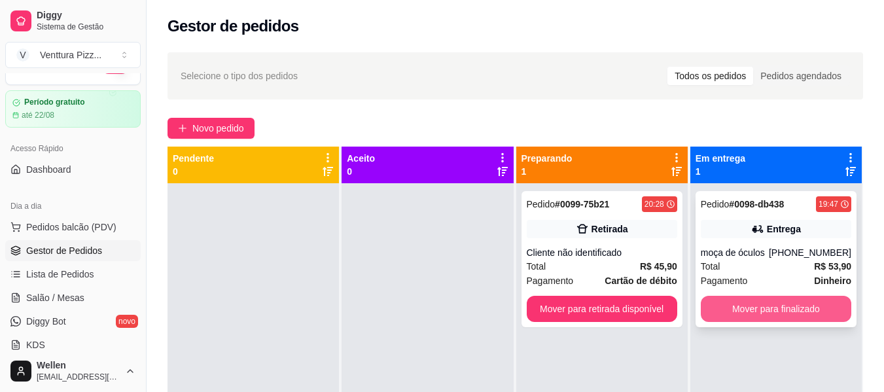
click at [770, 319] on button "Mover para finalizado" at bounding box center [776, 309] width 151 height 26
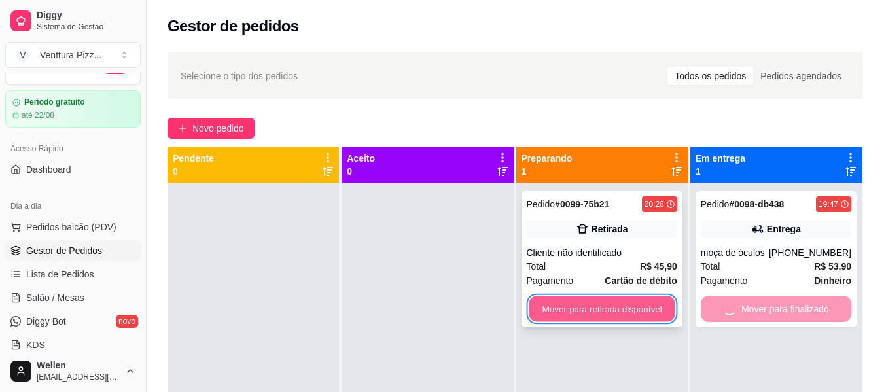
click at [628, 317] on button "Mover para retirada disponível" at bounding box center [602, 310] width 146 height 26
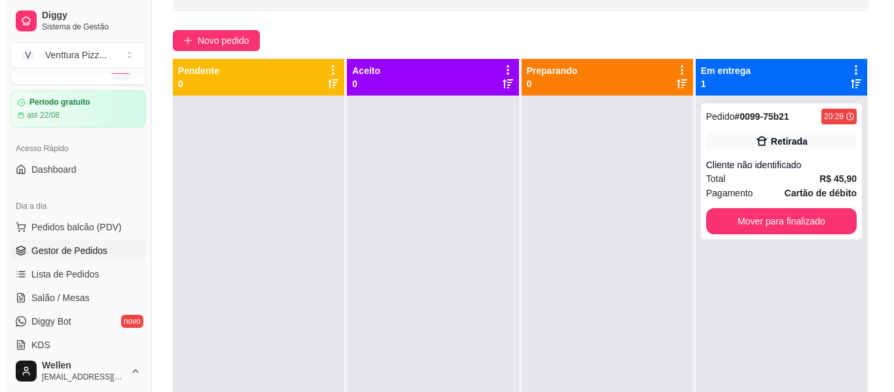
scroll to position [65, 0]
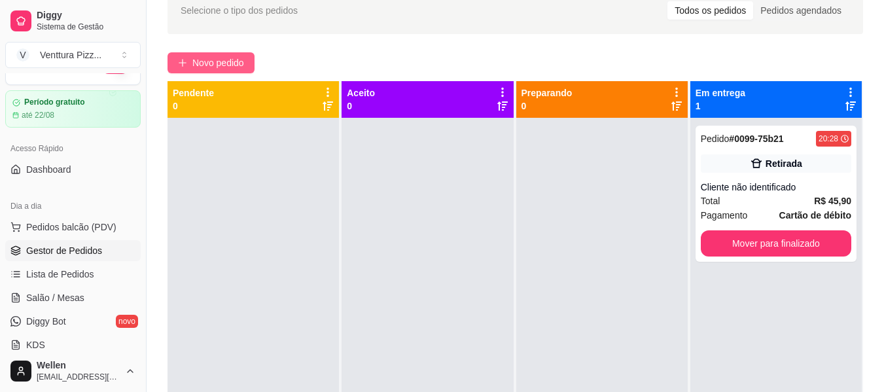
click at [218, 56] on span "Novo pedido" at bounding box center [218, 63] width 52 height 14
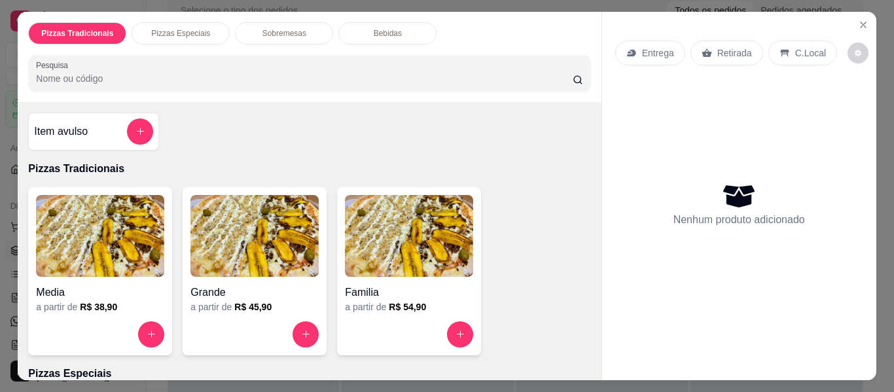
click at [295, 237] on img at bounding box center [254, 236] width 128 height 82
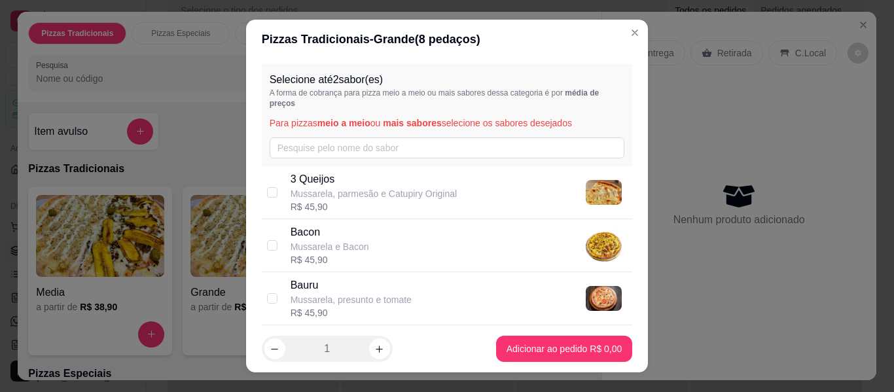
click at [395, 231] on div "Bacon Mussarela e Bacon R$ 45,90" at bounding box center [459, 246] width 337 height 42
checkbox input "true"
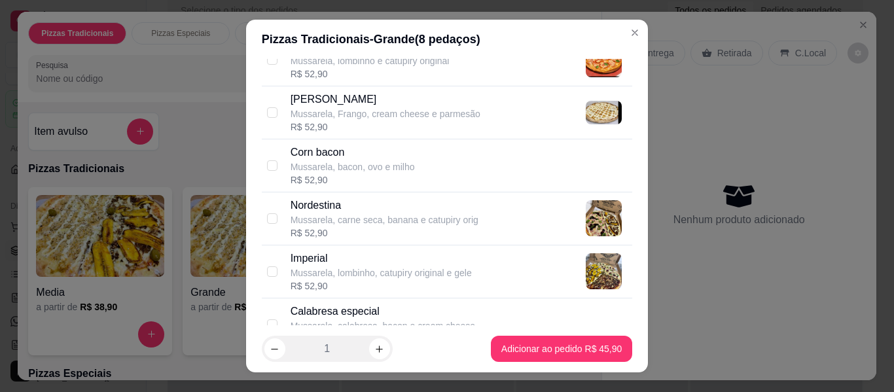
scroll to position [1047, 0]
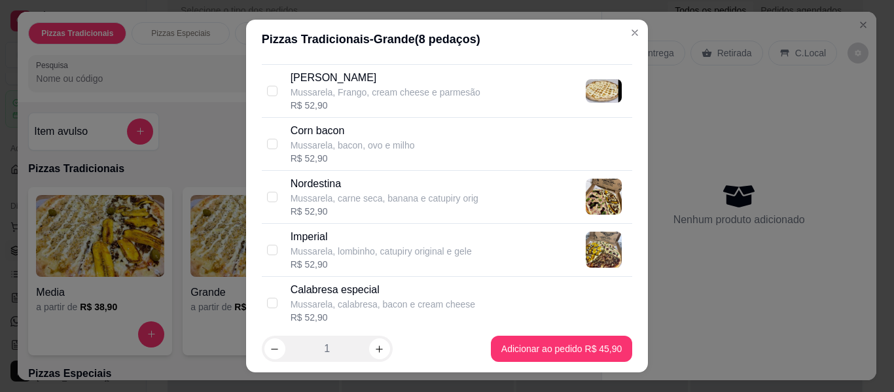
click at [371, 187] on div "Nordestina" at bounding box center [385, 184] width 188 height 16
checkbox input "true"
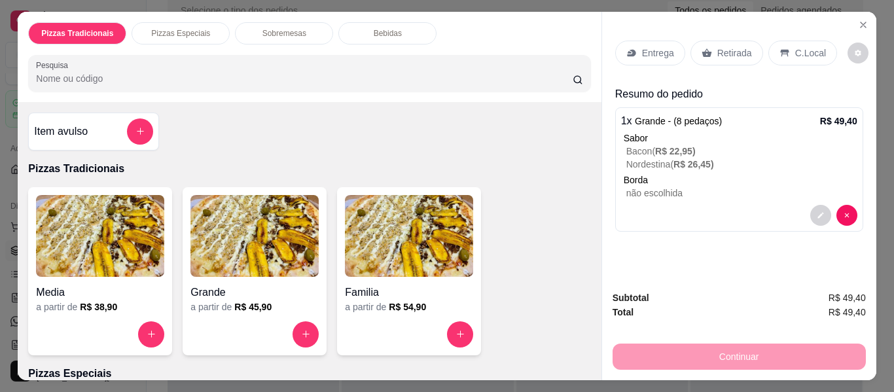
click at [651, 46] on p "Entrega" at bounding box center [658, 52] width 32 height 13
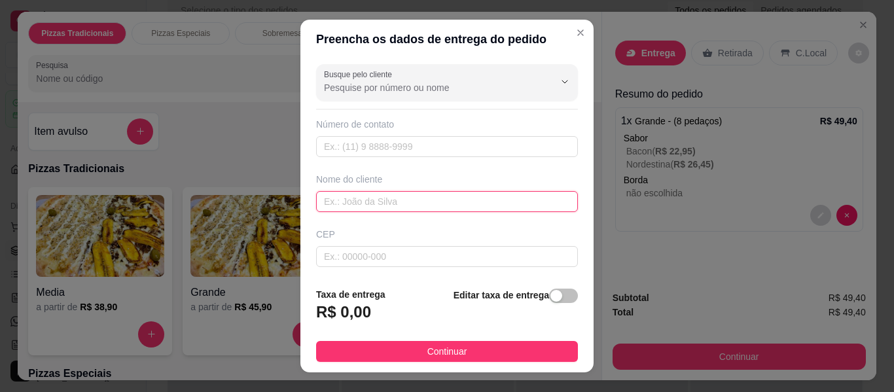
click at [397, 205] on input "text" at bounding box center [447, 201] width 262 height 21
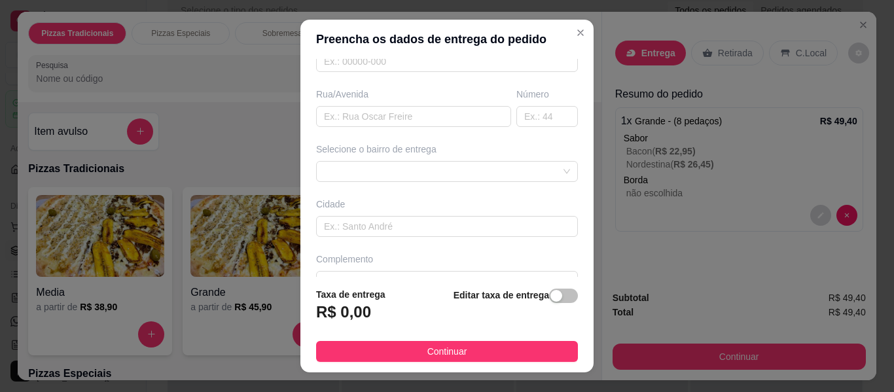
scroll to position [196, 0]
click at [366, 164] on div "68811584f0b9e9a53051f71e 688115a1f0b9e9a53051f721 Fraternidade - Feira de santa…" at bounding box center [447, 170] width 262 height 21
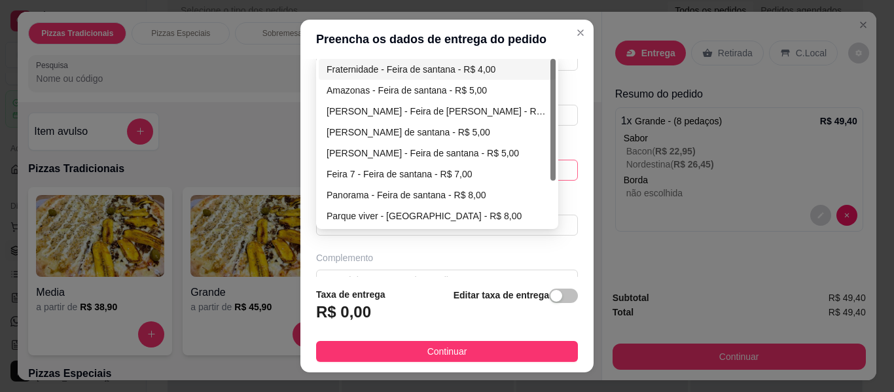
type input "ney"
click at [393, 74] on div "Fraternidade - Feira de santana - R$ 4,00" at bounding box center [437, 69] width 221 height 14
type input "Feira de [PERSON_NAME]"
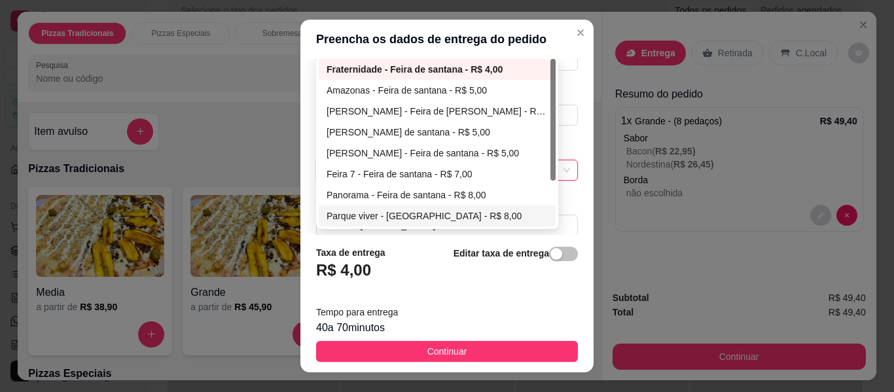
click at [403, 281] on div "Taxa de entrega R$ 4,00 Editar taxa de entrega" at bounding box center [447, 266] width 262 height 43
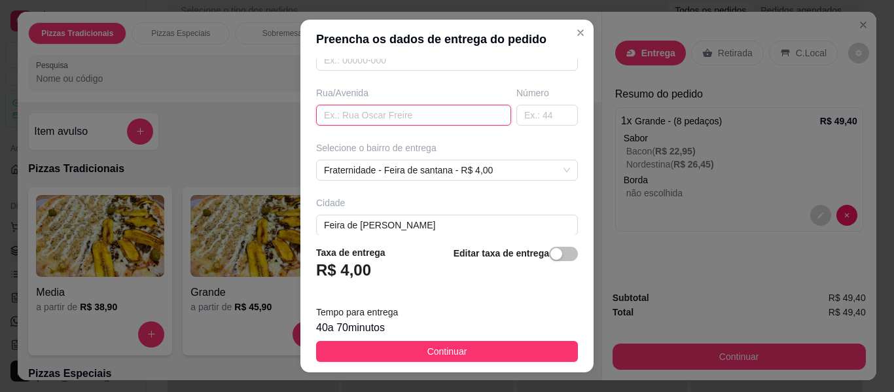
click at [365, 117] on input "text" at bounding box center [413, 115] width 195 height 21
type input "rua salmo 29"
click at [518, 110] on input "text" at bounding box center [548, 115] width 62 height 21
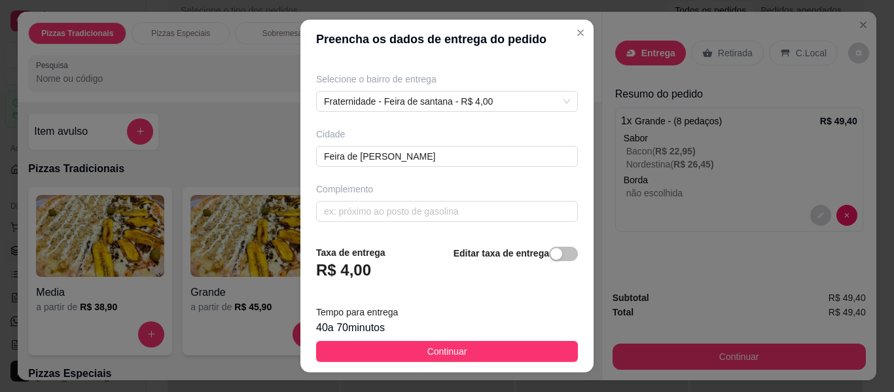
scroll to position [22, 0]
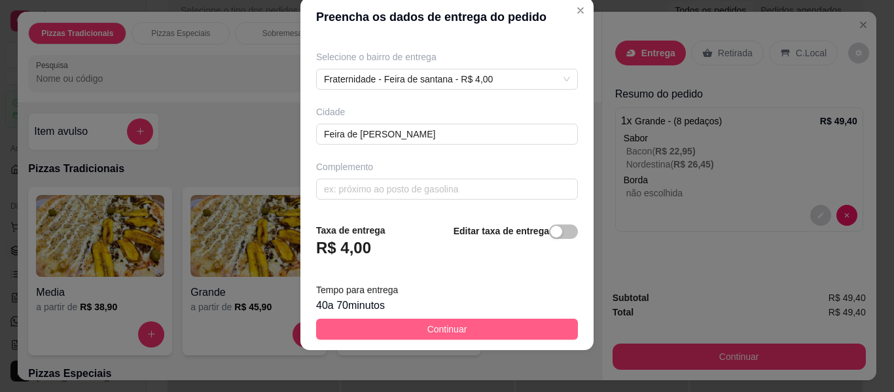
type input "25"
click at [439, 325] on span "Continuar" at bounding box center [447, 329] width 40 height 14
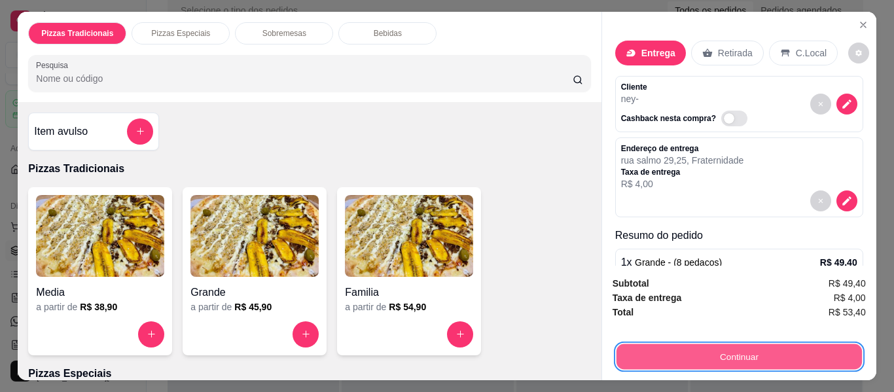
click at [721, 346] on button "Continuar" at bounding box center [738, 357] width 245 height 26
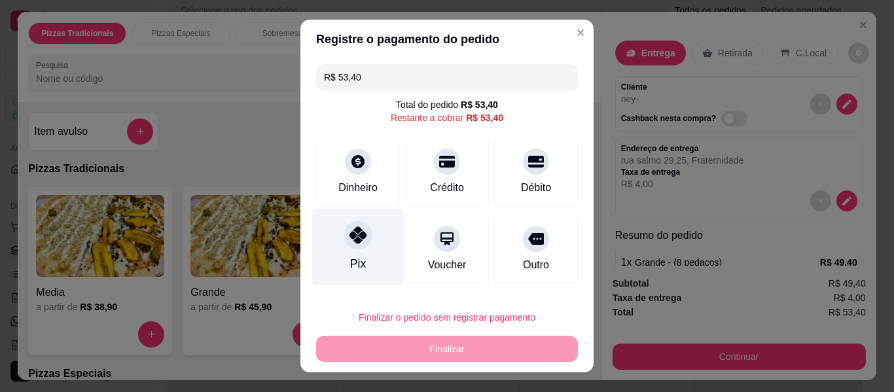
click at [343, 253] on div "Pix" at bounding box center [358, 247] width 92 height 77
type input "R$ 0,00"
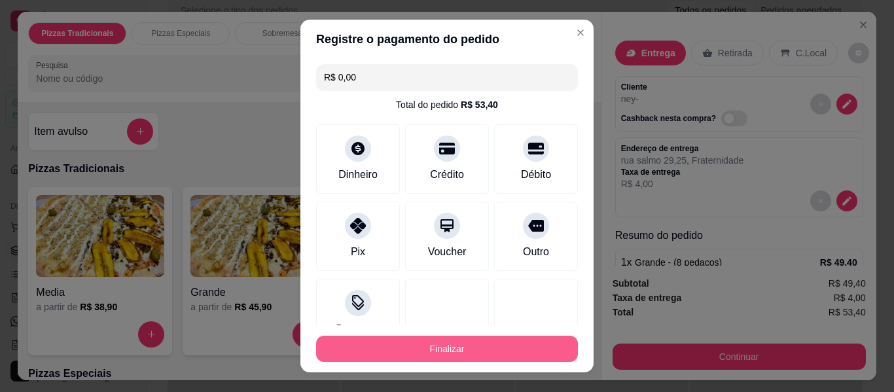
click at [420, 346] on button "Finalizar" at bounding box center [447, 349] width 262 height 26
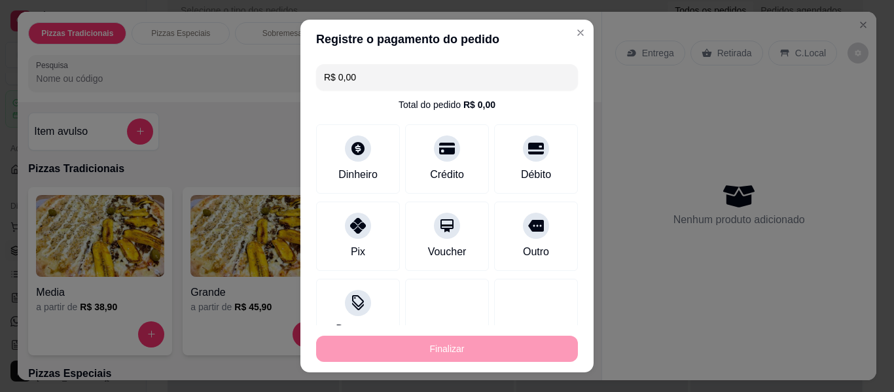
type input "-R$ 53,40"
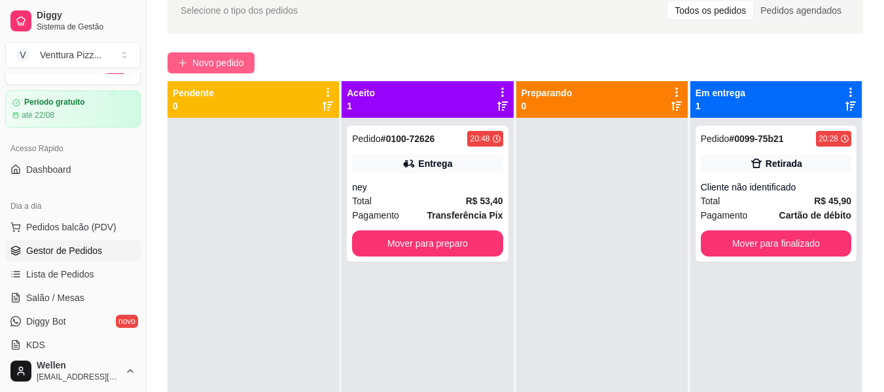
click at [233, 64] on span "Novo pedido" at bounding box center [218, 63] width 52 height 14
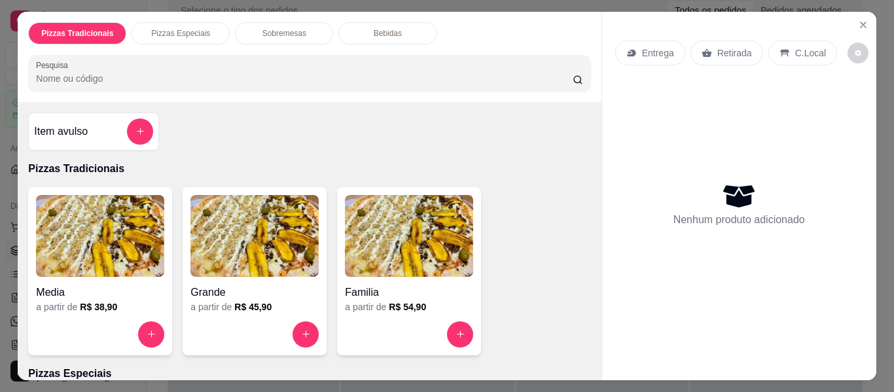
click at [256, 235] on img at bounding box center [254, 236] width 128 height 82
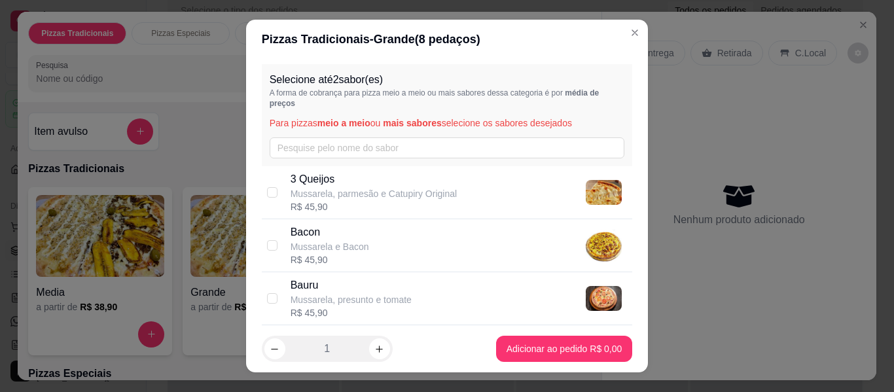
click at [335, 178] on p "3 Queijos" at bounding box center [374, 180] width 166 height 16
checkbox input "true"
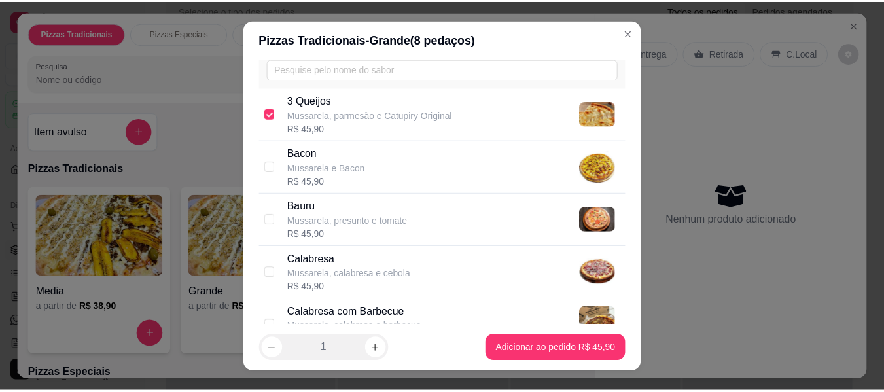
scroll to position [196, 0]
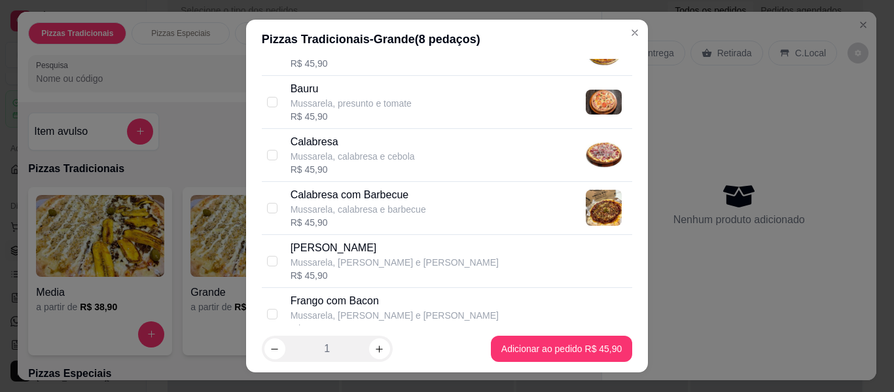
click at [332, 160] on p "Mussarela, calabresa e cebola" at bounding box center [353, 156] width 124 height 13
checkbox input "true"
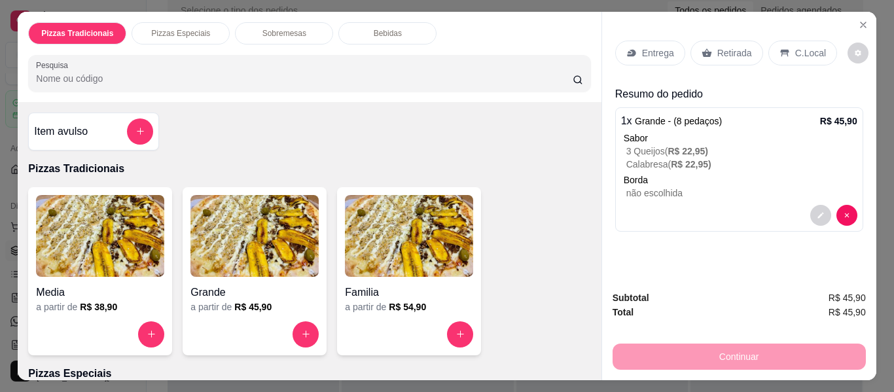
click at [733, 41] on div "Retirada" at bounding box center [727, 53] width 73 height 25
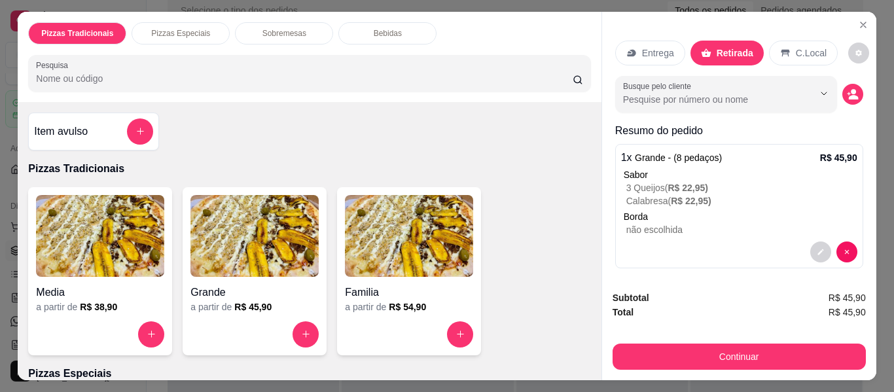
click at [848, 94] on div "Busque pelo cliente" at bounding box center [739, 94] width 248 height 37
click at [849, 95] on icon "decrease-product-quantity" at bounding box center [853, 97] width 9 height 5
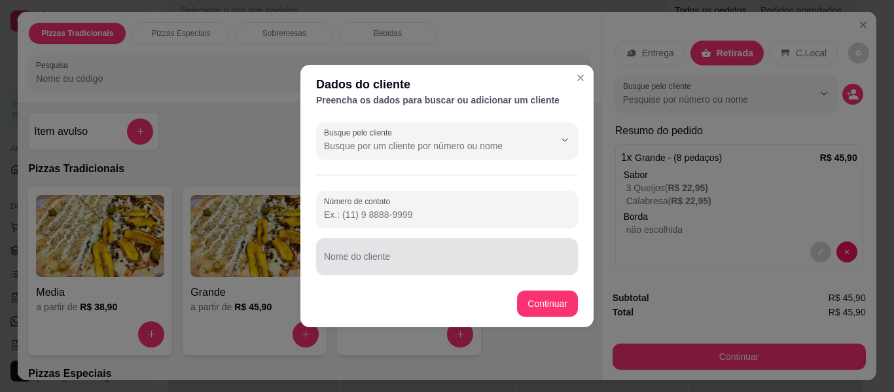
click at [412, 253] on div at bounding box center [447, 257] width 246 height 26
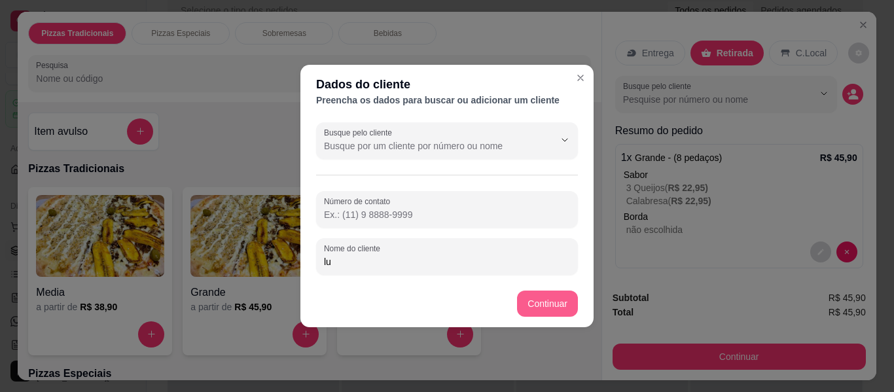
type input "lu"
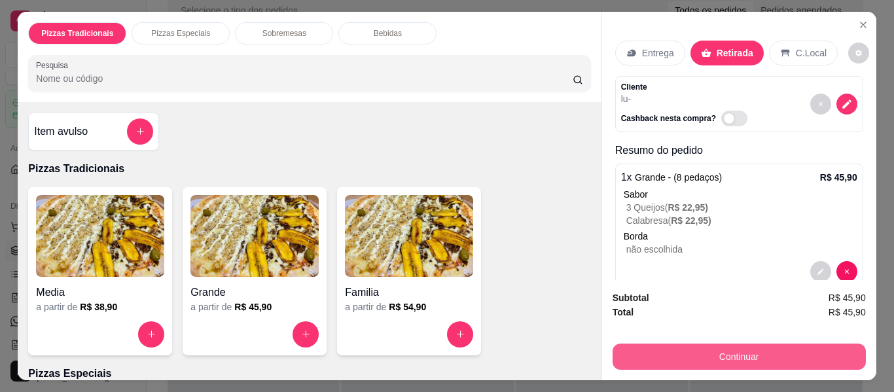
click at [666, 345] on button "Continuar" at bounding box center [739, 357] width 253 height 26
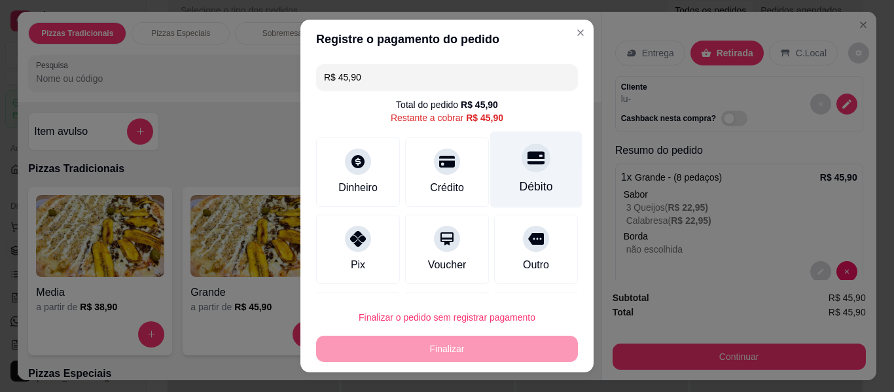
click at [525, 173] on div "Débito" at bounding box center [536, 170] width 92 height 77
type input "R$ 0,00"
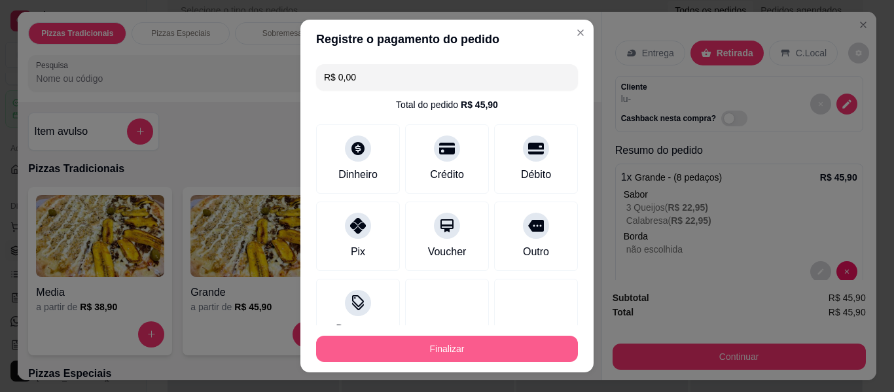
click at [473, 344] on button "Finalizar" at bounding box center [447, 349] width 262 height 26
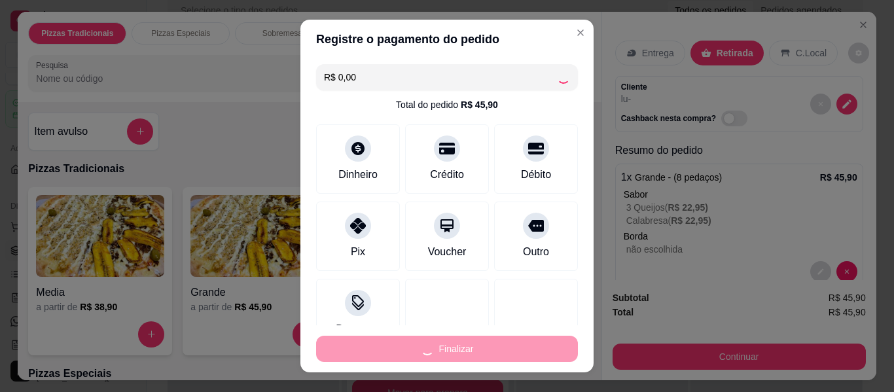
type input "-R$ 45,90"
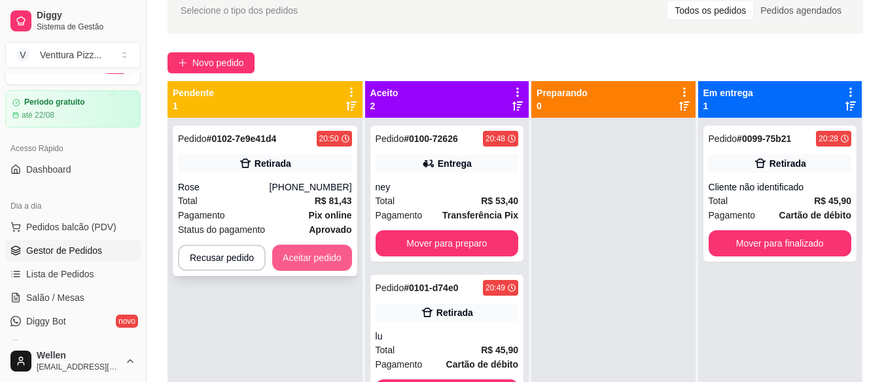
click at [302, 252] on button "Aceitar pedido" at bounding box center [312, 258] width 80 height 26
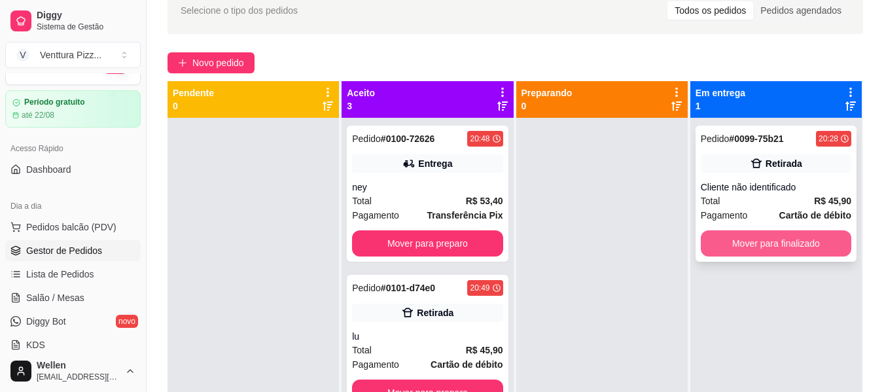
click at [721, 249] on button "Mover para finalizado" at bounding box center [776, 243] width 151 height 26
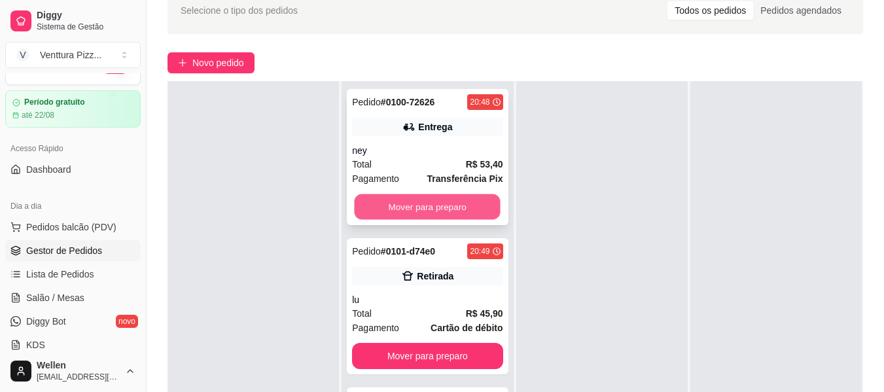
click at [416, 202] on button "Mover para preparo" at bounding box center [428, 207] width 146 height 26
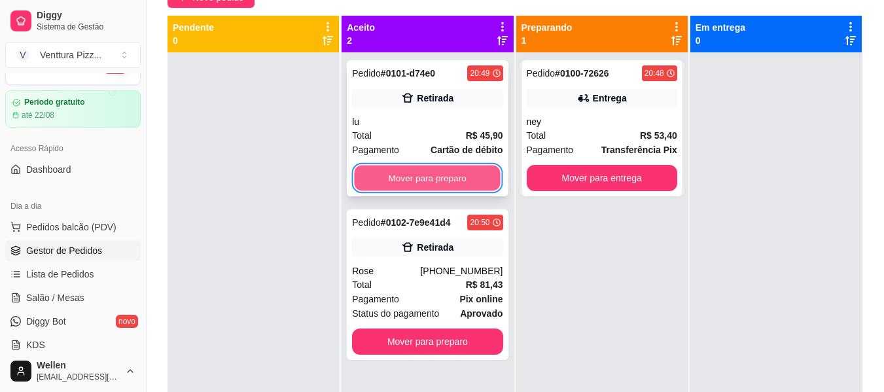
click at [466, 186] on button "Mover para preparo" at bounding box center [428, 179] width 146 height 26
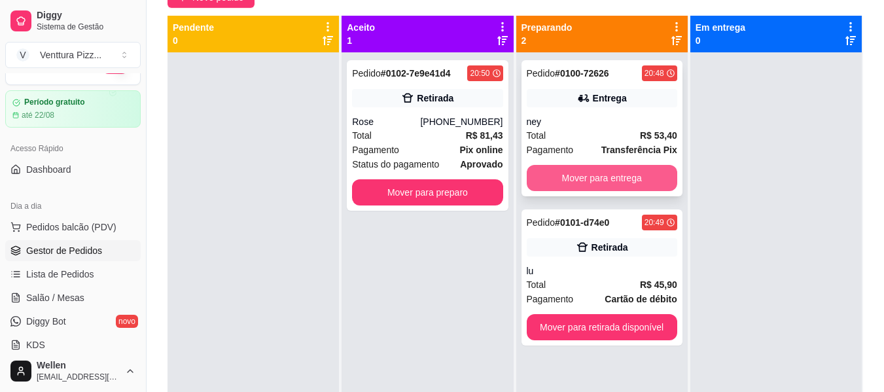
click at [599, 173] on button "Mover para entrega" at bounding box center [602, 178] width 151 height 26
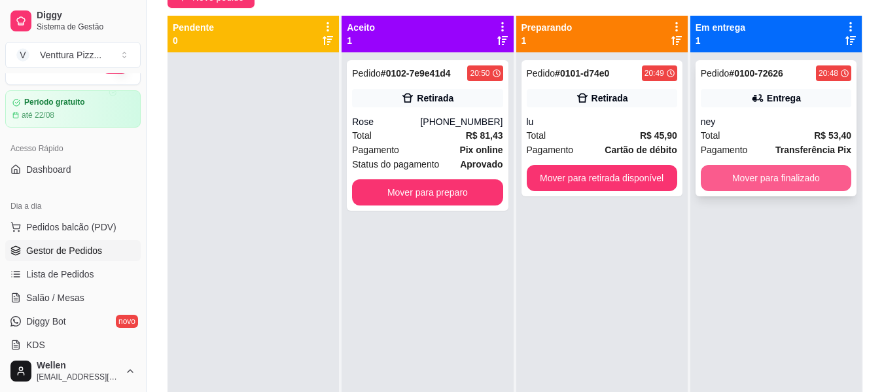
click at [739, 173] on button "Mover para finalizado" at bounding box center [776, 178] width 151 height 26
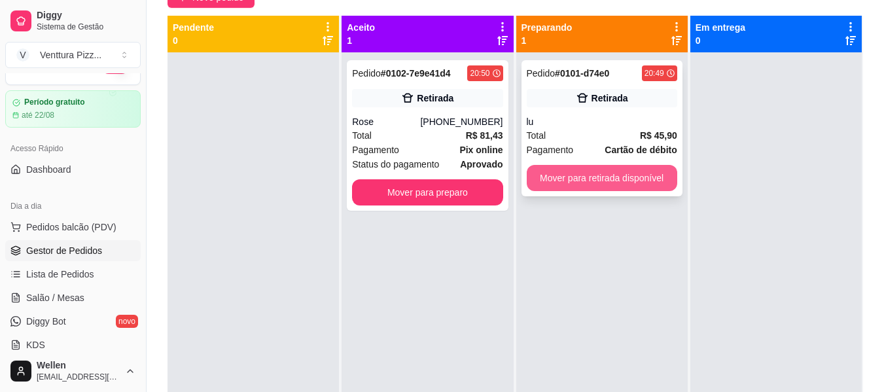
click at [577, 175] on button "Mover para retirada disponível" at bounding box center [602, 178] width 151 height 26
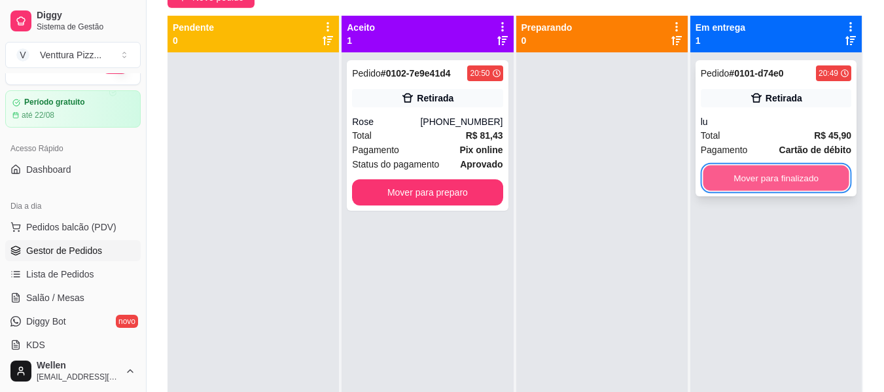
click at [745, 173] on button "Mover para finalizado" at bounding box center [776, 179] width 146 height 26
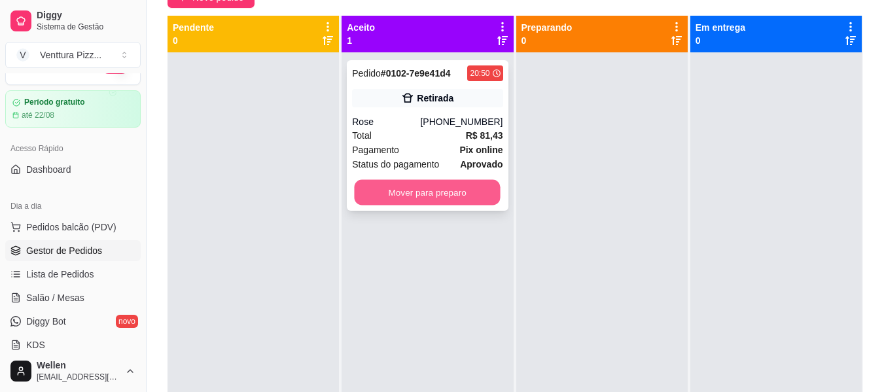
click at [442, 200] on button "Mover para preparo" at bounding box center [428, 193] width 146 height 26
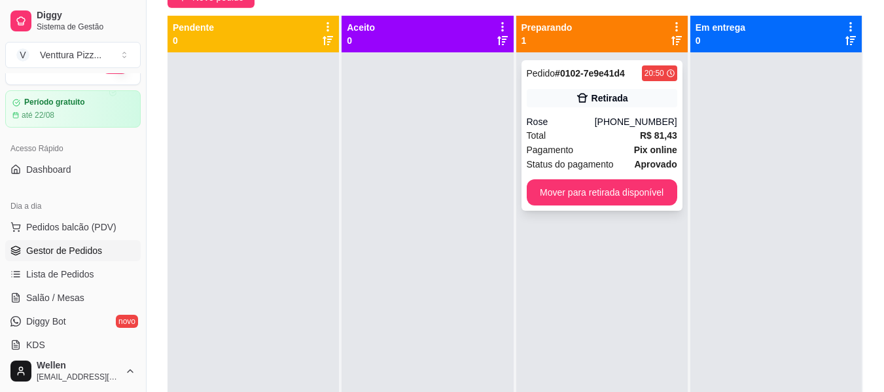
click at [604, 113] on div "Pedido # 0102-7e9e41d4 20:50 Retirada Rose [PHONE_NUMBER] Total R$ 81,43 Pagame…" at bounding box center [602, 135] width 161 height 151
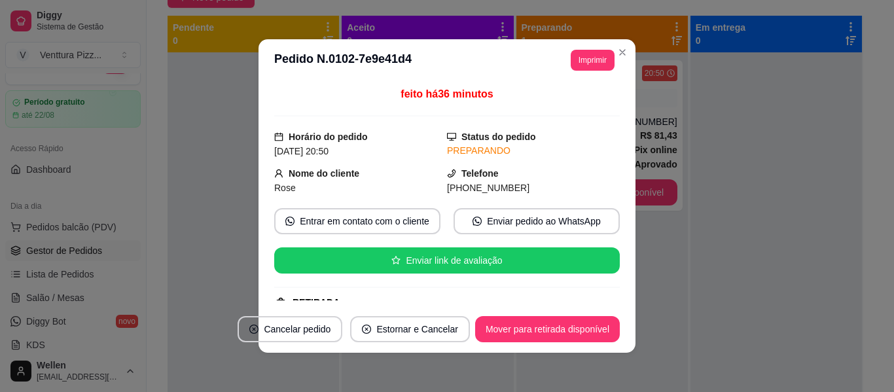
drag, startPoint x: 456, startPoint y: 188, endPoint x: 510, endPoint y: 184, distance: 54.5
click at [510, 184] on div "[PHONE_NUMBER]" at bounding box center [533, 188] width 173 height 14
copy span "[PHONE_NUMBER]"
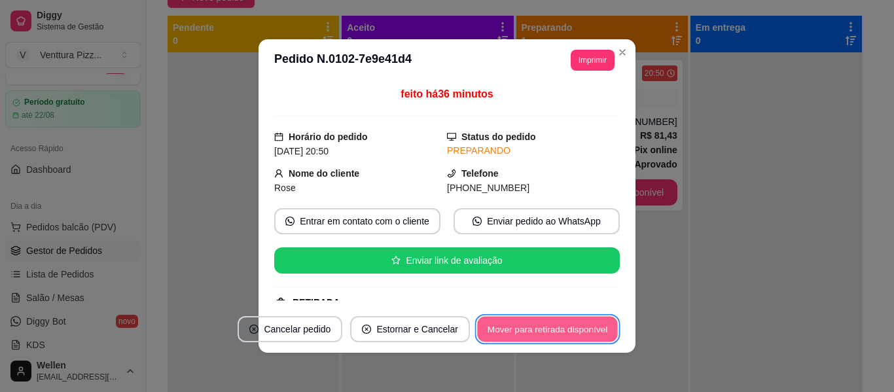
click at [512, 331] on button "Mover para retirada disponível" at bounding box center [547, 330] width 140 height 26
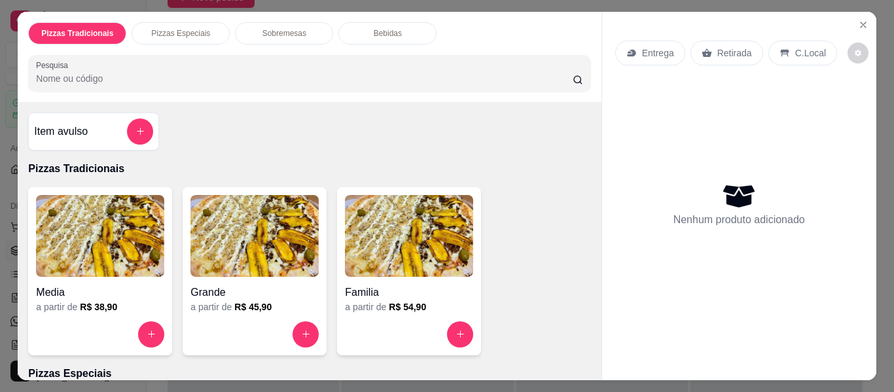
click at [414, 245] on img at bounding box center [409, 236] width 128 height 82
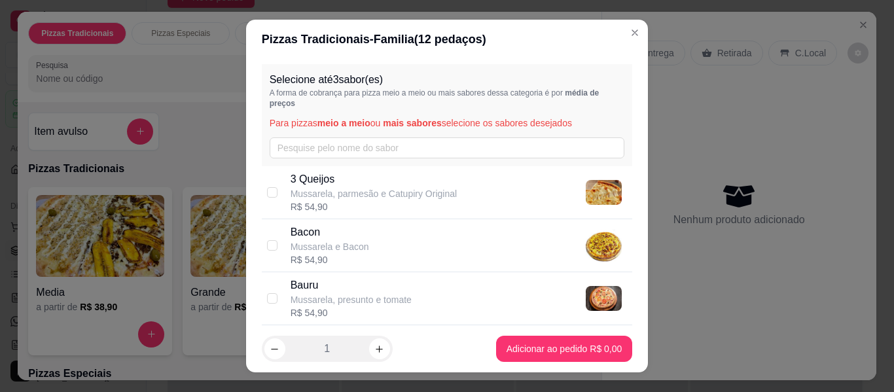
click at [378, 181] on p "3 Queijos" at bounding box center [374, 180] width 166 height 16
checkbox input "true"
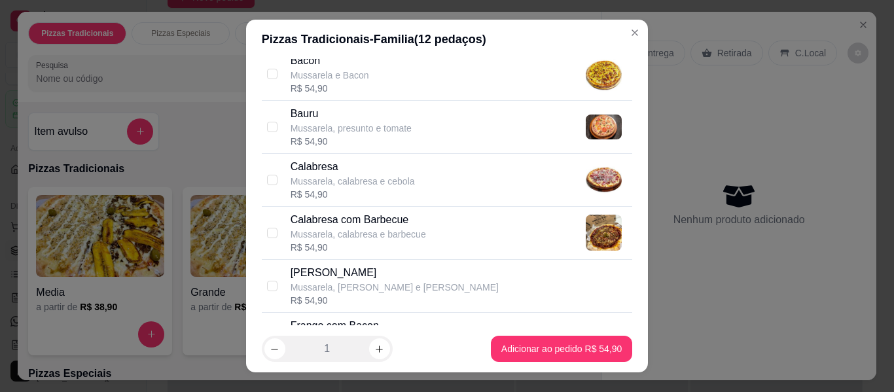
scroll to position [196, 0]
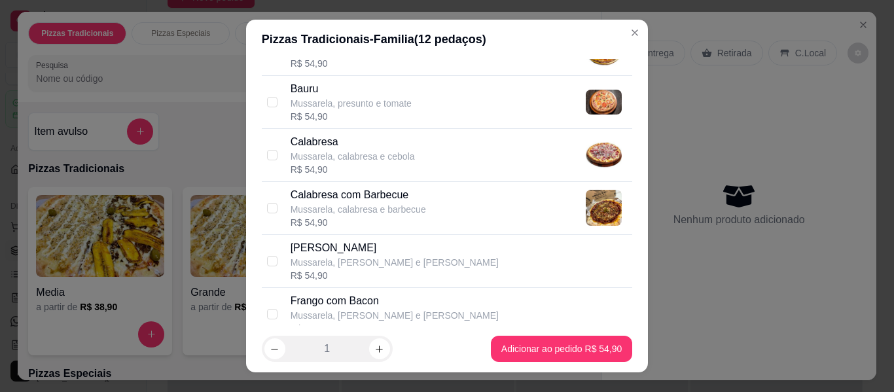
click at [421, 156] on div "Calabresa Mussarela, calabresa e cebola R$ 54,90" at bounding box center [459, 155] width 337 height 42
checkbox input "true"
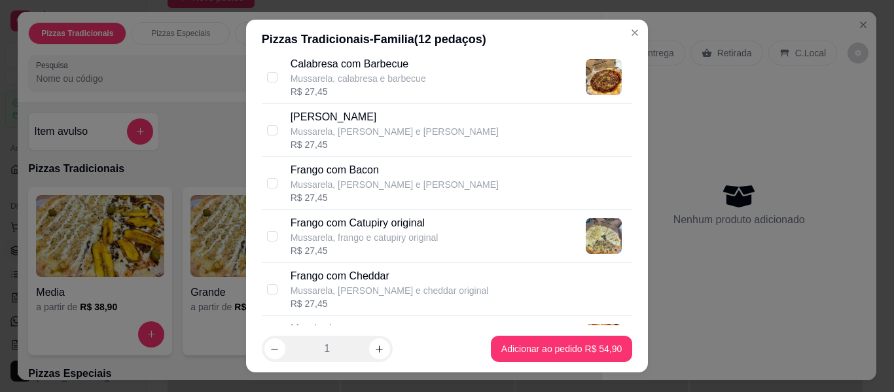
scroll to position [393, 0]
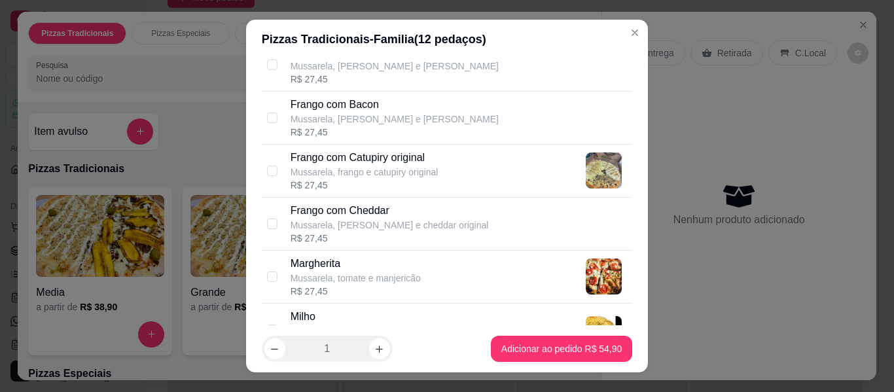
click at [422, 112] on div "Frango com Bacon Mussarela, [PERSON_NAME] e Bacon R$ 27,45" at bounding box center [459, 118] width 337 height 42
checkbox input "true"
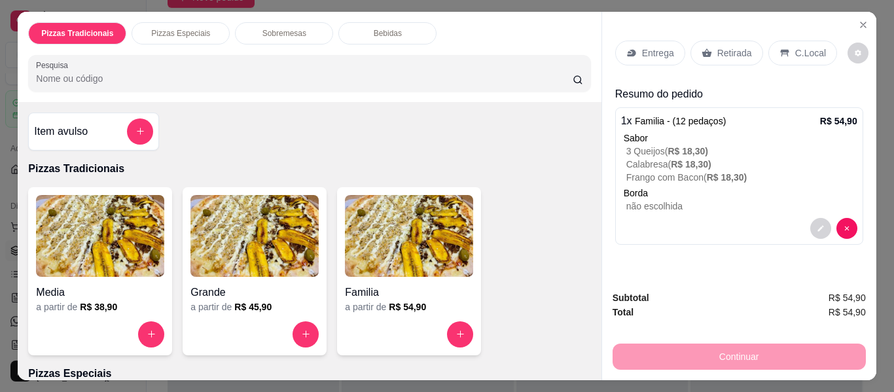
click at [717, 49] on p "Retirada" at bounding box center [734, 52] width 35 height 13
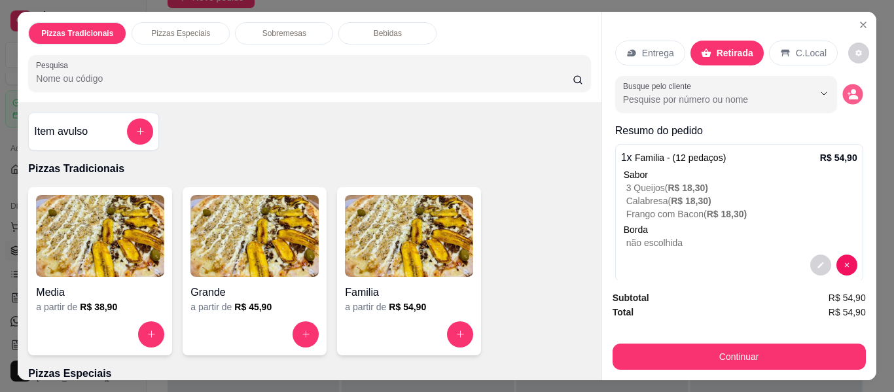
click at [849, 95] on icon "decrease-product-quantity" at bounding box center [853, 97] width 9 height 5
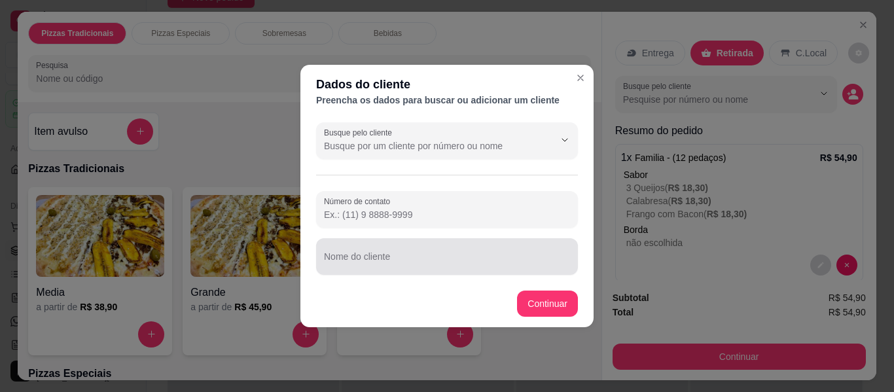
click at [532, 274] on div "Nome do cliente" at bounding box center [447, 256] width 262 height 37
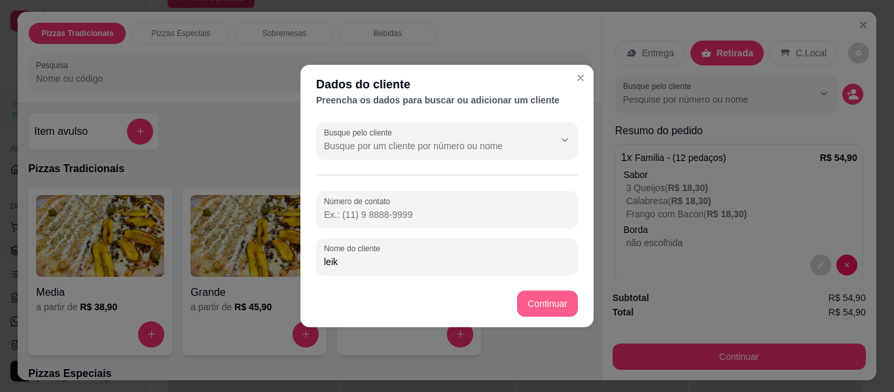
type input "leik"
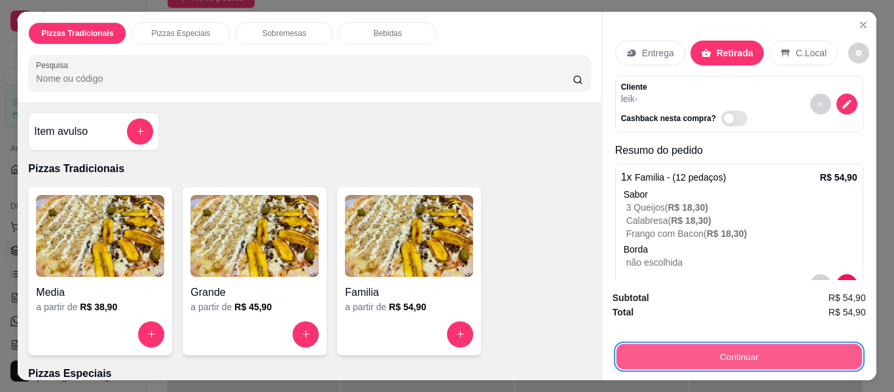
click at [803, 348] on button "Continuar" at bounding box center [738, 357] width 245 height 26
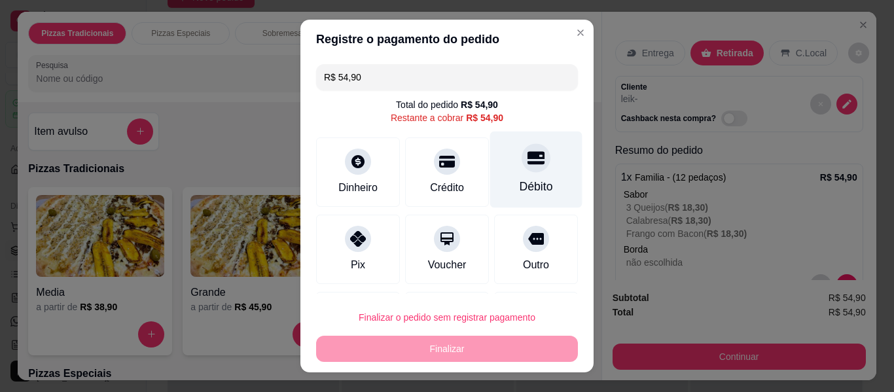
click at [496, 151] on div "Débito" at bounding box center [536, 170] width 92 height 77
type input "R$ 0,00"
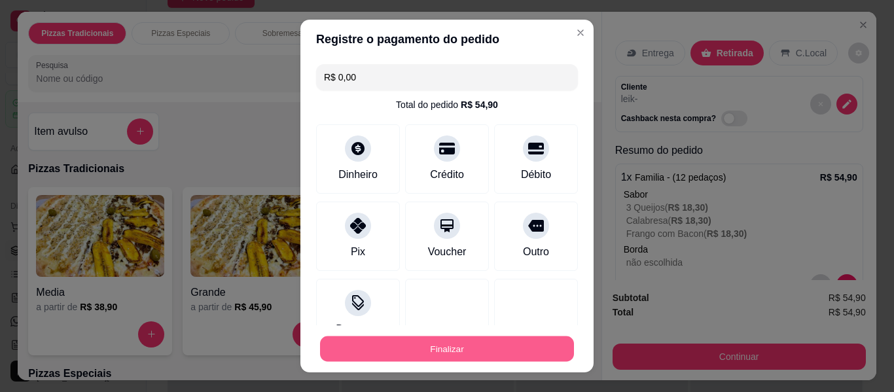
click at [499, 356] on button "Finalizar" at bounding box center [447, 349] width 254 height 26
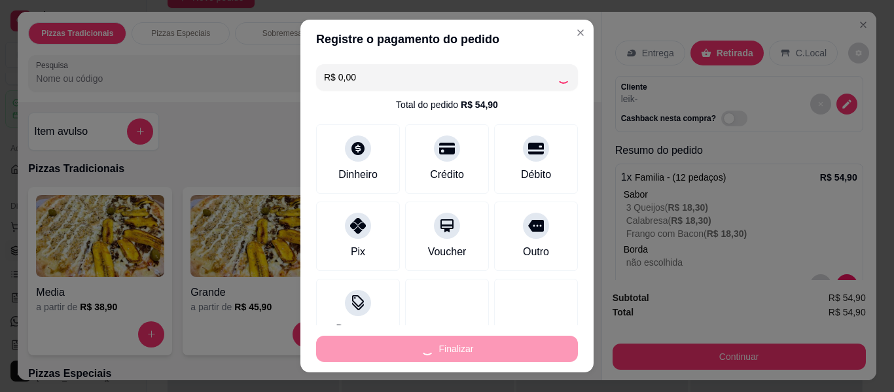
type input "-R$ 54,90"
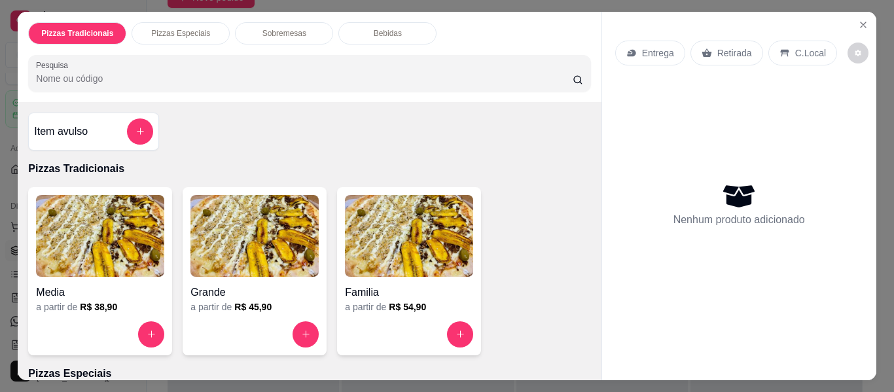
click at [232, 221] on img at bounding box center [254, 236] width 128 height 82
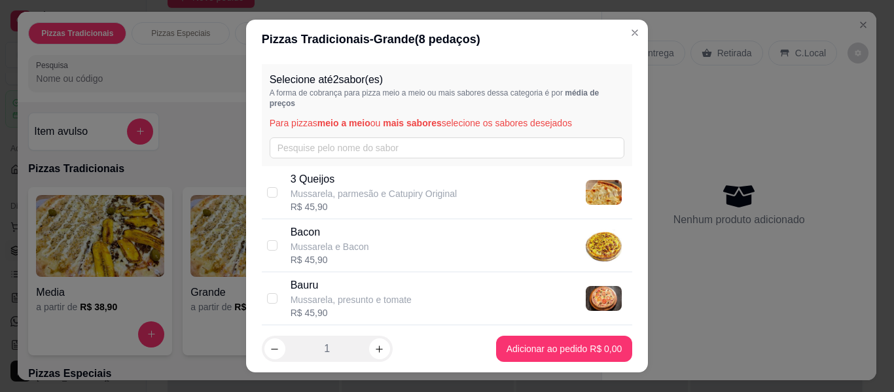
click at [332, 228] on p "Bacon" at bounding box center [330, 233] width 79 height 16
checkbox input "true"
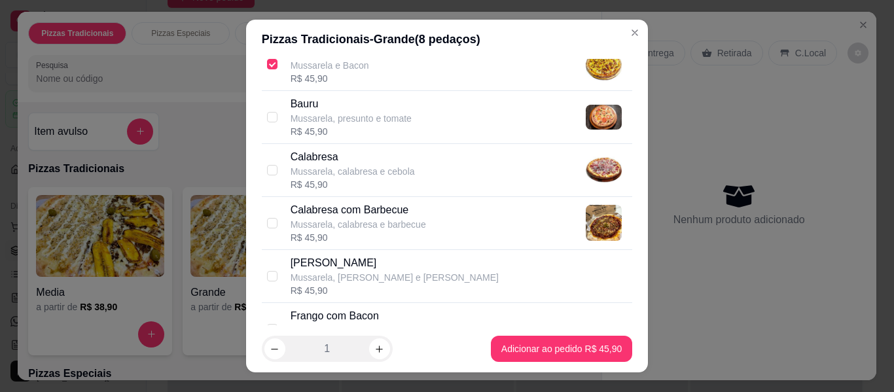
scroll to position [196, 0]
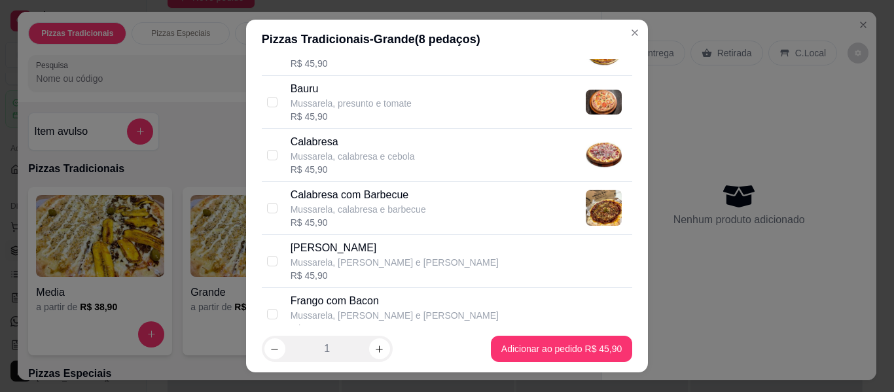
click at [329, 154] on p "Mussarela, calabresa e cebola" at bounding box center [353, 156] width 124 height 13
checkbox input "true"
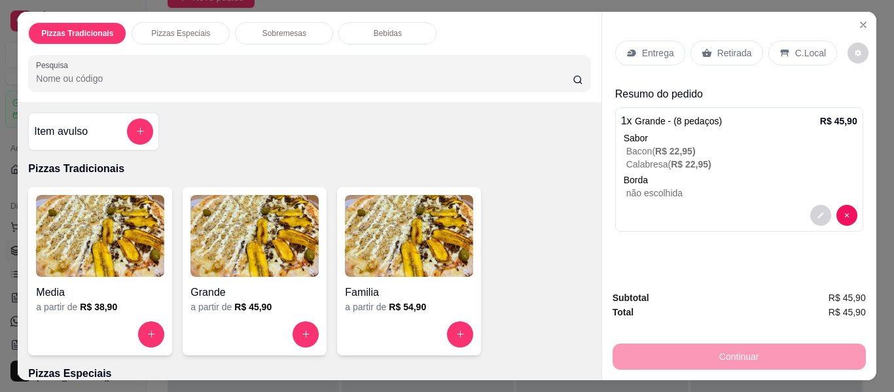
click at [664, 48] on p "Entrega" at bounding box center [658, 52] width 32 height 13
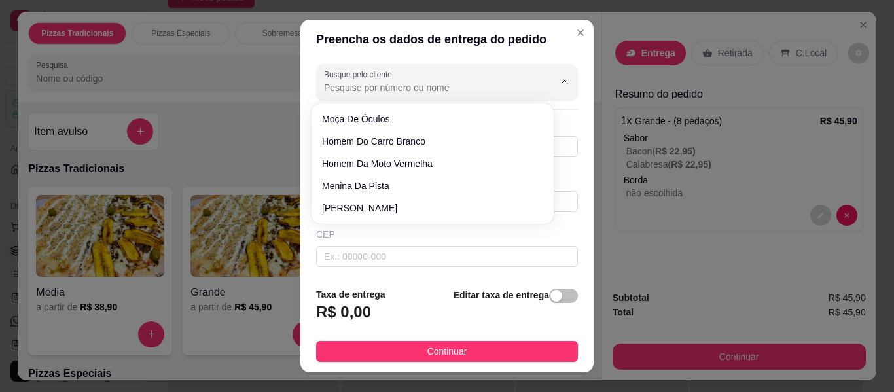
click at [468, 84] on input "Busque pelo cliente" at bounding box center [428, 87] width 209 height 13
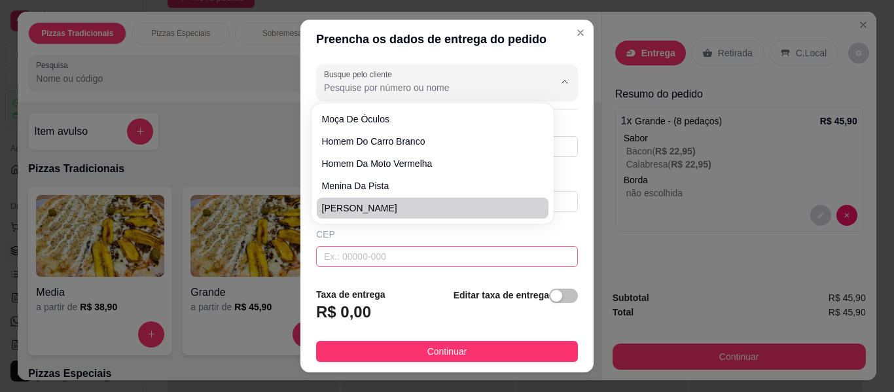
click at [372, 249] on input "text" at bounding box center [447, 256] width 262 height 21
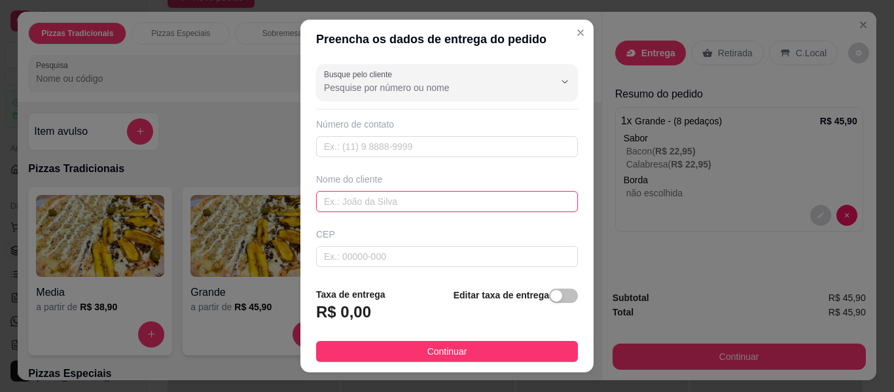
click at [348, 206] on input "text" at bounding box center [447, 201] width 262 height 21
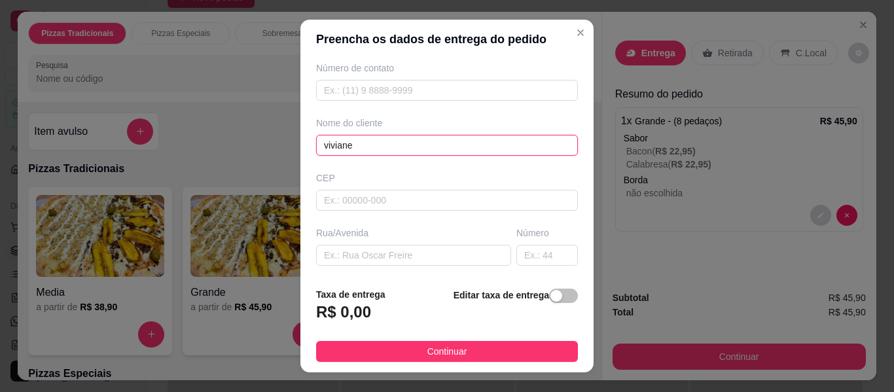
scroll to position [65, 0]
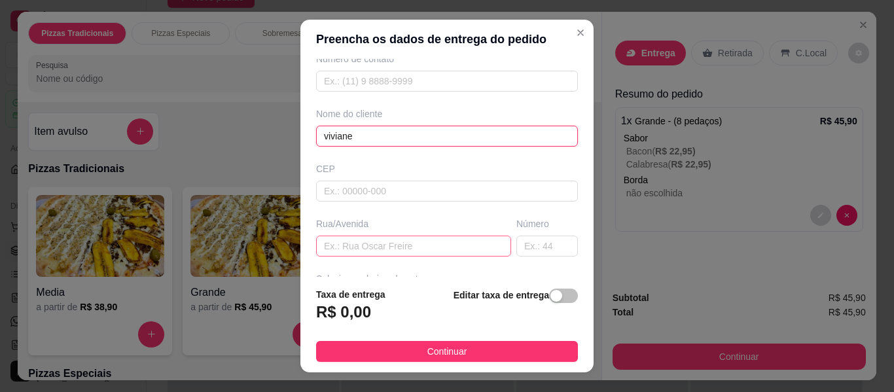
type input "viviane"
click at [398, 243] on input "text" at bounding box center [413, 246] width 195 height 21
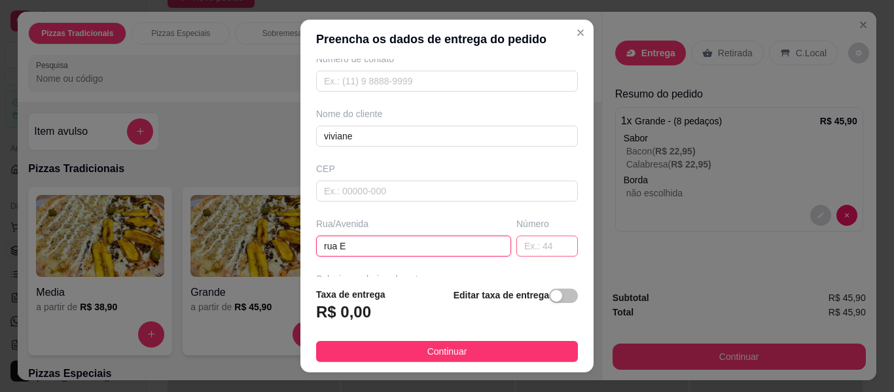
type input "rua E"
click at [539, 250] on input "text" at bounding box center [548, 246] width 62 height 21
type input "75"
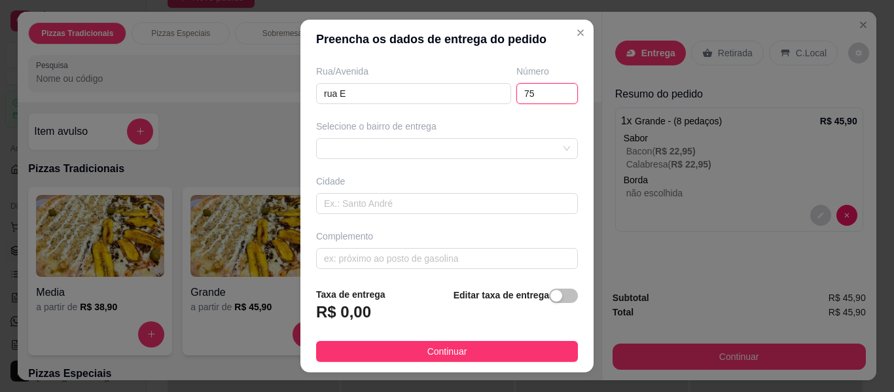
scroll to position [223, 0]
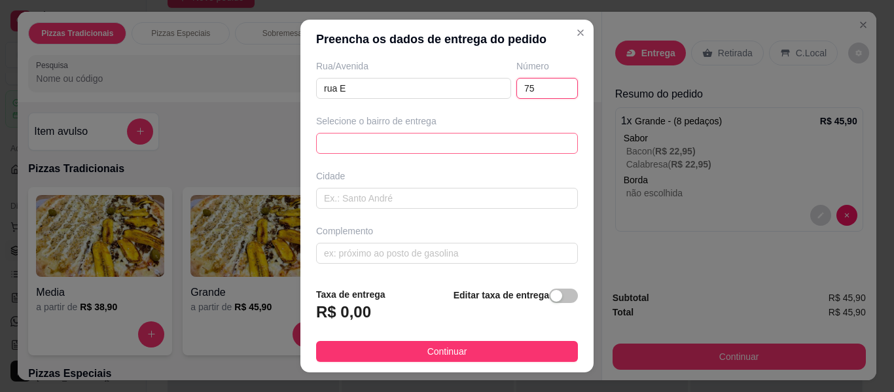
click at [471, 145] on div "68811584f0b9e9a53051f71e 688115a1f0b9e9a53051f721 6881160056585bea4991ab08 Frat…" at bounding box center [447, 143] width 262 height 21
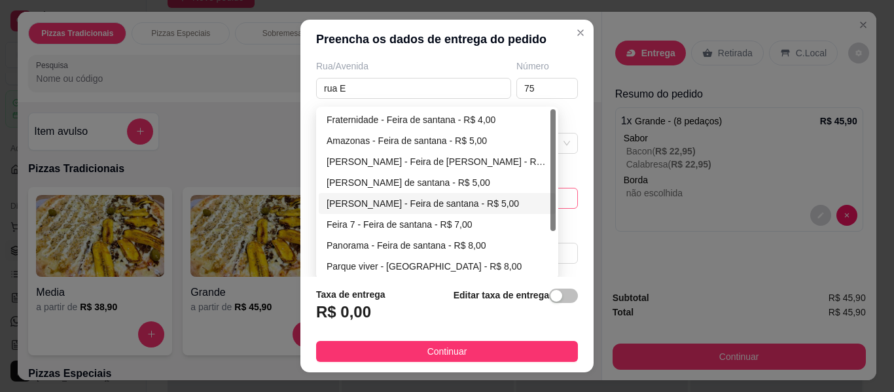
click at [431, 206] on div "[PERSON_NAME] - Feira de santana - R$ 5,00" at bounding box center [437, 203] width 221 height 14
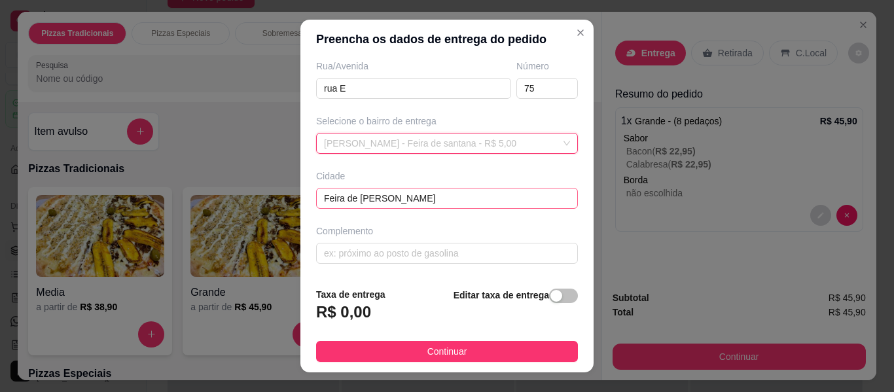
type input "Feira de [PERSON_NAME]"
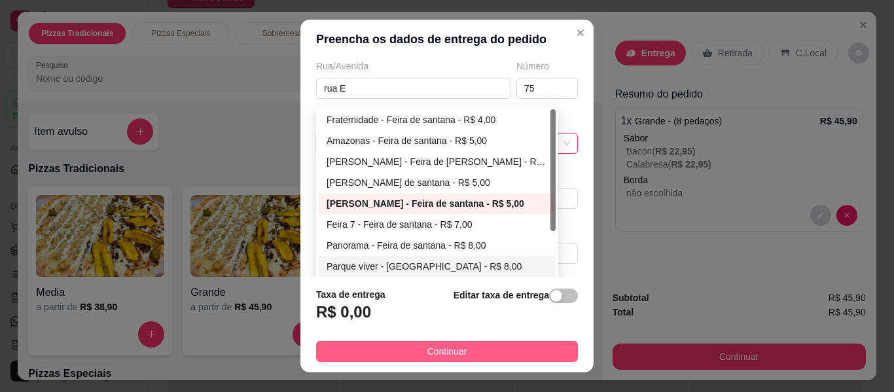
scroll to position [211, 0]
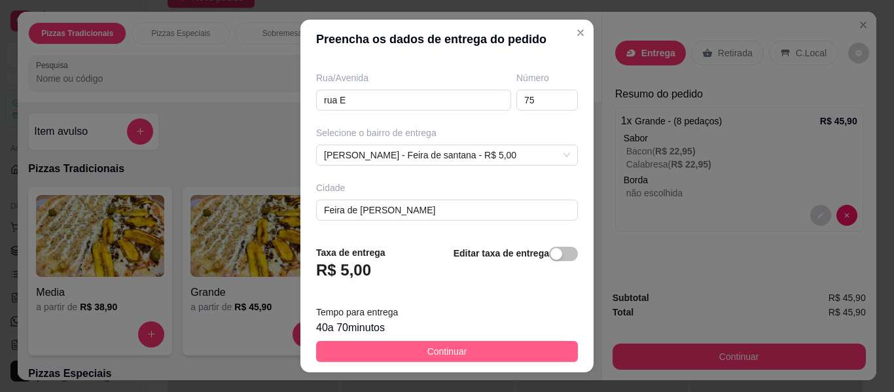
click at [415, 341] on button "Continuar" at bounding box center [447, 351] width 262 height 21
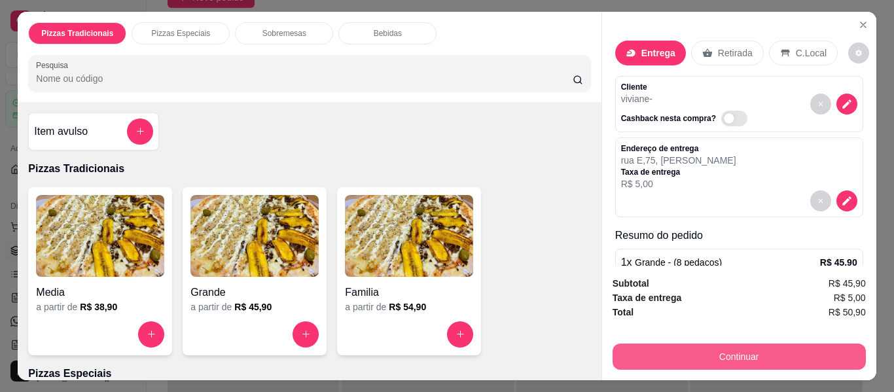
click at [689, 357] on button "Continuar" at bounding box center [739, 357] width 253 height 26
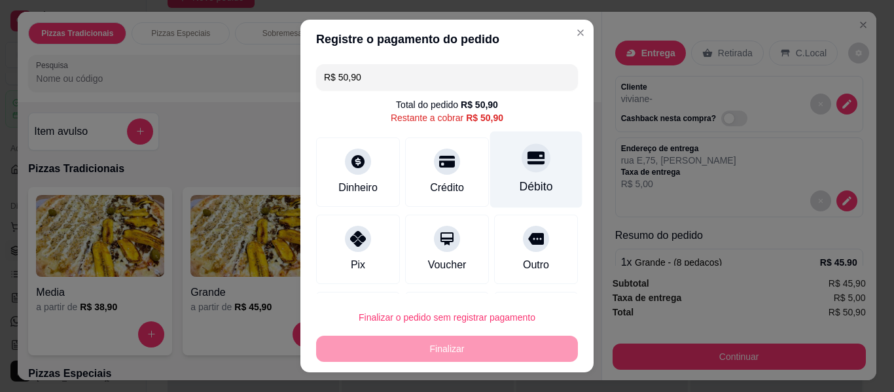
click at [520, 179] on div "Débito" at bounding box center [536, 186] width 33 height 17
type input "R$ 0,00"
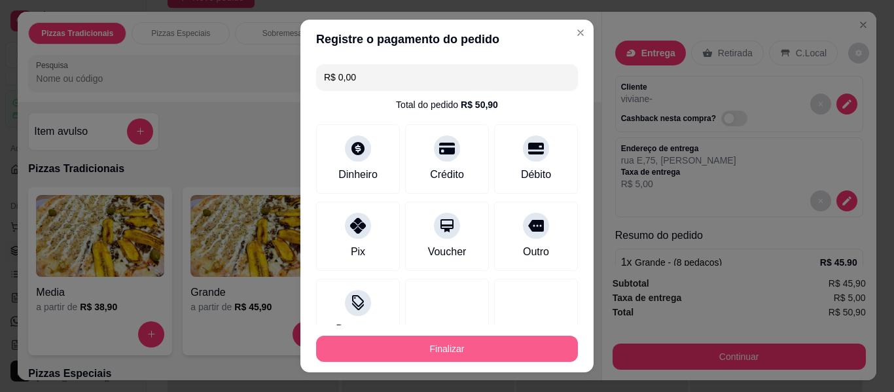
click at [439, 349] on button "Finalizar" at bounding box center [447, 349] width 262 height 26
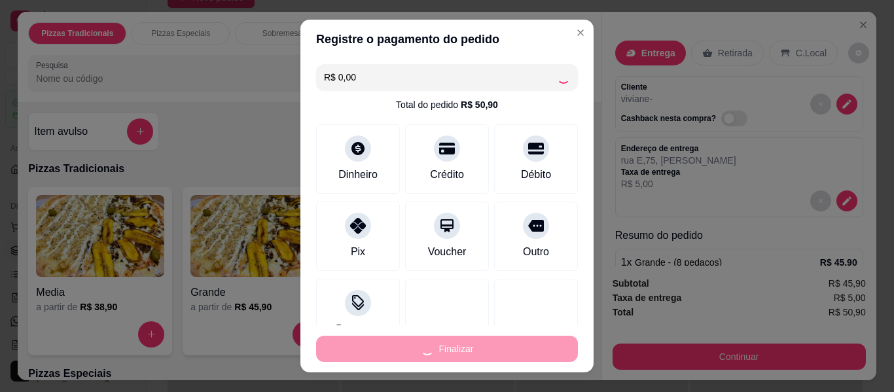
type input "-R$ 50,90"
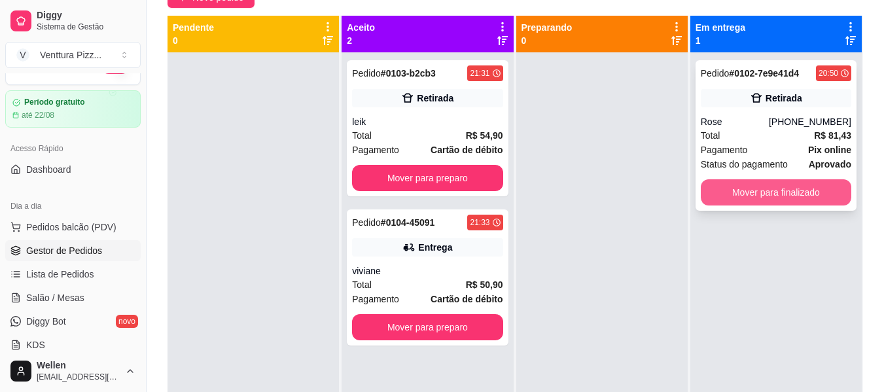
click at [791, 187] on button "Mover para finalizado" at bounding box center [776, 192] width 151 height 26
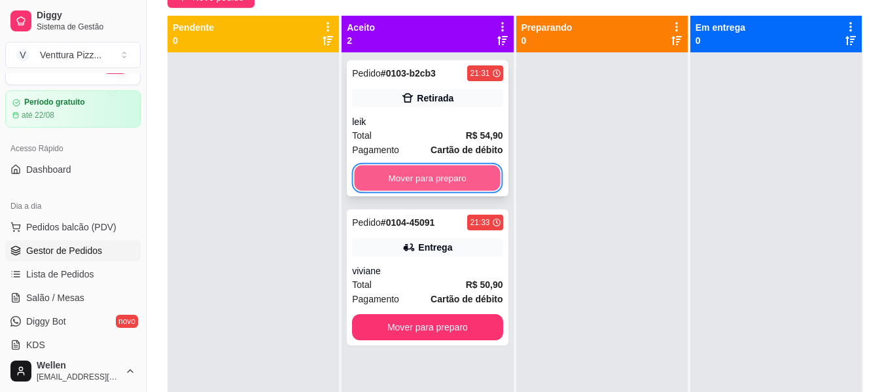
click at [460, 183] on button "Mover para preparo" at bounding box center [428, 179] width 146 height 26
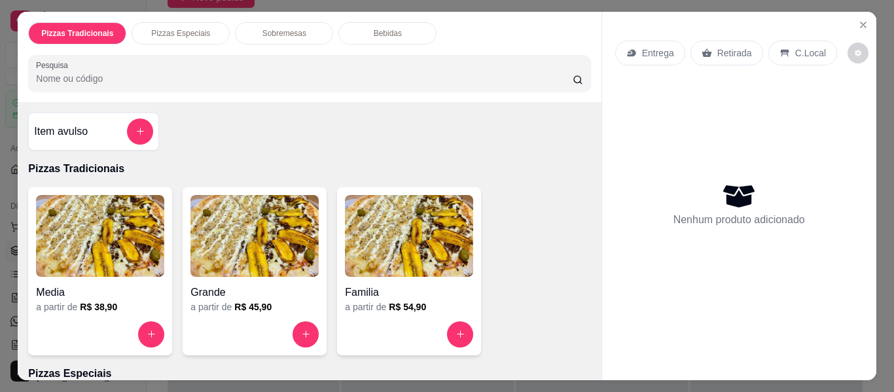
click at [401, 272] on div "Familia a partir de R$ 54,90" at bounding box center [409, 271] width 144 height 168
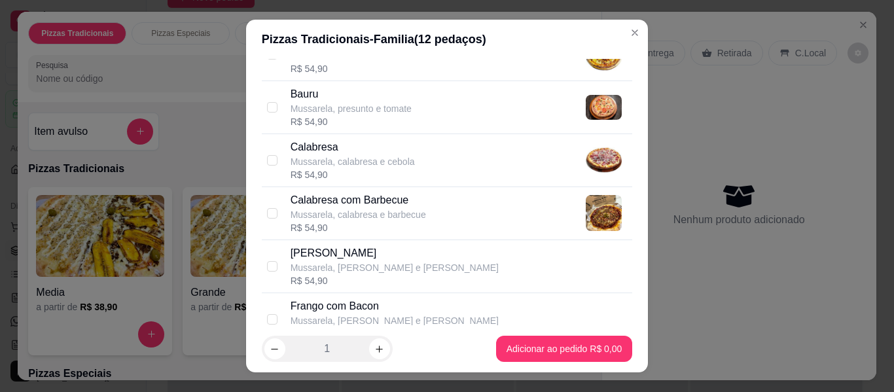
scroll to position [196, 0]
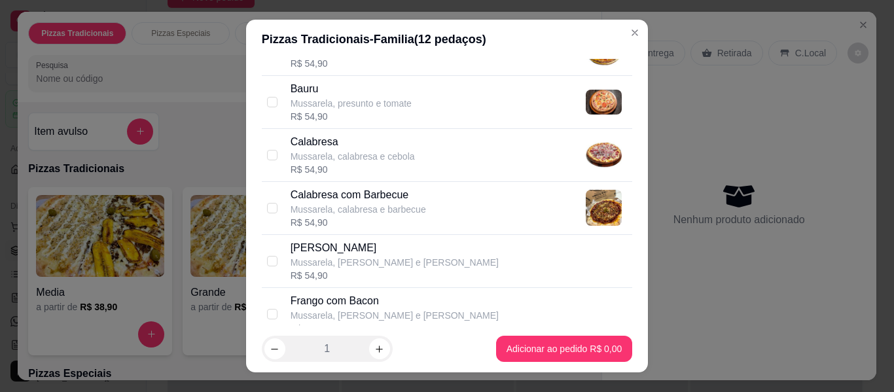
click at [367, 153] on p "Mussarela, calabresa e cebola" at bounding box center [353, 156] width 124 height 13
checkbox input "true"
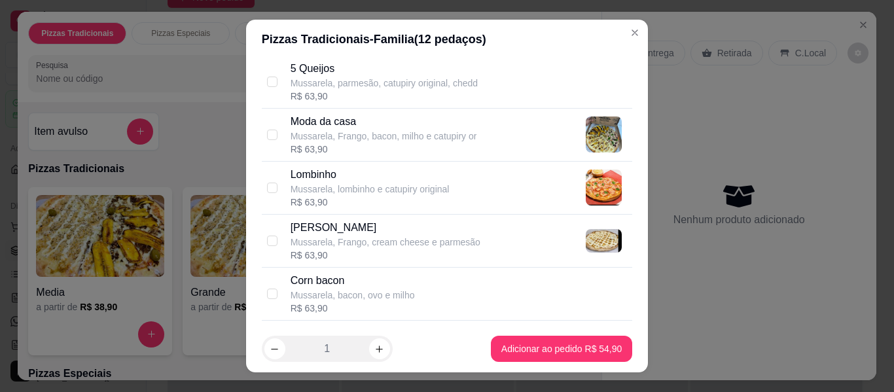
scroll to position [916, 0]
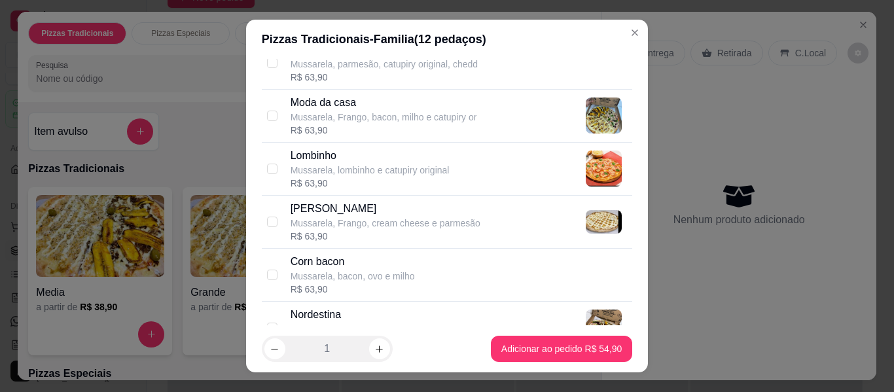
click at [384, 105] on div "Moda da casa" at bounding box center [384, 103] width 187 height 16
checkbox input "true"
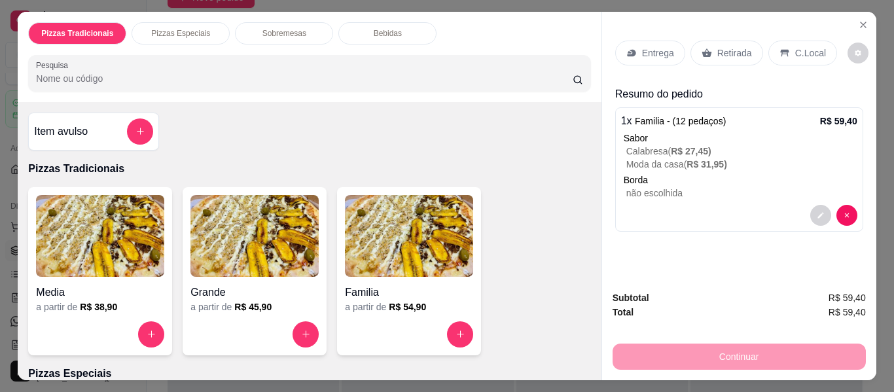
click at [422, 235] on img at bounding box center [409, 236] width 128 height 82
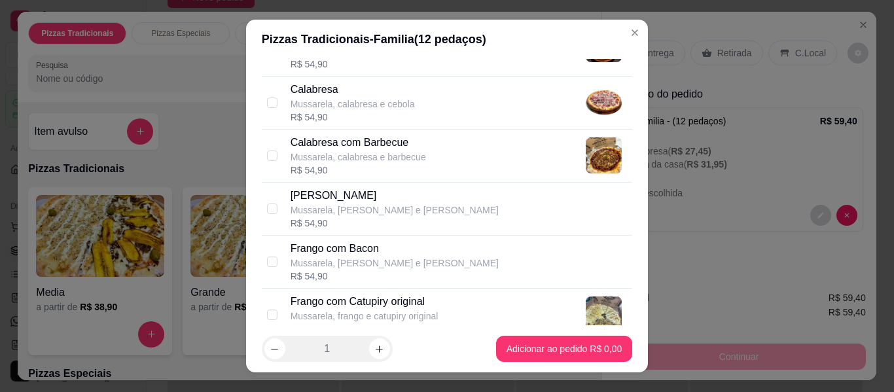
scroll to position [262, 0]
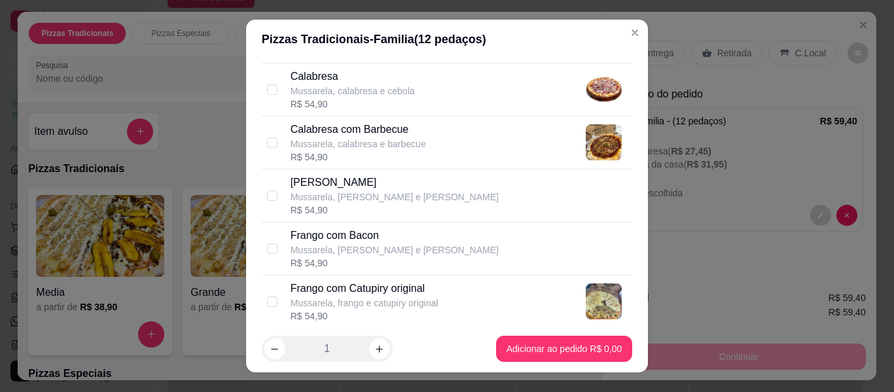
click at [425, 202] on div "[PERSON_NAME], [PERSON_NAME] e milho R$ 54,90" at bounding box center [459, 196] width 337 height 42
checkbox input "true"
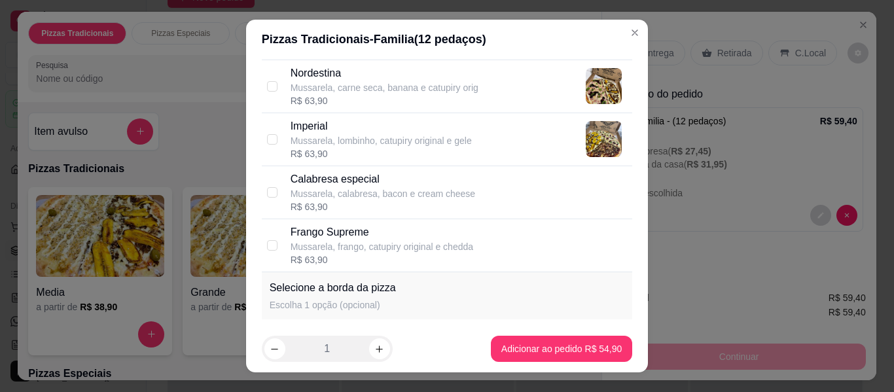
scroll to position [1178, 0]
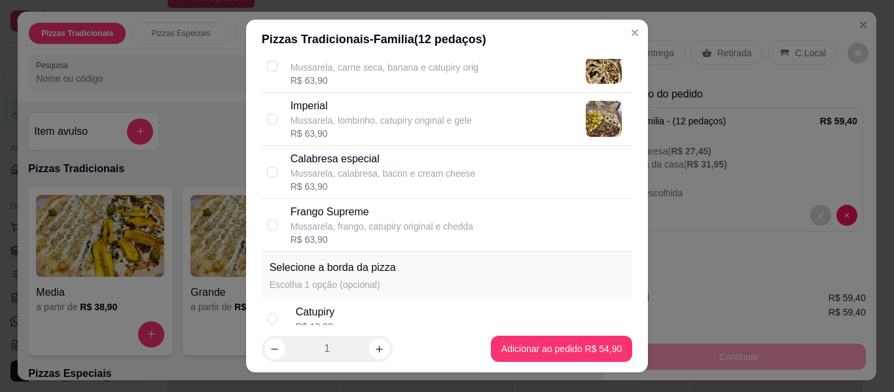
click at [415, 168] on div "Mussarela, calabresa, bacon e cream cheese" at bounding box center [383, 173] width 185 height 13
checkbox input "true"
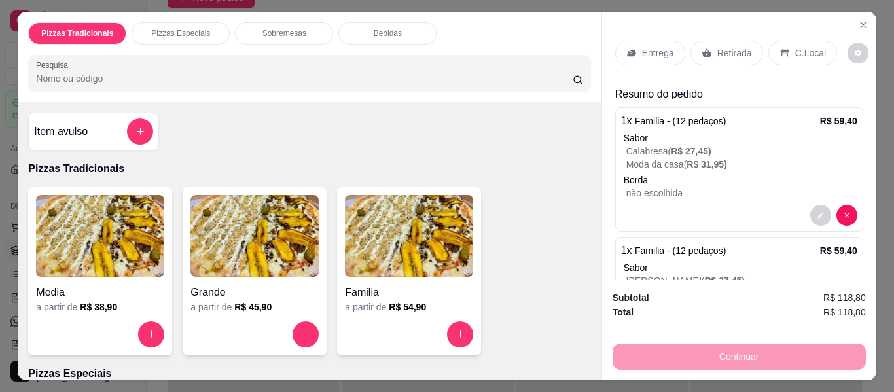
click at [366, 33] on div "Bebidas" at bounding box center [387, 33] width 98 height 22
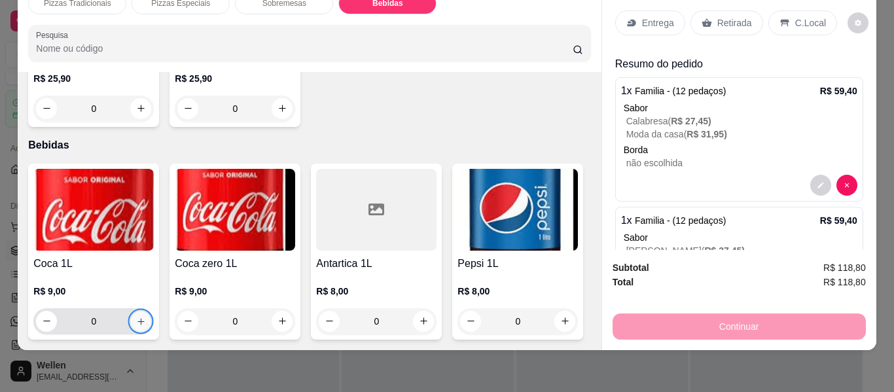
click at [137, 317] on icon "increase-product-quantity" at bounding box center [141, 322] width 10 height 10
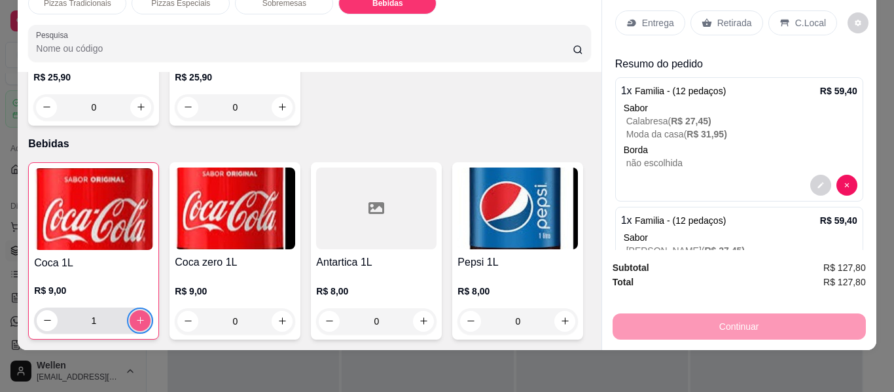
click at [137, 316] on icon "increase-product-quantity" at bounding box center [141, 321] width 10 height 10
type input "2"
click at [43, 316] on icon "decrease-product-quantity" at bounding box center [48, 321] width 10 height 10
type input "1"
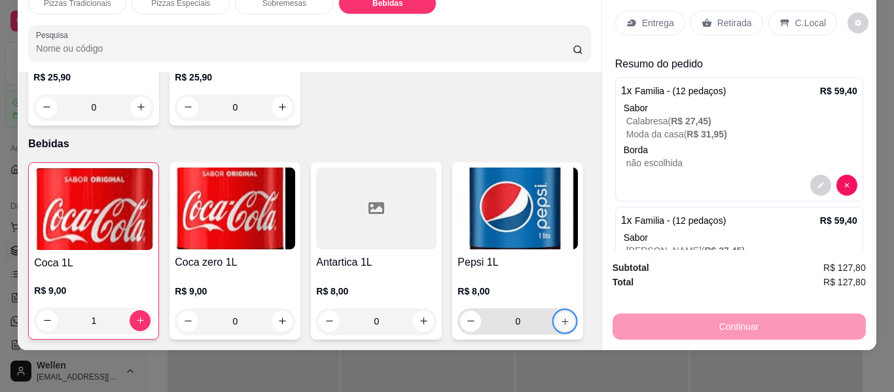
click at [560, 317] on icon "increase-product-quantity" at bounding box center [565, 322] width 10 height 10
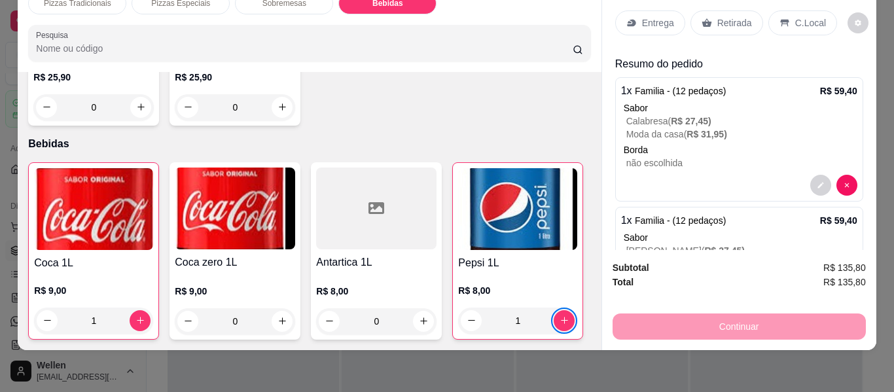
click at [645, 19] on p "Entrega" at bounding box center [658, 22] width 32 height 13
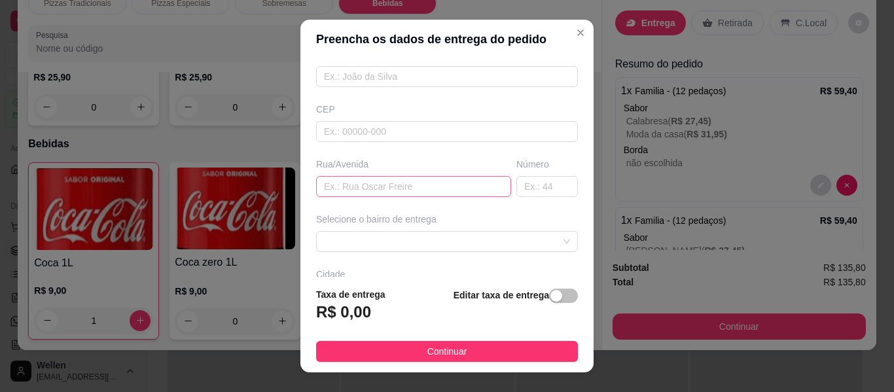
scroll to position [131, 0]
click at [380, 185] on input "text" at bounding box center [413, 180] width 195 height 21
click at [526, 187] on input "text" at bounding box center [548, 180] width 62 height 21
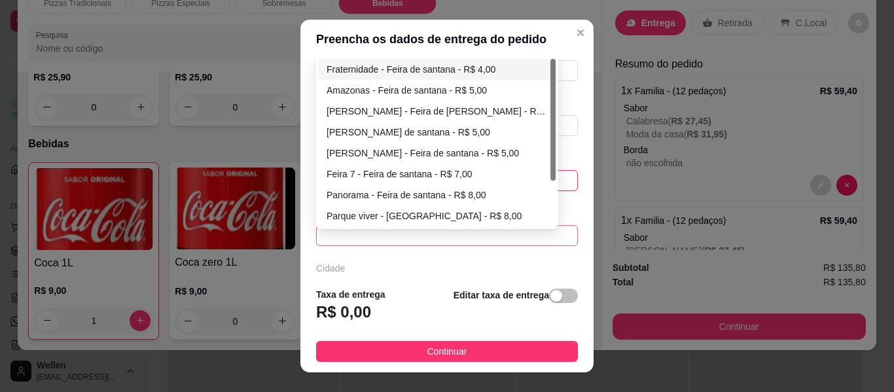
click at [463, 244] on span at bounding box center [447, 236] width 246 height 20
click at [431, 69] on div "Fraternidade - Feira de santana - R$ 4,00" at bounding box center [437, 69] width 221 height 14
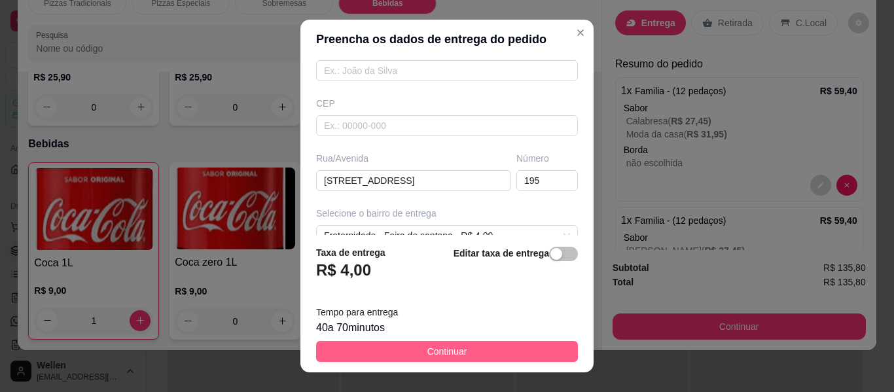
click at [435, 354] on span "Continuar" at bounding box center [447, 351] width 40 height 14
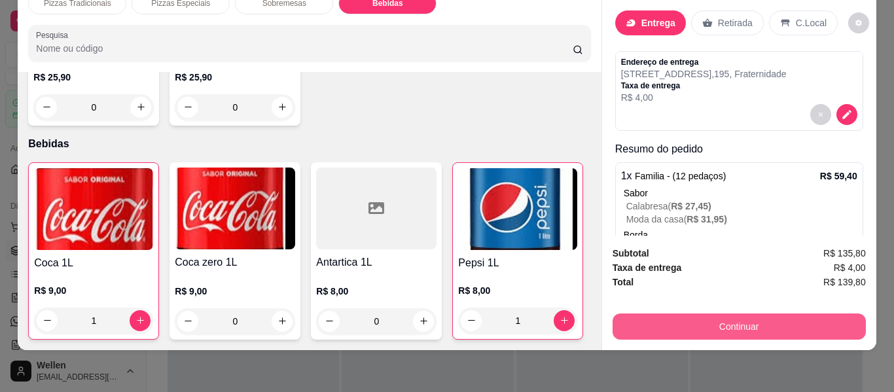
click at [686, 317] on button "Continuar" at bounding box center [739, 327] width 253 height 26
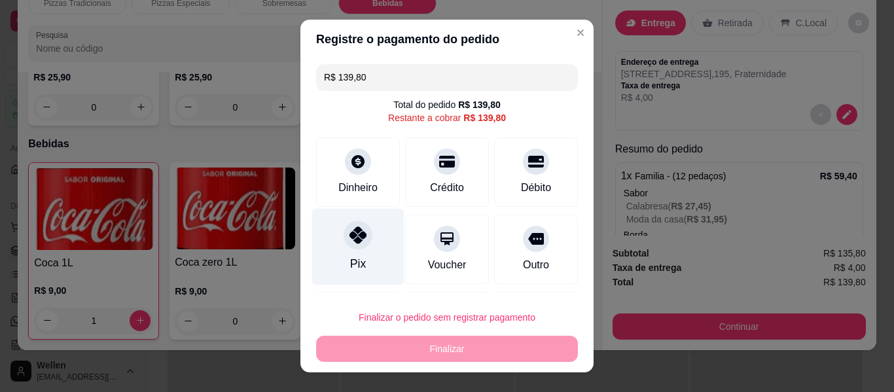
click at [358, 242] on icon at bounding box center [358, 235] width 17 height 17
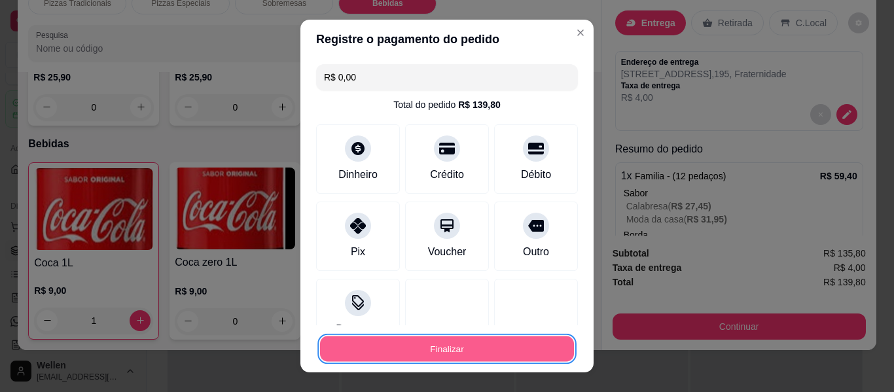
click at [427, 354] on button "Finalizar" at bounding box center [447, 349] width 254 height 26
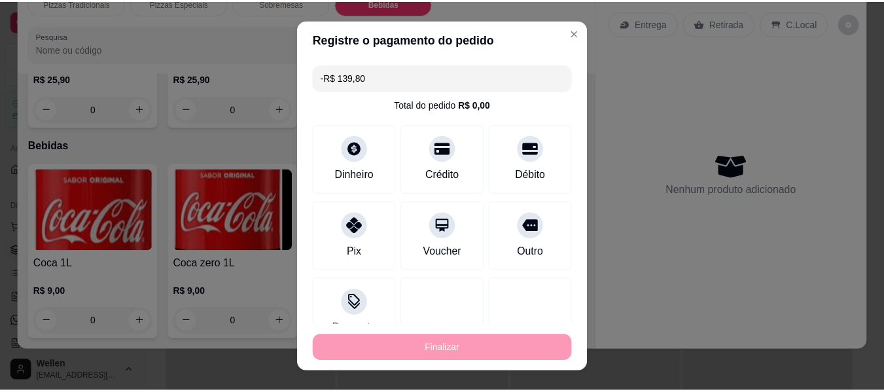
scroll to position [803, 0]
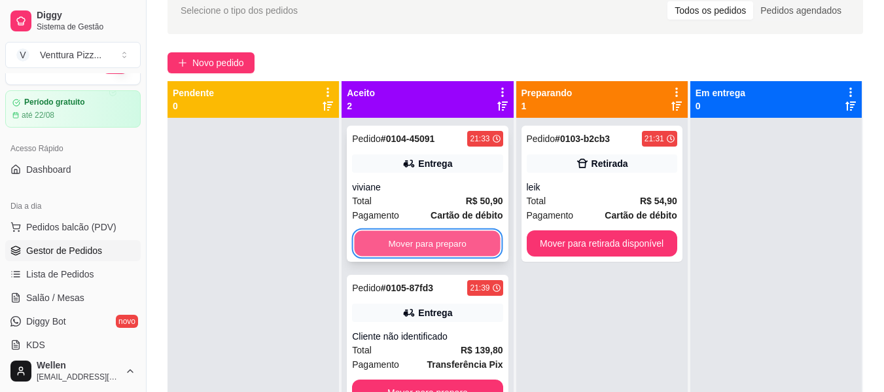
click at [461, 246] on button "Mover para preparo" at bounding box center [428, 244] width 146 height 26
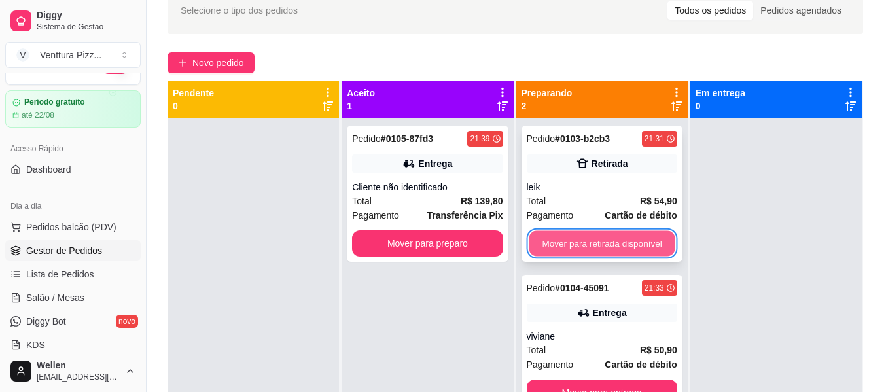
click at [628, 240] on button "Mover para retirada disponível" at bounding box center [602, 244] width 146 height 26
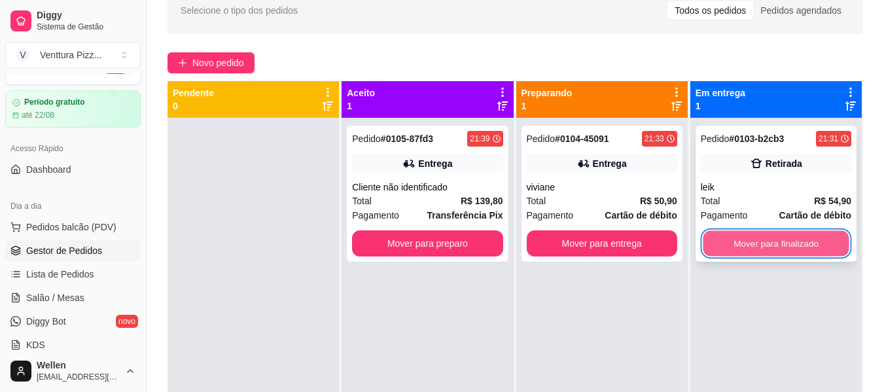
click at [789, 241] on button "Mover para finalizado" at bounding box center [776, 244] width 146 height 26
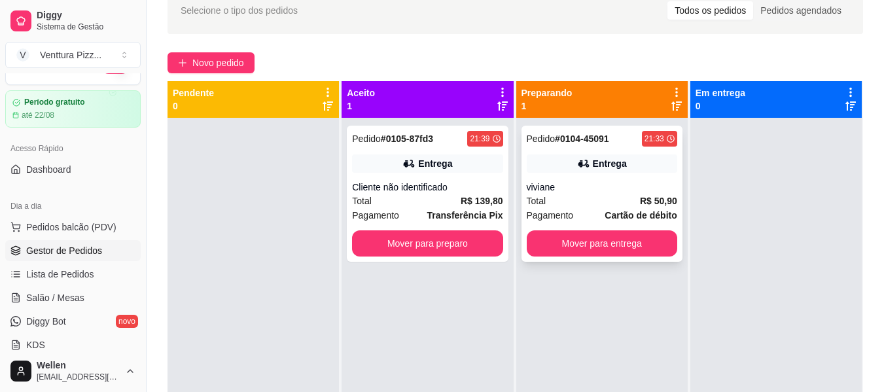
click at [602, 225] on div "Pedido # 0104-45091 21:33 Entrega viviane Total R$ 50,90 Pagamento Cartão de dé…" at bounding box center [602, 194] width 161 height 136
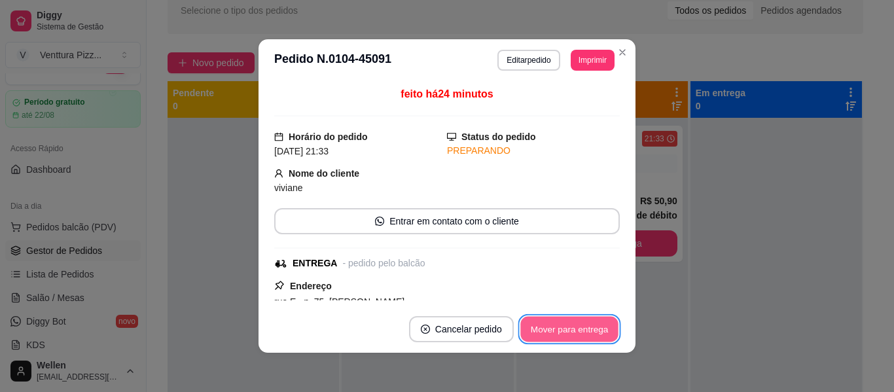
click at [598, 333] on button "Mover para entrega" at bounding box center [569, 330] width 98 height 26
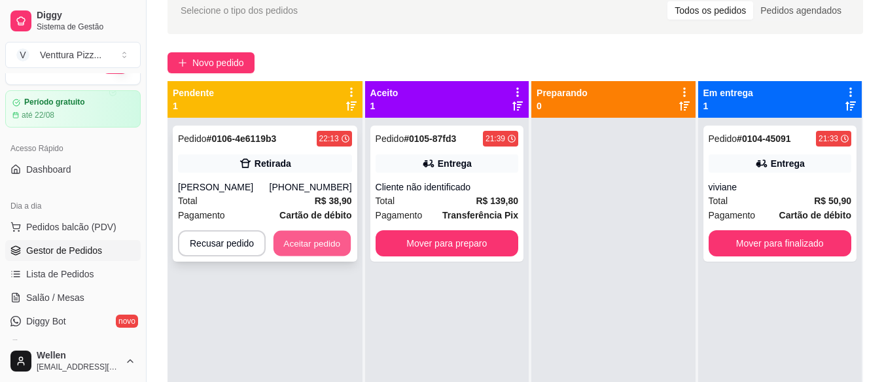
click at [302, 238] on button "Aceitar pedido" at bounding box center [312, 244] width 77 height 26
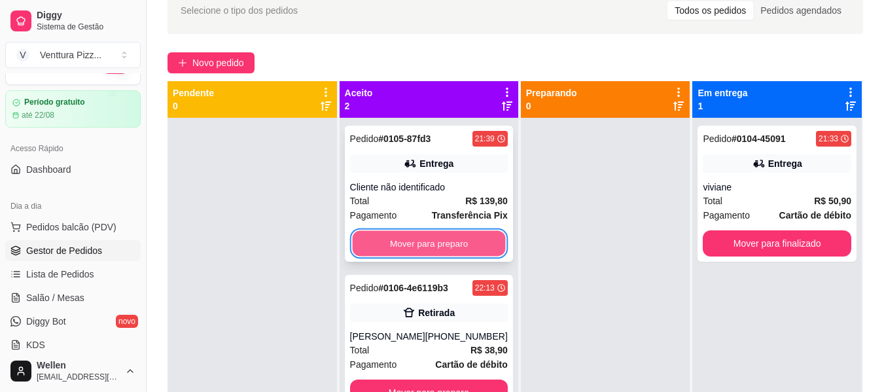
click at [398, 244] on button "Mover para preparo" at bounding box center [428, 244] width 153 height 26
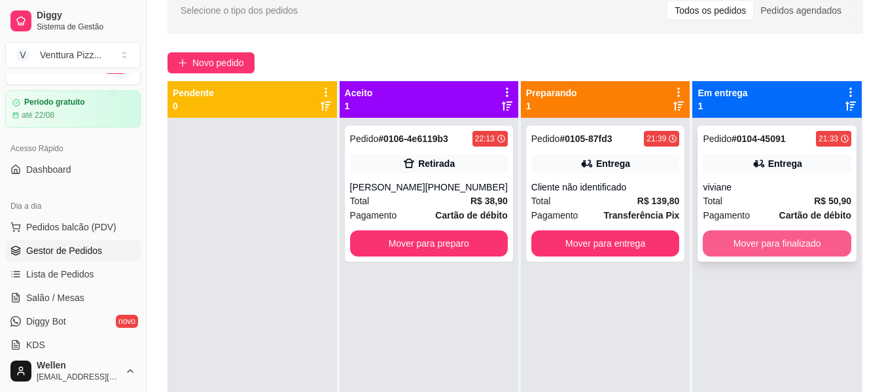
click at [759, 248] on button "Mover para finalizado" at bounding box center [777, 243] width 149 height 26
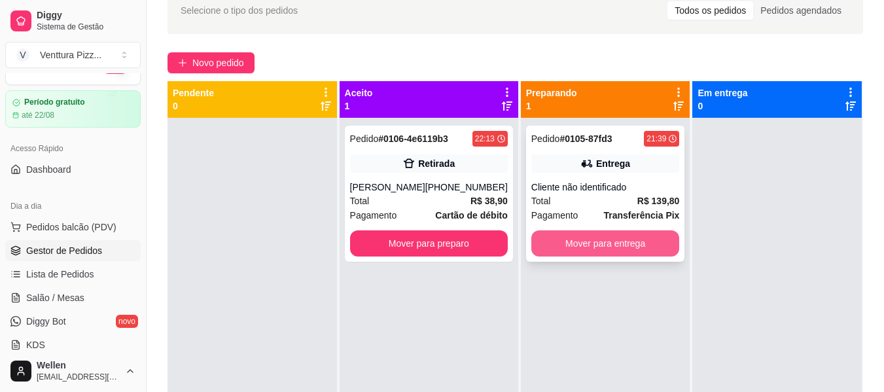
click at [619, 247] on button "Mover para entrega" at bounding box center [606, 243] width 149 height 26
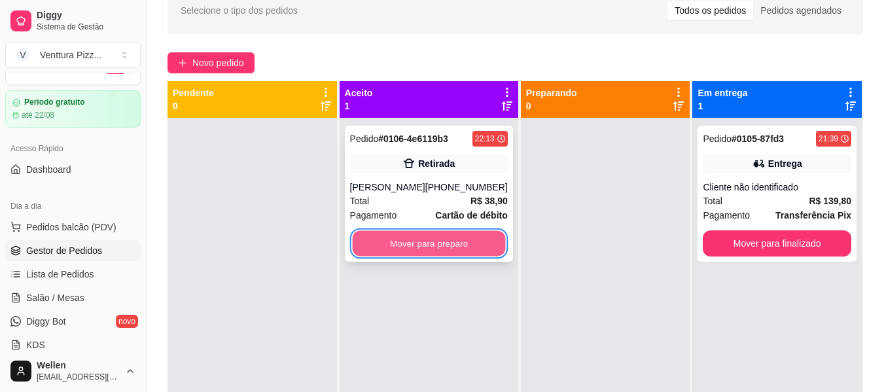
click at [467, 238] on button "Mover para preparo" at bounding box center [428, 244] width 153 height 26
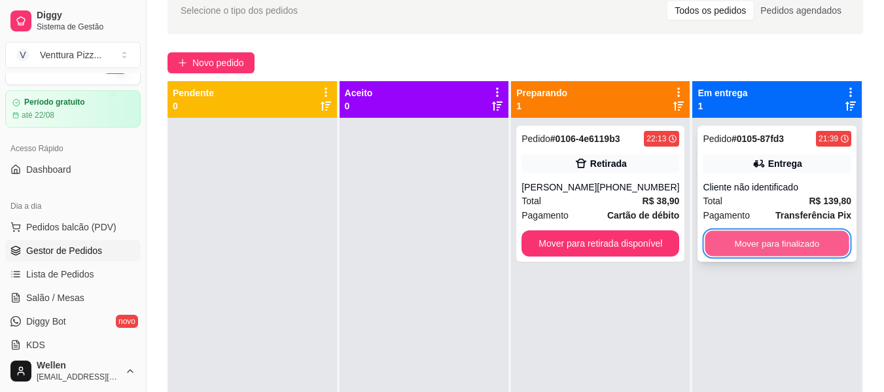
click at [746, 236] on button "Mover para finalizado" at bounding box center [778, 244] width 144 height 26
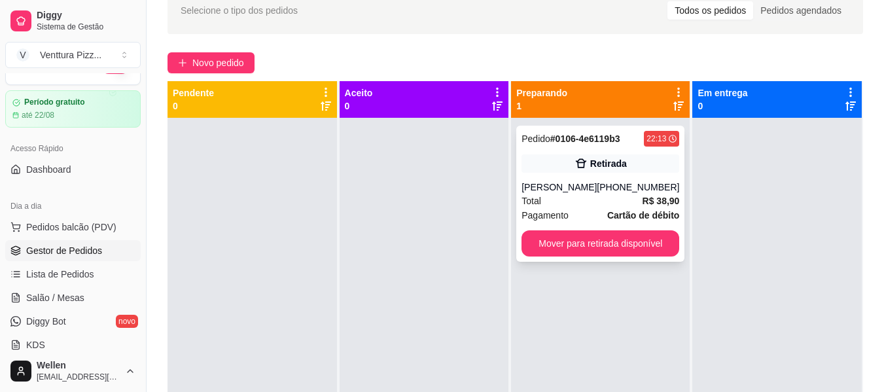
click at [611, 196] on div "Total R$ 38,90" at bounding box center [601, 201] width 158 height 14
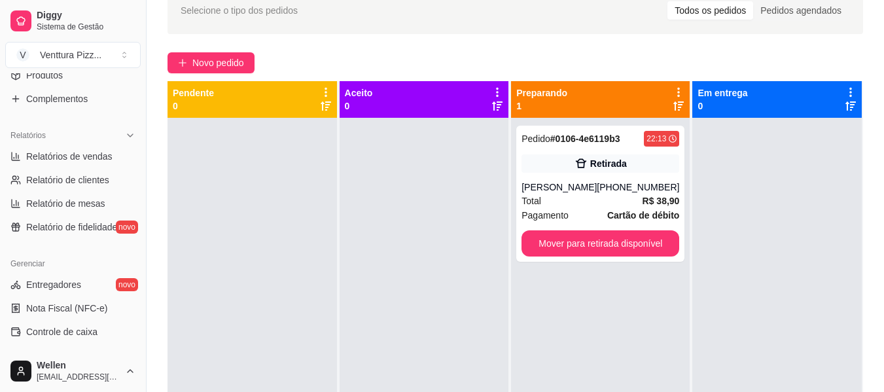
scroll to position [419, 0]
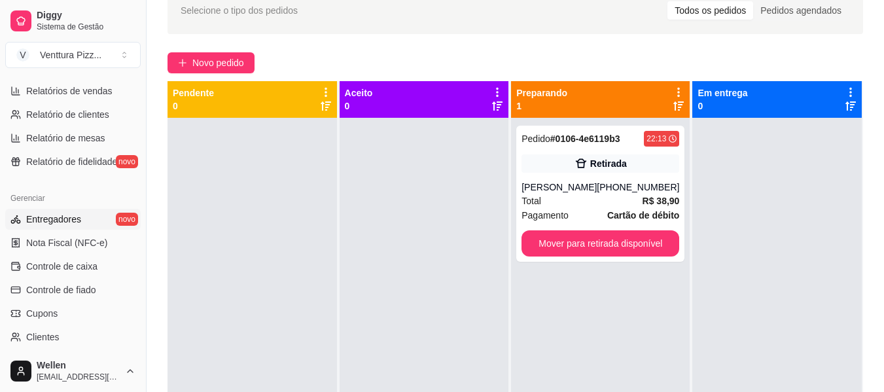
click at [77, 220] on span "Entregadores" at bounding box center [53, 219] width 55 height 13
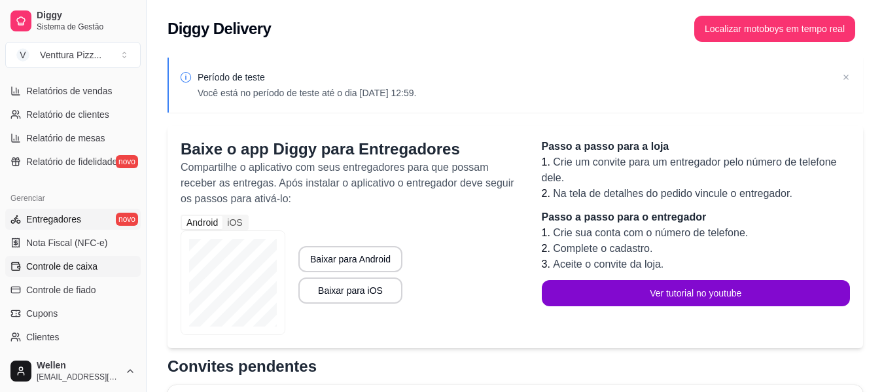
click at [90, 263] on span "Controle de caixa" at bounding box center [61, 266] width 71 height 13
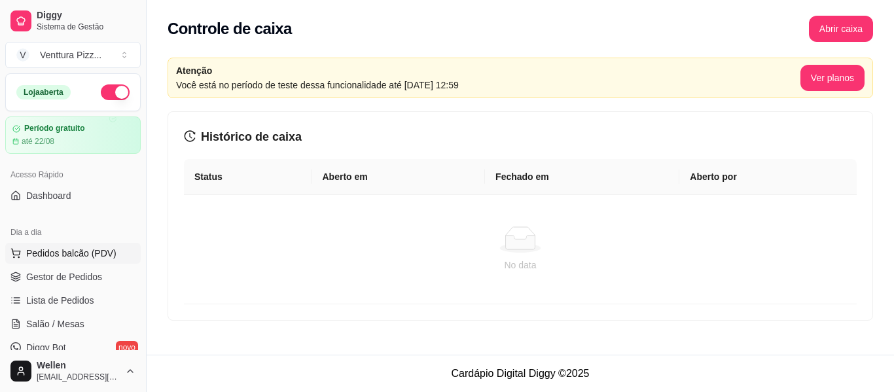
click at [81, 252] on span "Pedidos balcão (PDV)" at bounding box center [71, 253] width 90 height 13
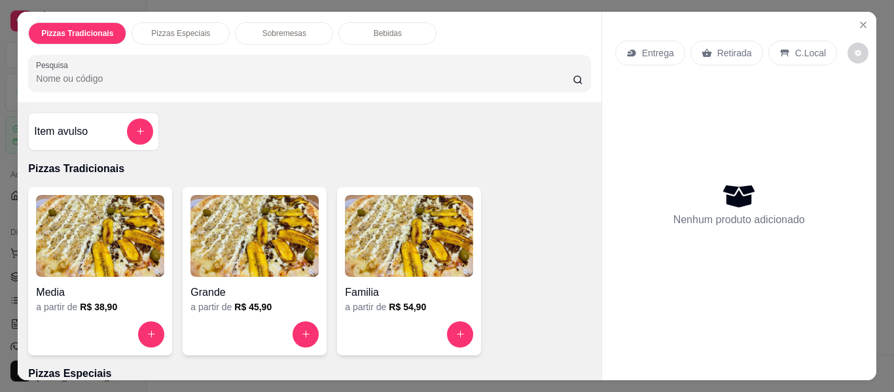
click at [1, 54] on div "Pizzas Tradicionais Pizzas Especiais Sobremesas Bebidas Pesquisa Item avulso Pi…" at bounding box center [447, 196] width 894 height 392
click at [861, 22] on icon "Close" at bounding box center [863, 24] width 5 height 5
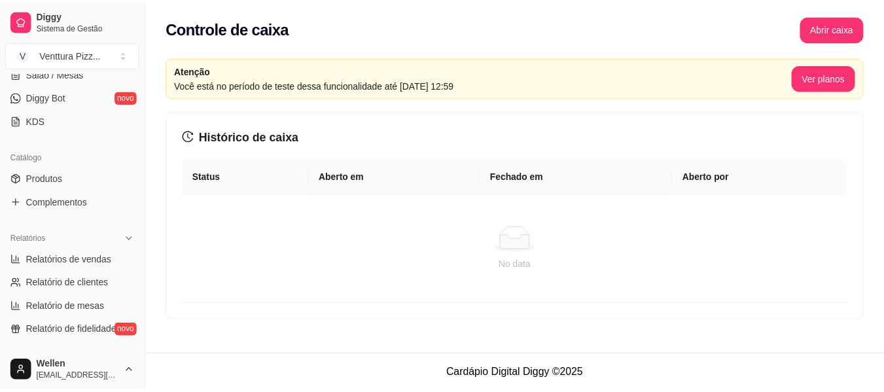
scroll to position [262, 0]
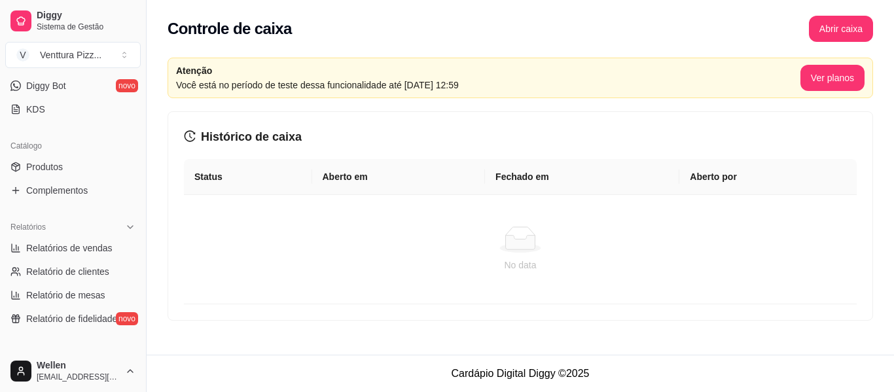
click at [66, 253] on span "Relatórios de vendas" at bounding box center [69, 248] width 86 height 13
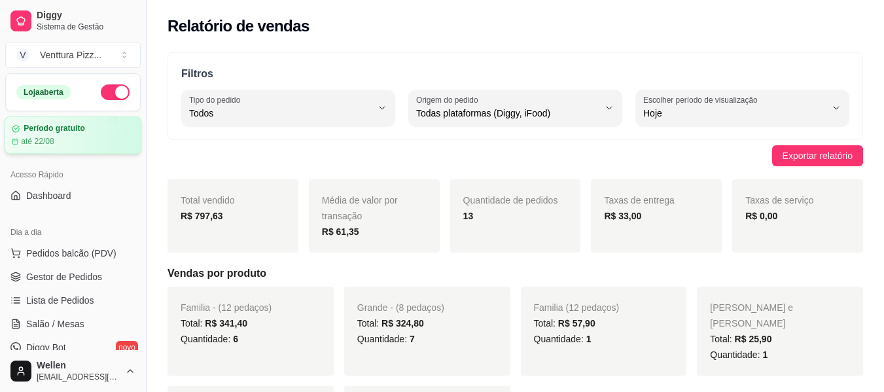
click at [76, 129] on article "Período gratuito" at bounding box center [55, 129] width 62 height 10
click at [47, 245] on button "Pedidos balcão (PDV)" at bounding box center [73, 253] width 136 height 21
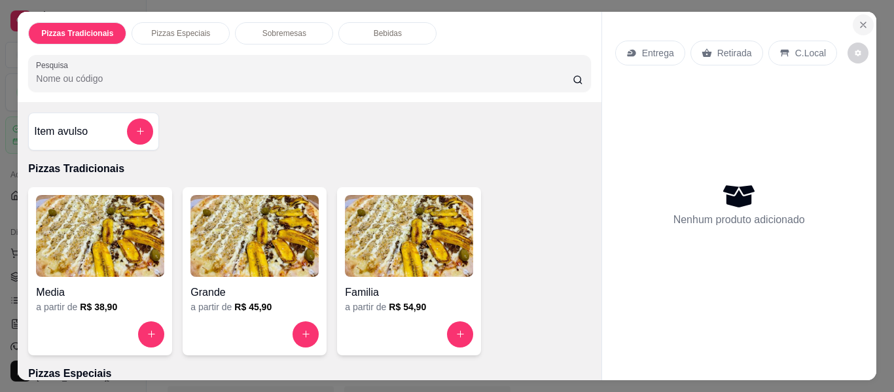
click at [861, 23] on icon "Close" at bounding box center [863, 24] width 5 height 5
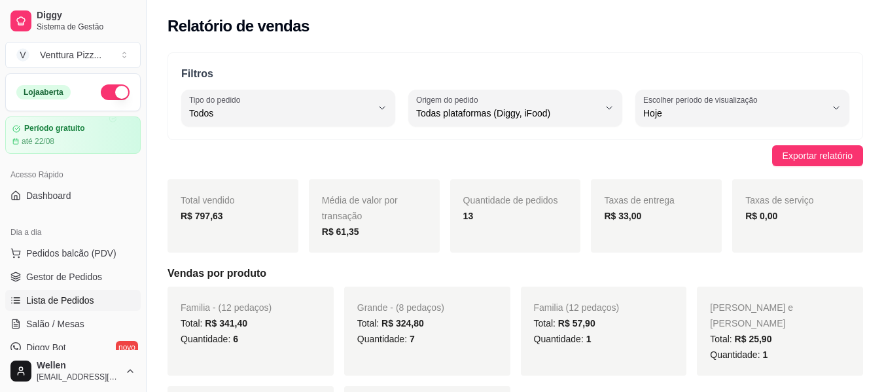
click at [57, 297] on span "Lista de Pedidos" at bounding box center [60, 300] width 68 height 13
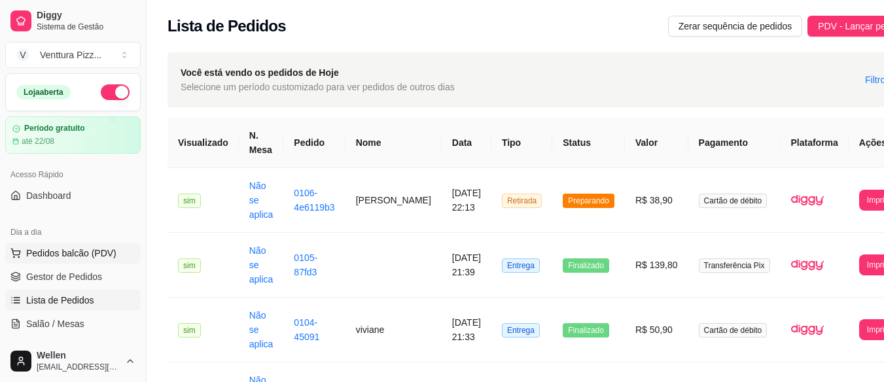
click at [96, 259] on span "Pedidos balcão (PDV)" at bounding box center [71, 253] width 90 height 13
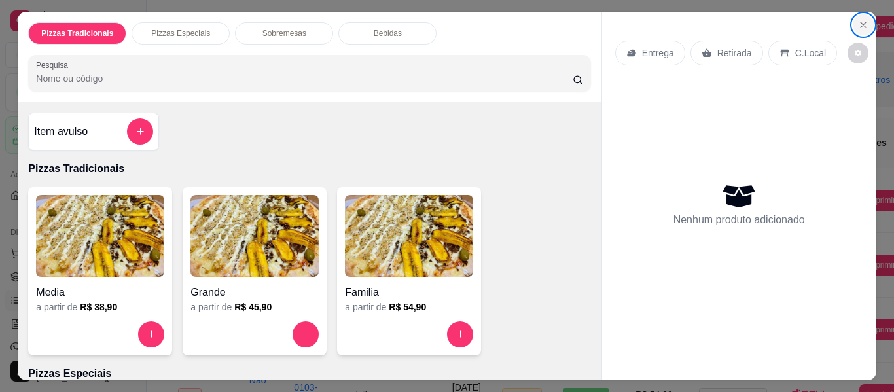
click at [863, 18] on button "Close" at bounding box center [863, 24] width 21 height 21
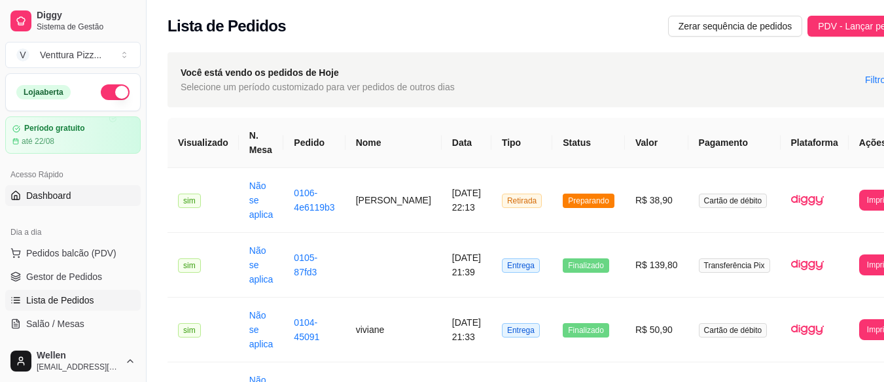
click at [41, 199] on span "Dashboard" at bounding box center [48, 195] width 45 height 13
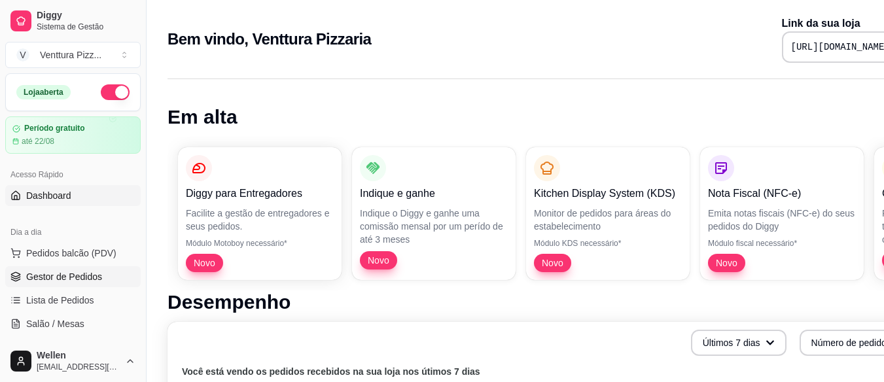
click at [90, 279] on span "Gestor de Pedidos" at bounding box center [64, 276] width 76 height 13
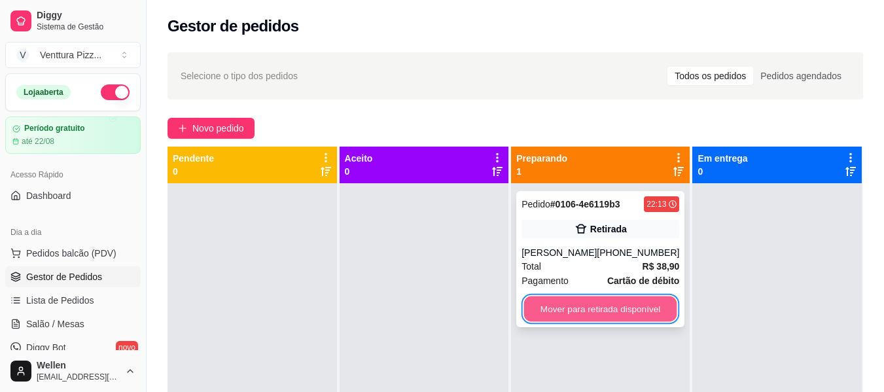
click at [592, 306] on button "Mover para retirada disponível" at bounding box center [600, 310] width 153 height 26
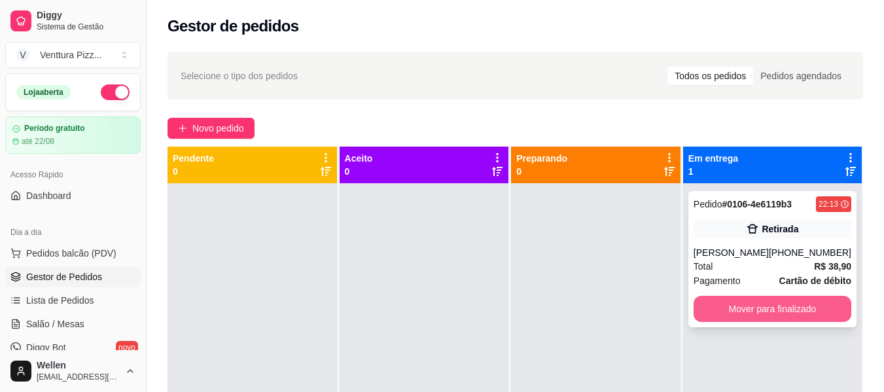
click at [809, 305] on button "Mover para finalizado" at bounding box center [773, 309] width 158 height 26
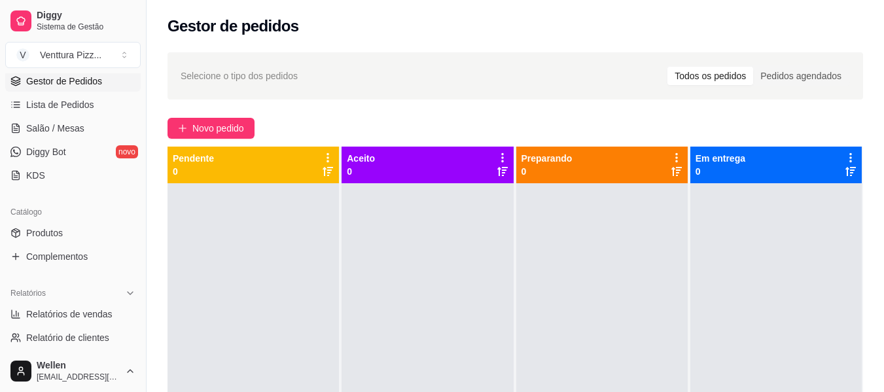
scroll to position [196, 0]
click at [86, 308] on span "Relatórios de vendas" at bounding box center [69, 313] width 86 height 13
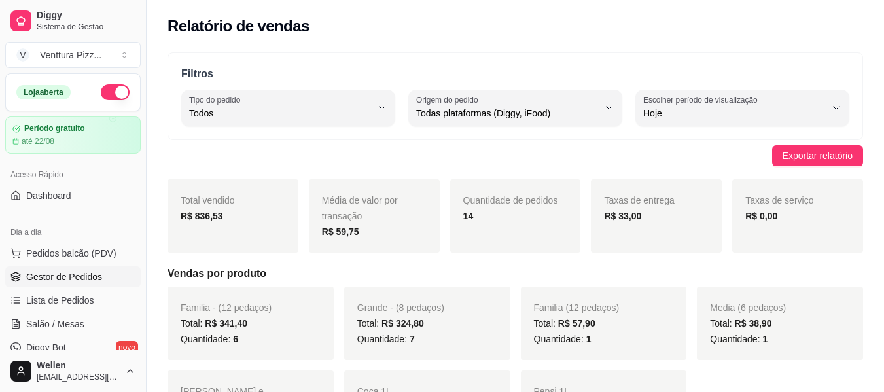
click at [98, 280] on span "Gestor de Pedidos" at bounding box center [64, 276] width 76 height 13
